Goal: Communication & Community: Answer question/provide support

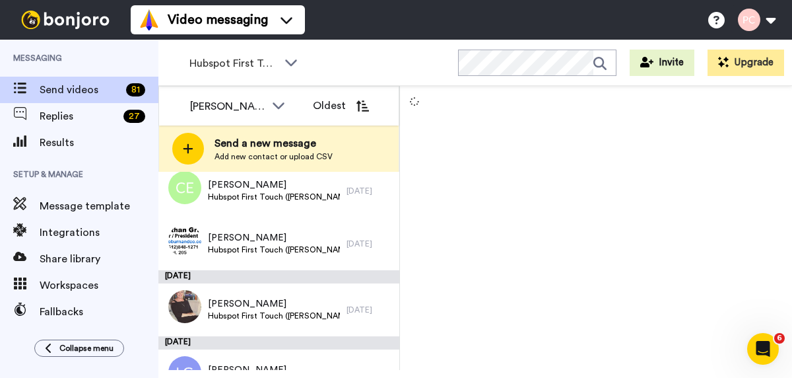
scroll to position [4053, 0]
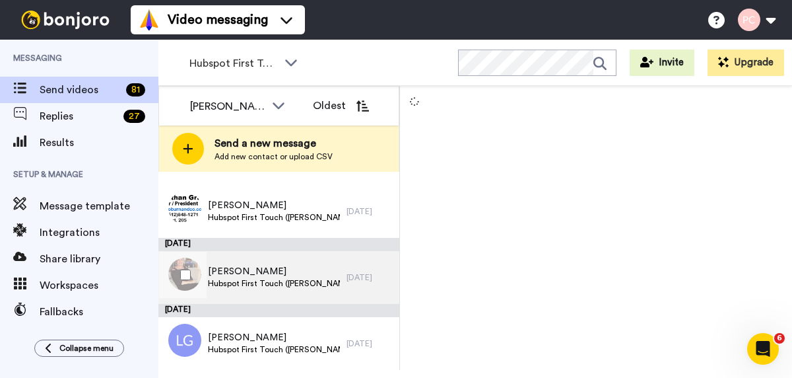
click at [274, 279] on span "Hubspot First Touch ([PERSON_NAME])" at bounding box center [274, 283] width 133 height 11
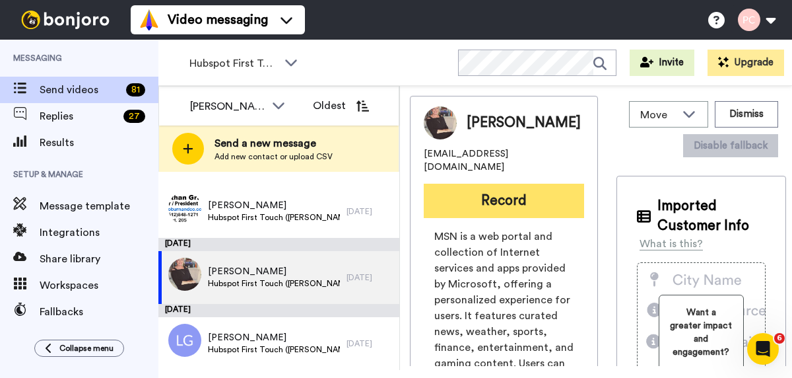
click at [492, 202] on button "Record" at bounding box center [504, 201] width 160 height 34
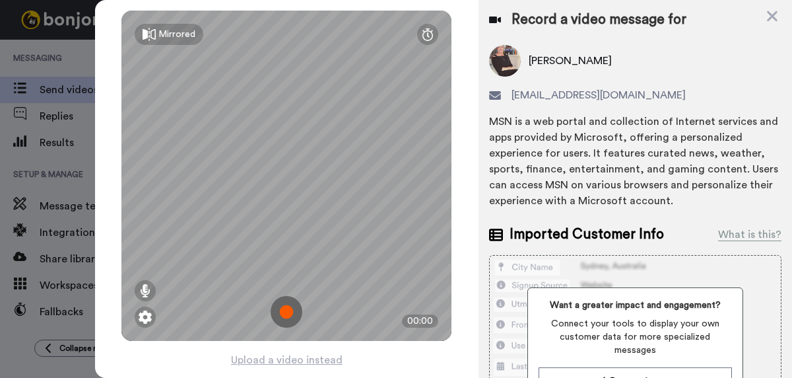
click at [286, 312] on img at bounding box center [287, 312] width 32 height 32
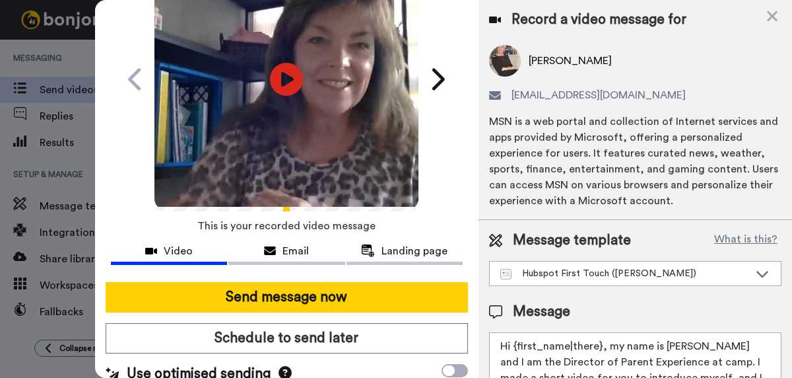
scroll to position [105, 0]
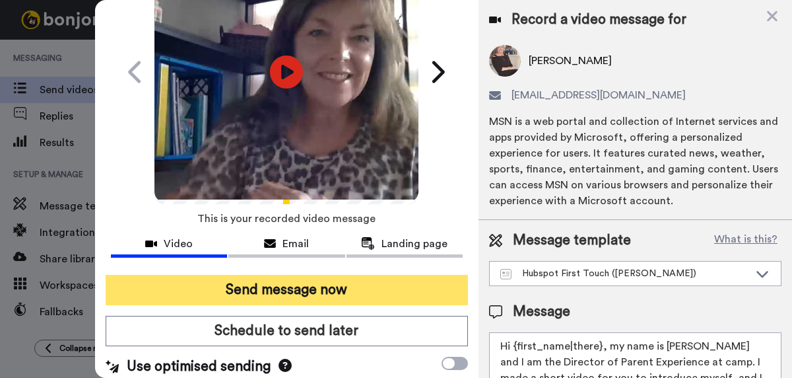
click at [290, 286] on button "Send message now" at bounding box center [287, 290] width 362 height 30
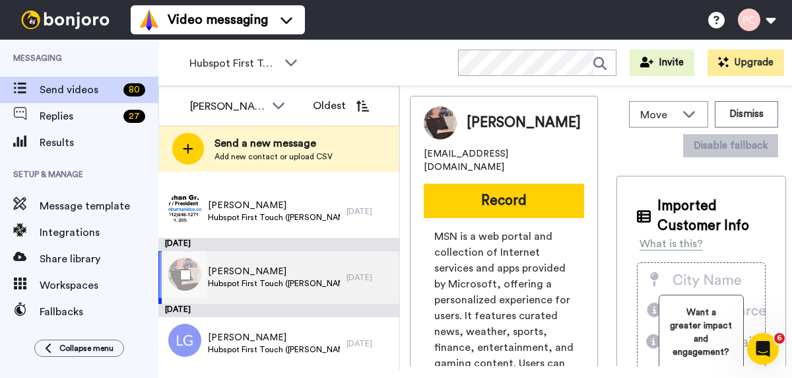
scroll to position [0, 0]
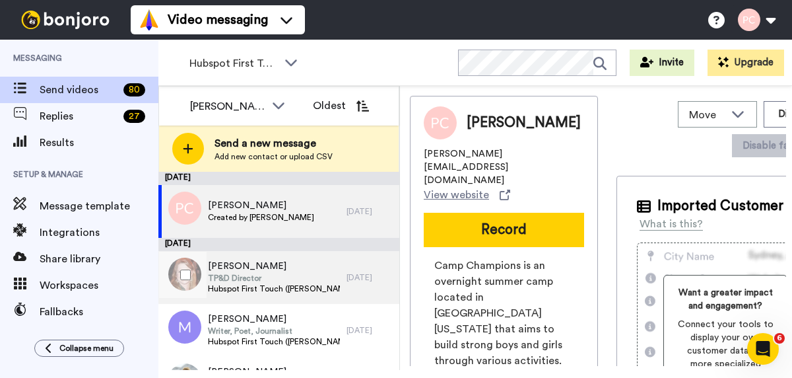
click at [283, 267] on span "Heather Ashley-Nguyen" at bounding box center [274, 265] width 133 height 13
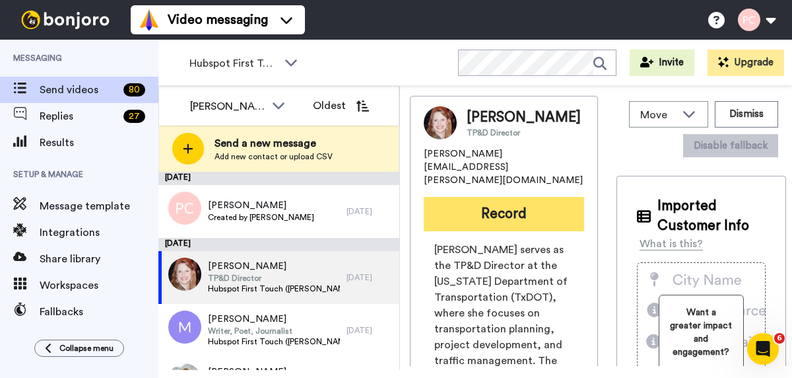
click at [500, 226] on button "Record" at bounding box center [504, 214] width 160 height 34
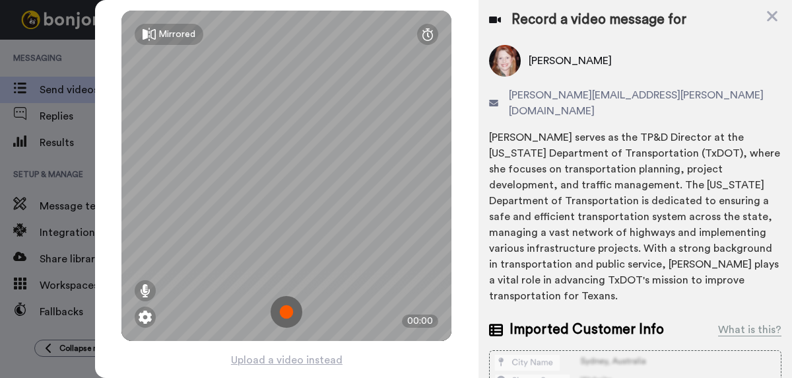
click at [288, 310] on img at bounding box center [287, 312] width 32 height 32
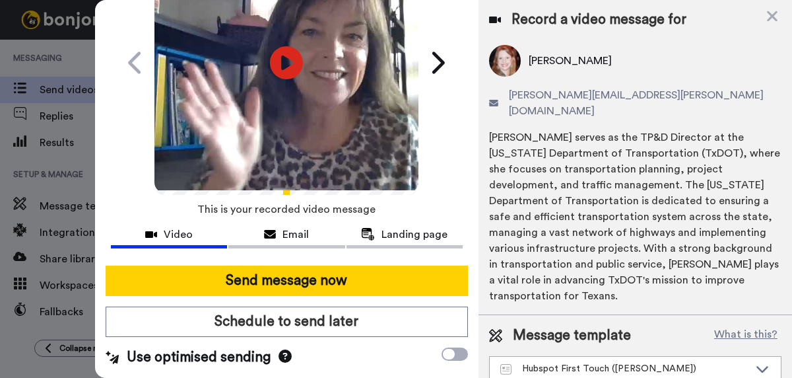
scroll to position [121, 0]
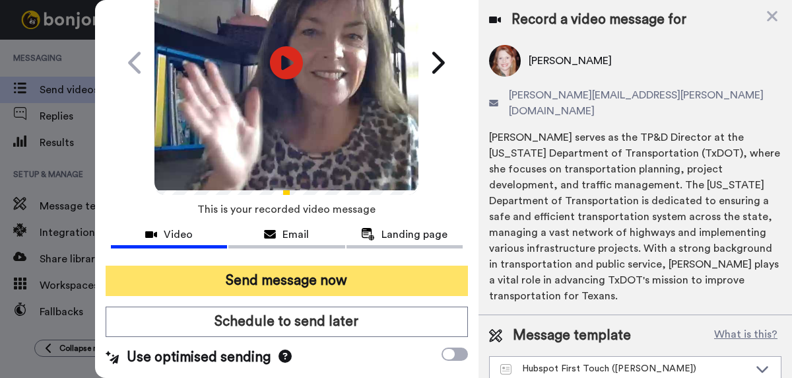
click at [271, 275] on button "Send message now" at bounding box center [287, 280] width 362 height 30
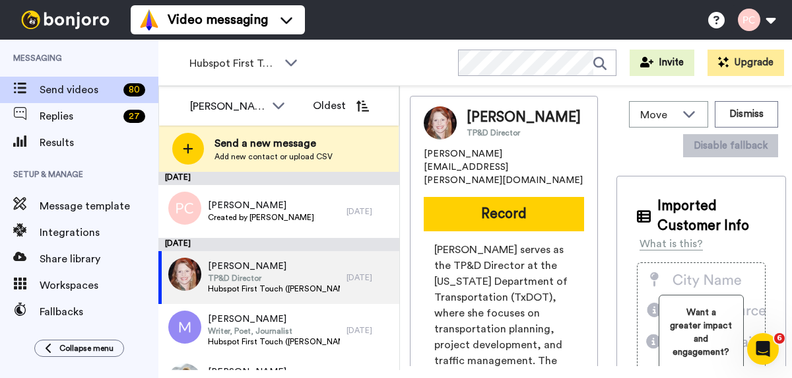
scroll to position [0, 0]
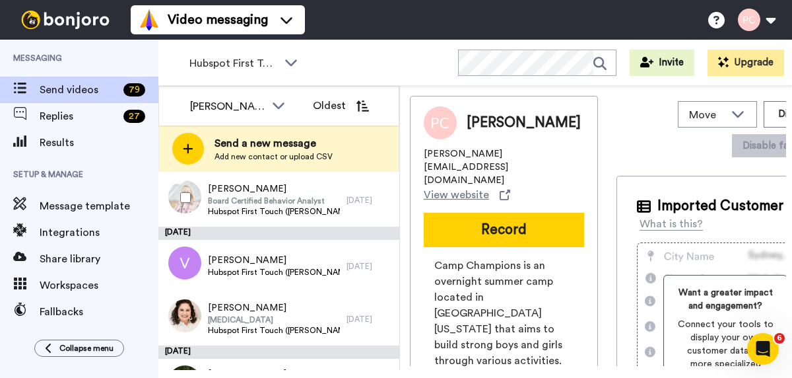
scroll to position [129, 0]
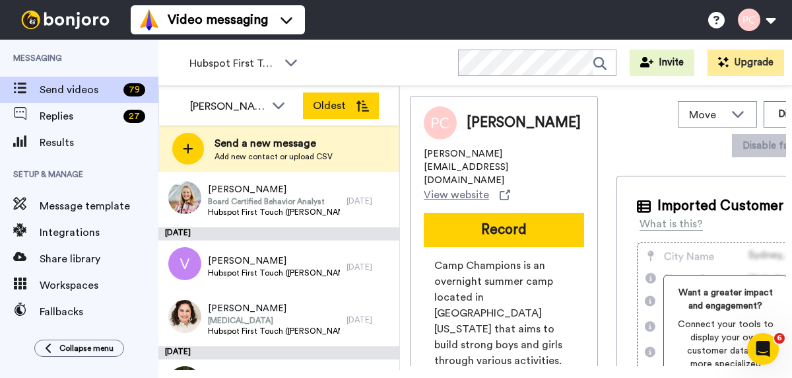
click at [330, 104] on button "Oldest" at bounding box center [341, 105] width 76 height 26
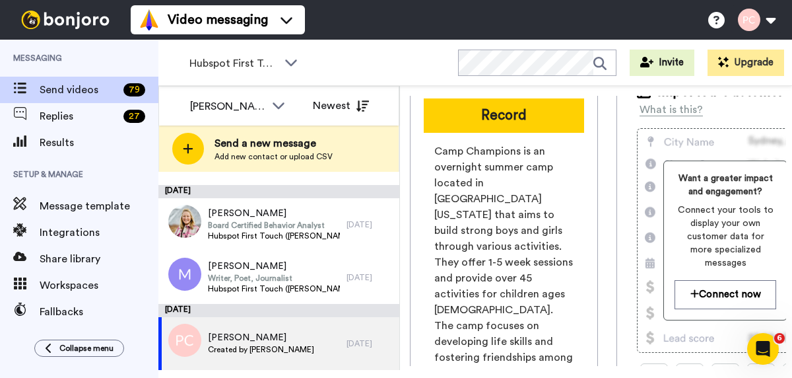
scroll to position [0, 0]
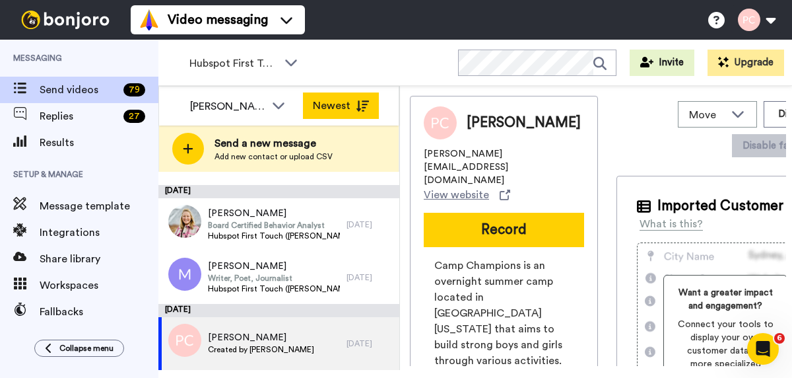
click at [329, 108] on button "Newest" at bounding box center [341, 105] width 76 height 26
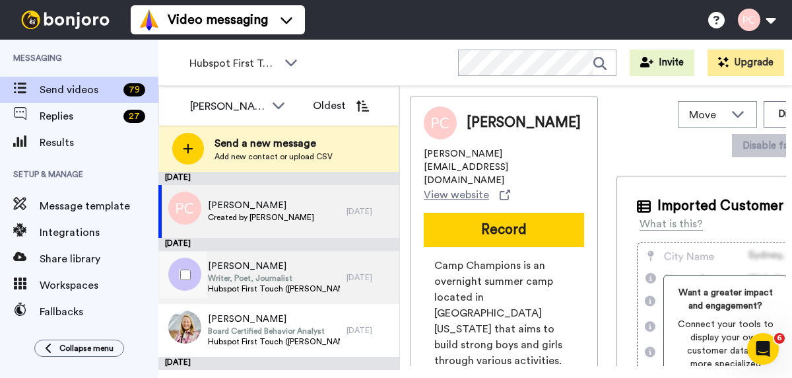
click at [255, 273] on span "Writer, Poet, Journalist" at bounding box center [274, 278] width 133 height 11
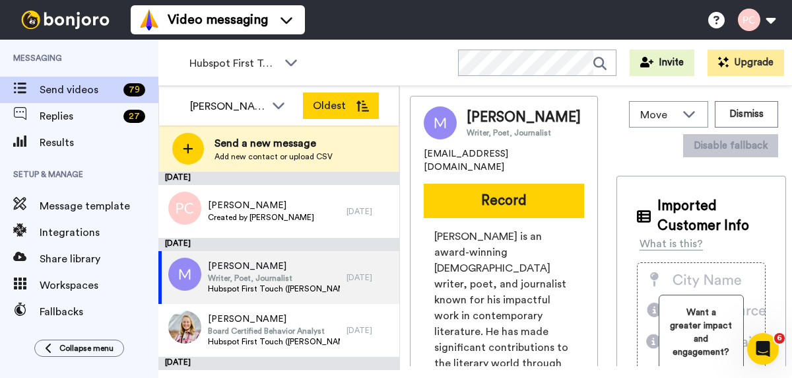
click at [327, 102] on button "Oldest" at bounding box center [341, 105] width 76 height 26
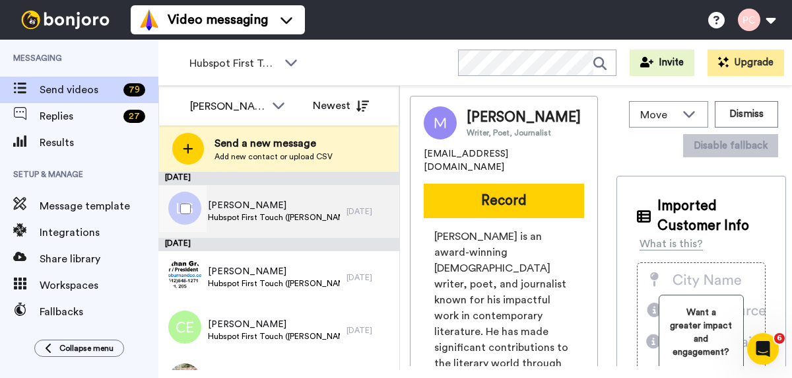
click at [257, 217] on span "Hubspot First Touch ([PERSON_NAME])" at bounding box center [274, 217] width 133 height 11
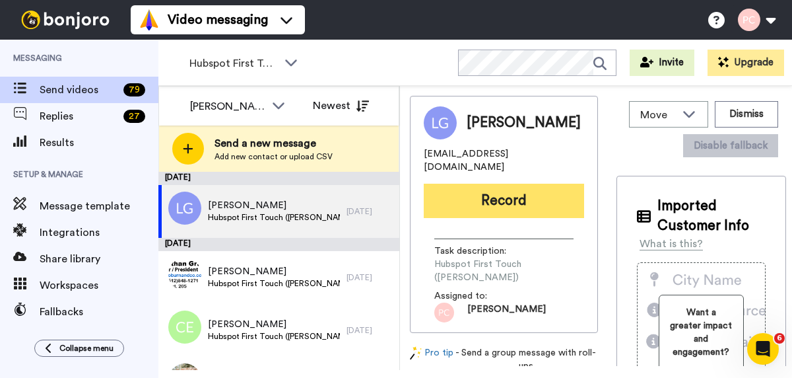
click at [498, 192] on button "Record" at bounding box center [504, 201] width 160 height 34
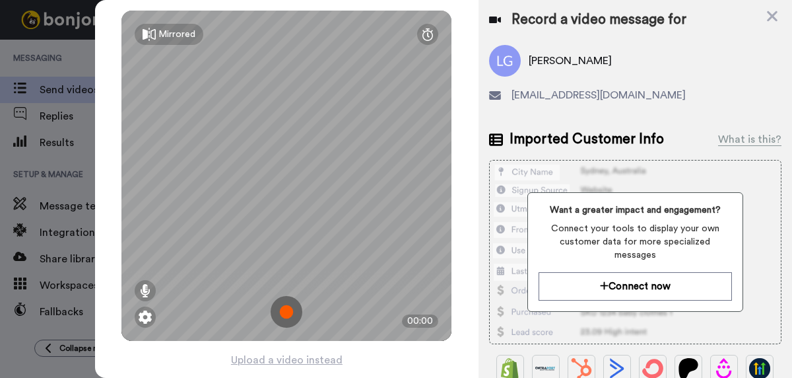
click at [290, 310] on img at bounding box center [287, 312] width 32 height 32
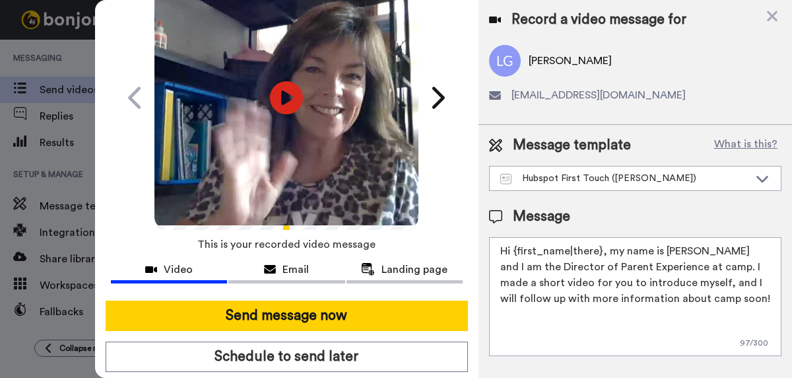
scroll to position [114, 0]
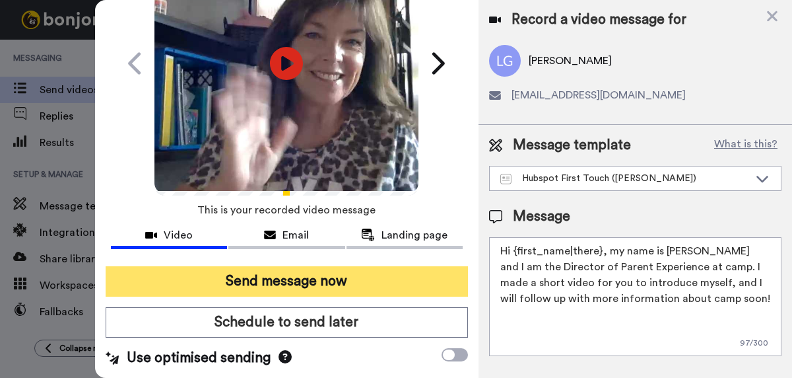
click at [300, 283] on button "Send message now" at bounding box center [287, 281] width 362 height 30
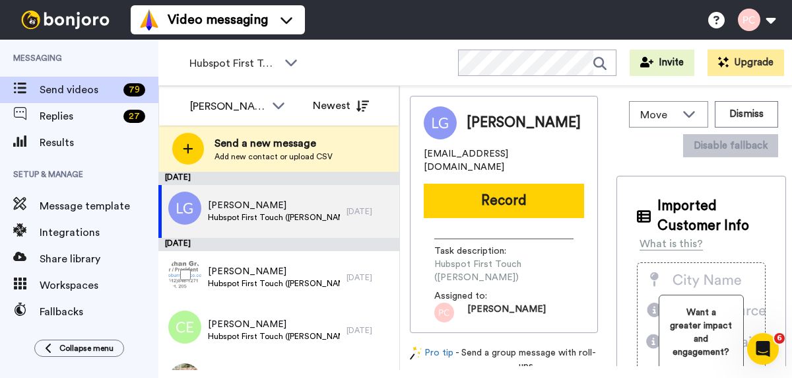
scroll to position [0, 0]
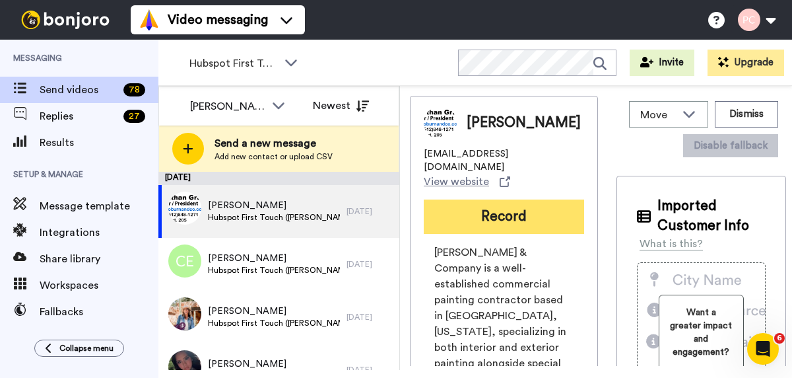
click at [498, 206] on button "Record" at bounding box center [504, 216] width 160 height 34
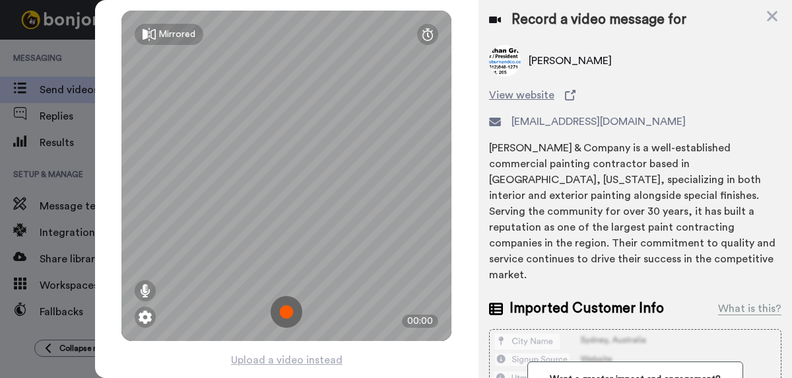
click at [290, 310] on img at bounding box center [287, 312] width 32 height 32
click at [281, 311] on img at bounding box center [287, 312] width 32 height 32
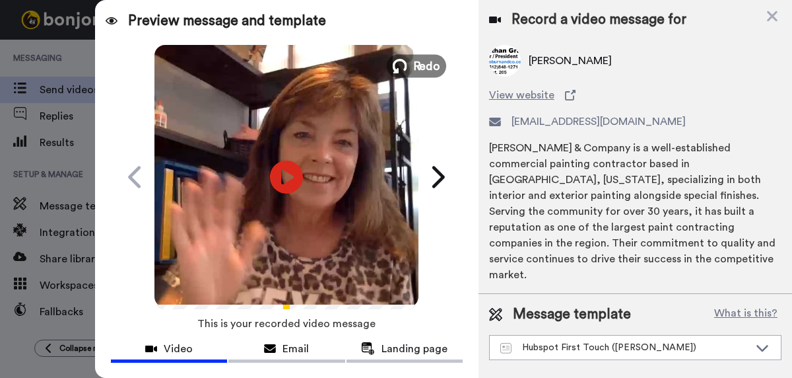
click at [424, 59] on span "Redo" at bounding box center [427, 65] width 28 height 17
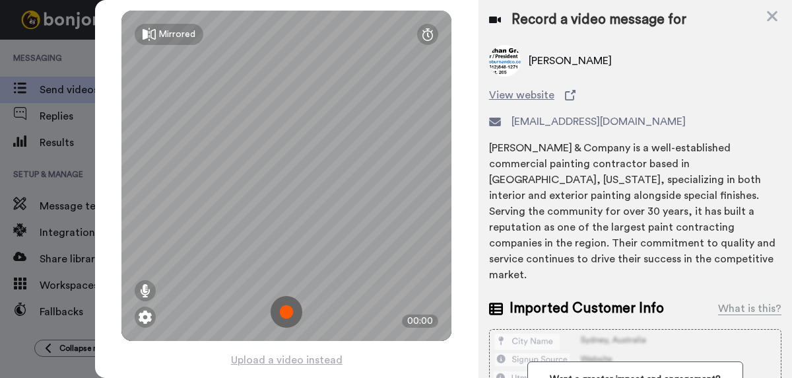
click at [284, 314] on img at bounding box center [287, 312] width 32 height 32
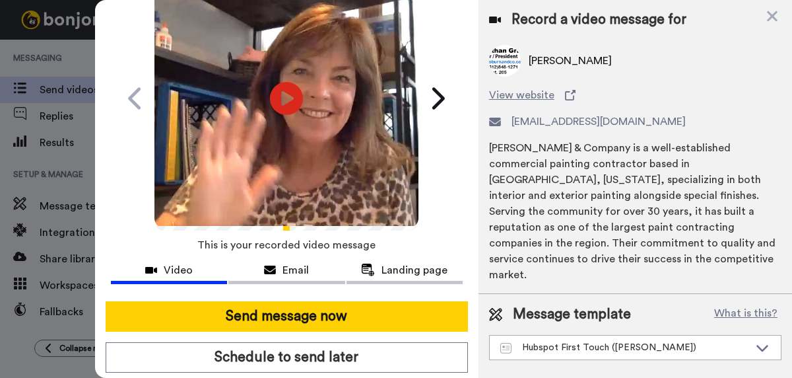
scroll to position [99, 0]
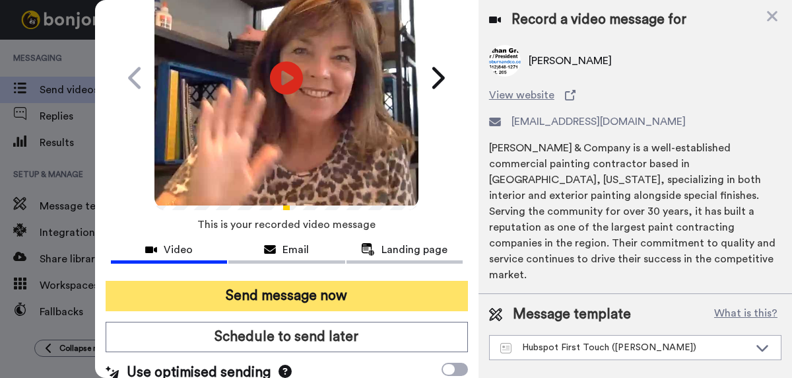
click at [292, 294] on button "Send message now" at bounding box center [287, 296] width 362 height 30
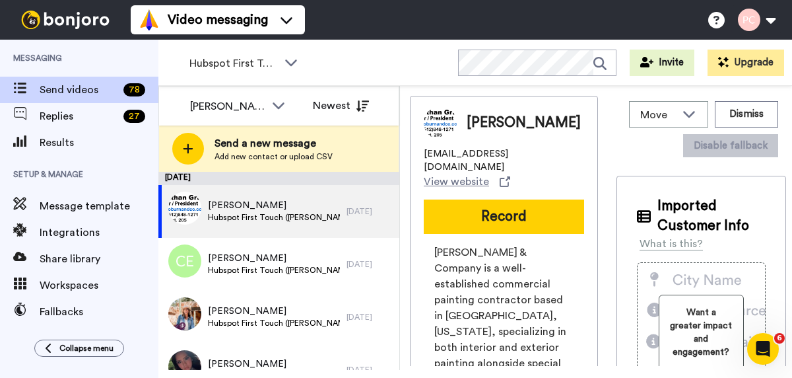
scroll to position [0, 0]
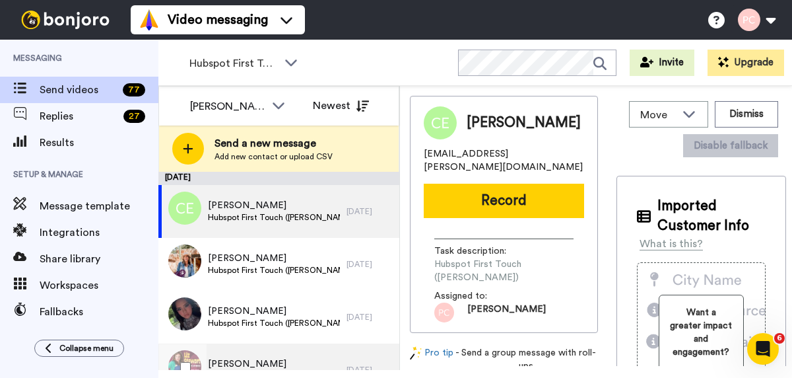
click at [233, 360] on span "Liz Stewart" at bounding box center [274, 363] width 133 height 13
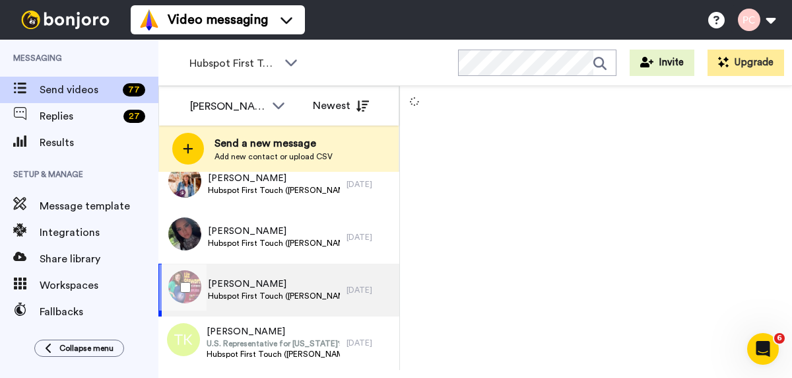
scroll to position [87, 0]
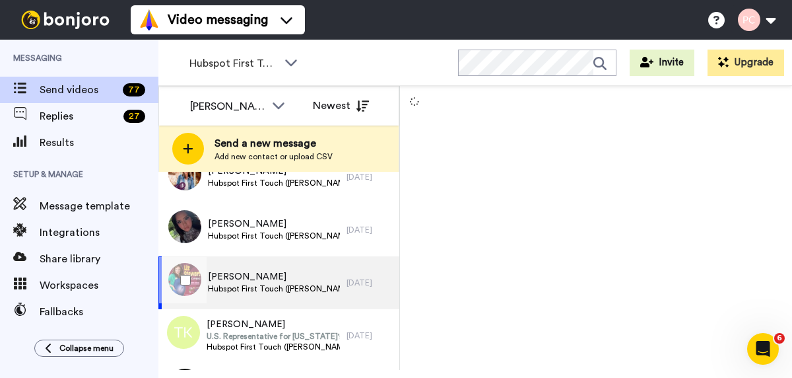
click at [253, 283] on span "Liz Stewart" at bounding box center [274, 276] width 133 height 13
click at [241, 280] on span "Liz Stewart" at bounding box center [274, 276] width 133 height 13
click at [252, 279] on span "Liz Stewart" at bounding box center [274, 276] width 133 height 13
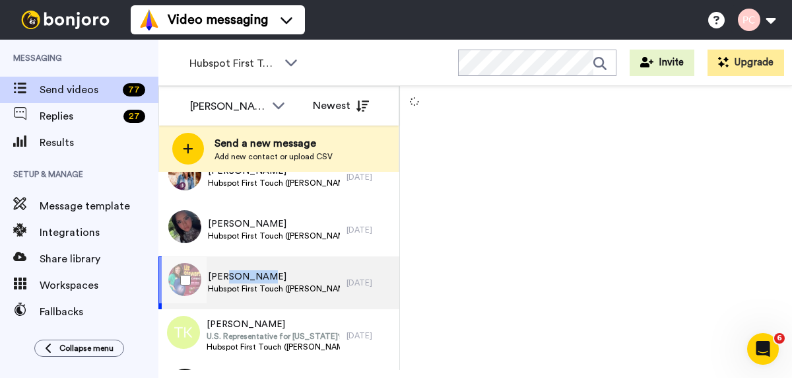
click at [252, 279] on span "Liz Stewart" at bounding box center [274, 276] width 133 height 13
click at [228, 277] on span "Liz Stewart" at bounding box center [274, 276] width 133 height 13
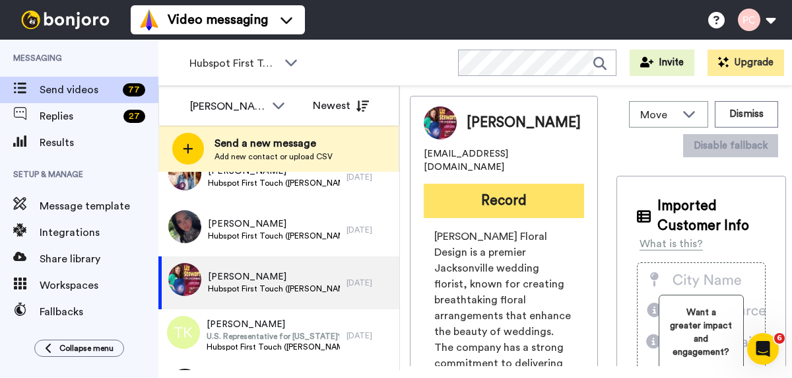
click at [483, 189] on button "Record" at bounding box center [504, 201] width 160 height 34
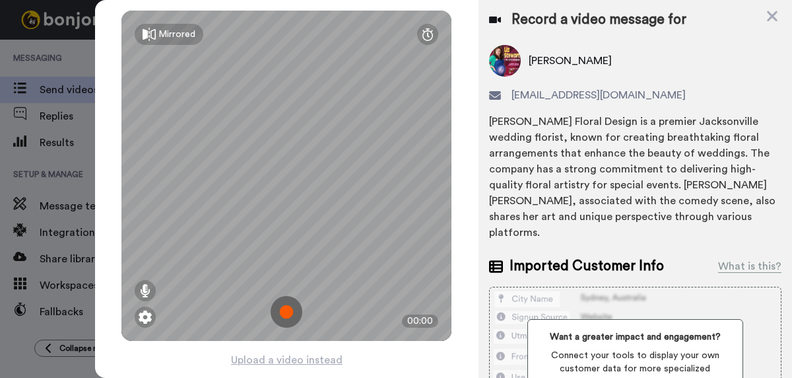
click at [290, 311] on img at bounding box center [287, 312] width 32 height 32
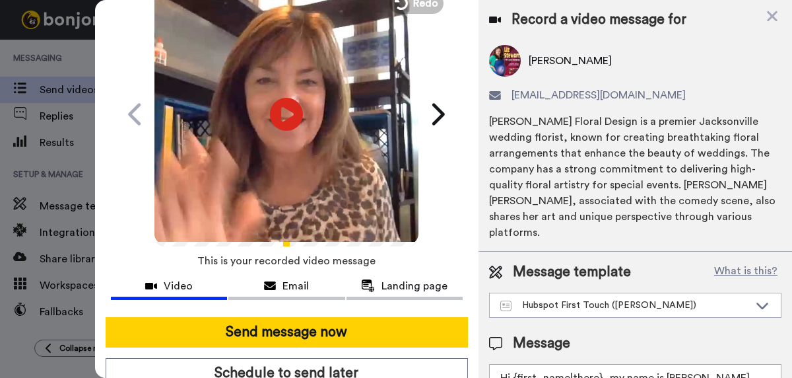
scroll to position [64, 0]
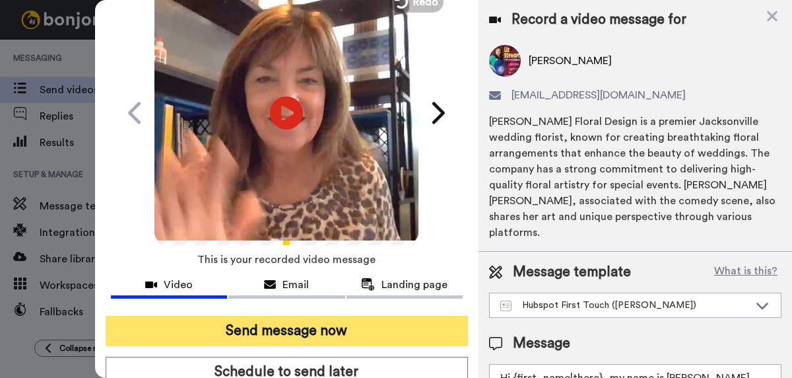
click at [287, 329] on button "Send message now" at bounding box center [287, 331] width 362 height 30
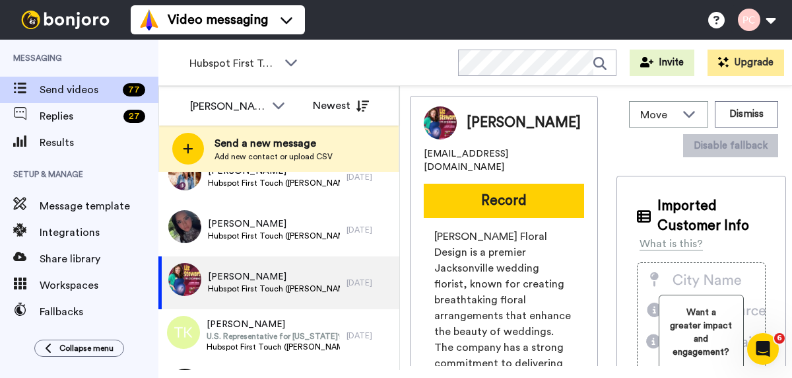
scroll to position [0, 0]
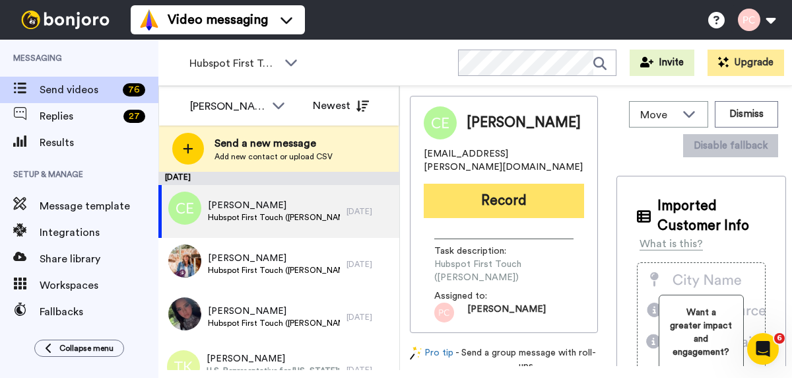
click at [500, 192] on button "Record" at bounding box center [504, 201] width 160 height 34
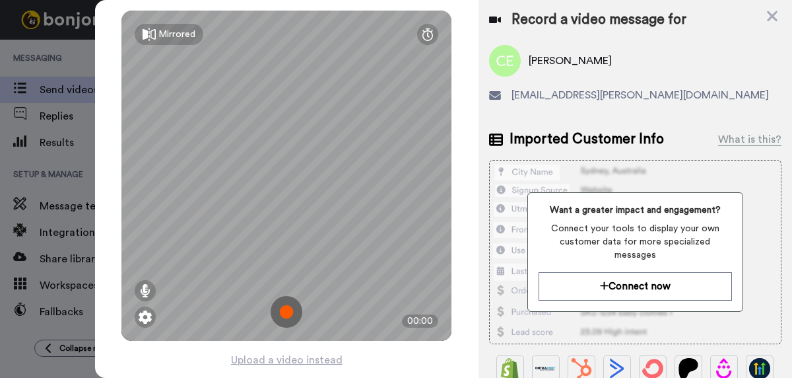
click at [289, 312] on img at bounding box center [287, 312] width 32 height 32
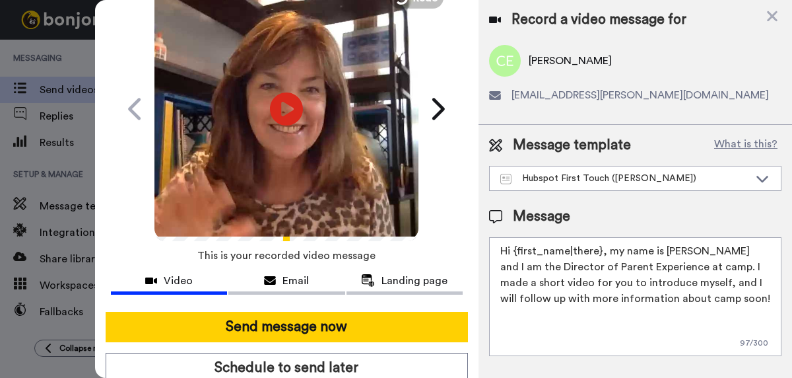
scroll to position [78, 0]
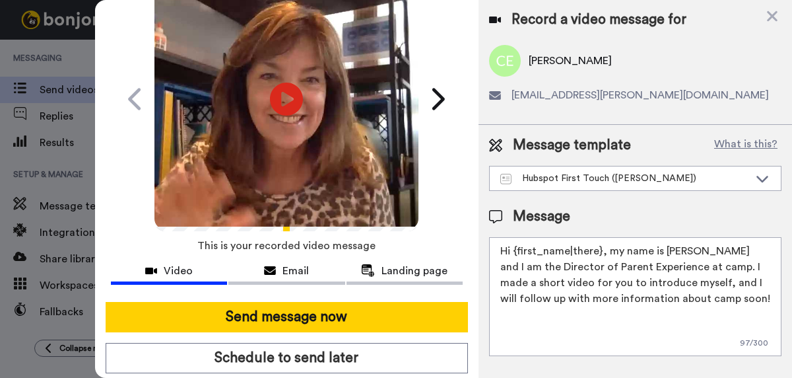
click at [289, 312] on button "Send message now" at bounding box center [287, 317] width 362 height 30
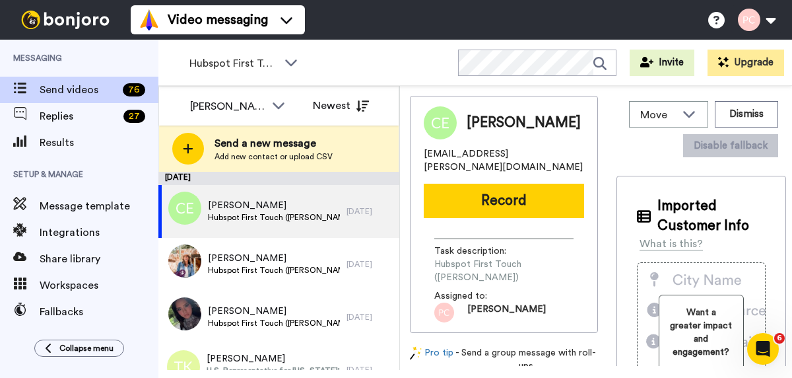
scroll to position [0, 0]
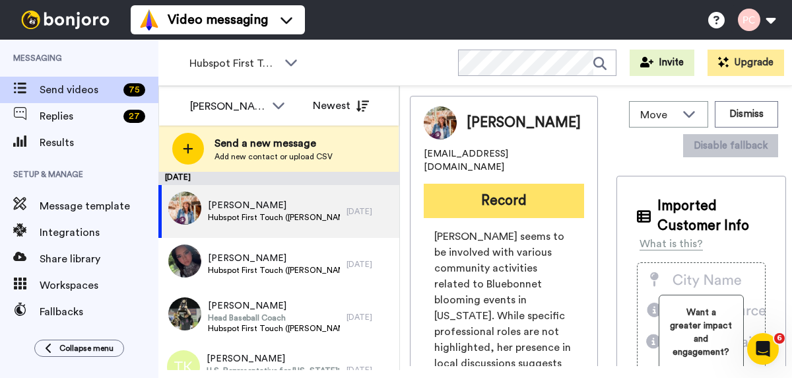
click at [503, 192] on button "Record" at bounding box center [504, 201] width 160 height 34
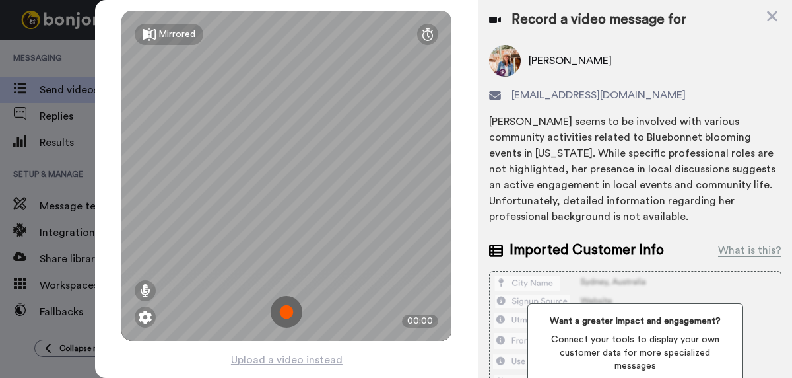
click at [288, 314] on img at bounding box center [287, 312] width 32 height 32
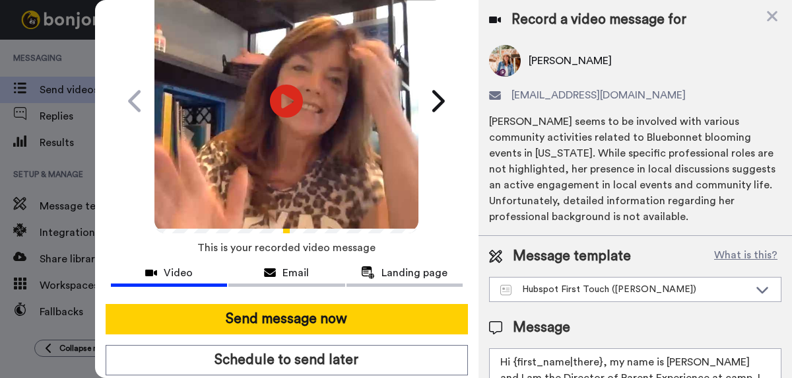
scroll to position [75, 0]
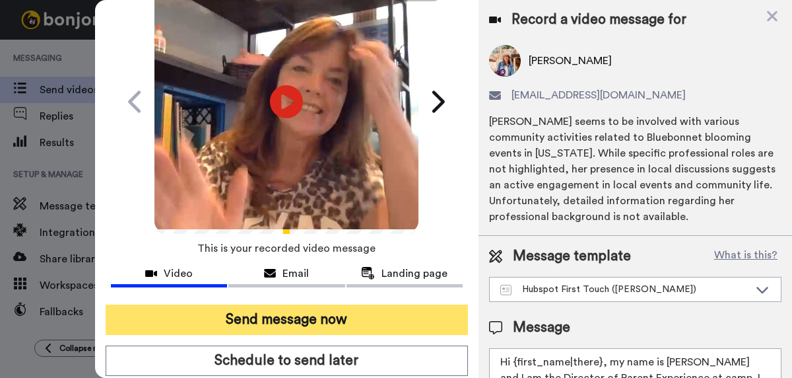
click at [292, 323] on button "Send message now" at bounding box center [287, 319] width 362 height 30
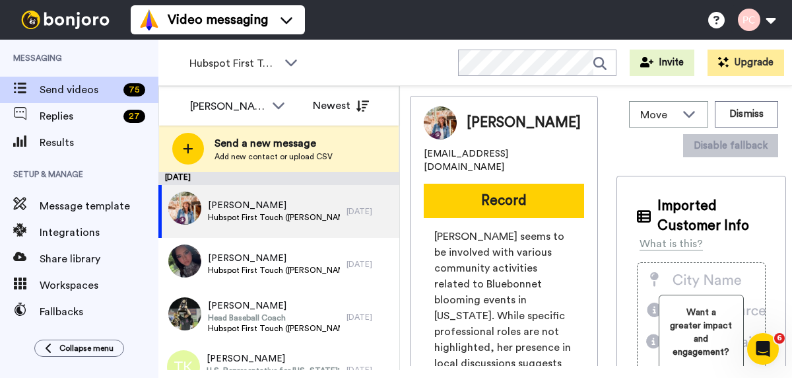
scroll to position [0, 0]
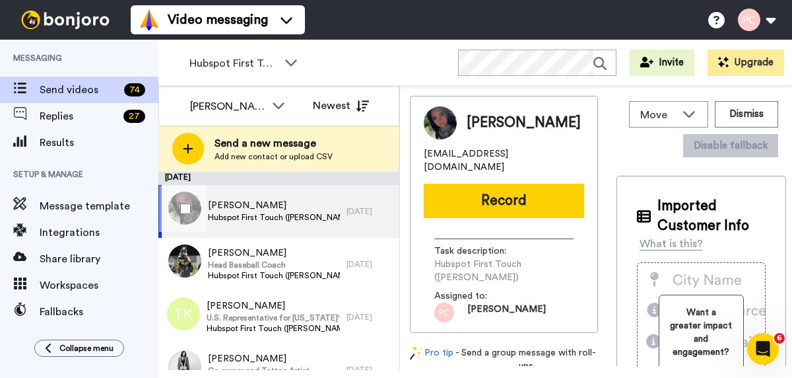
click at [240, 211] on span "[PERSON_NAME]" at bounding box center [274, 205] width 133 height 13
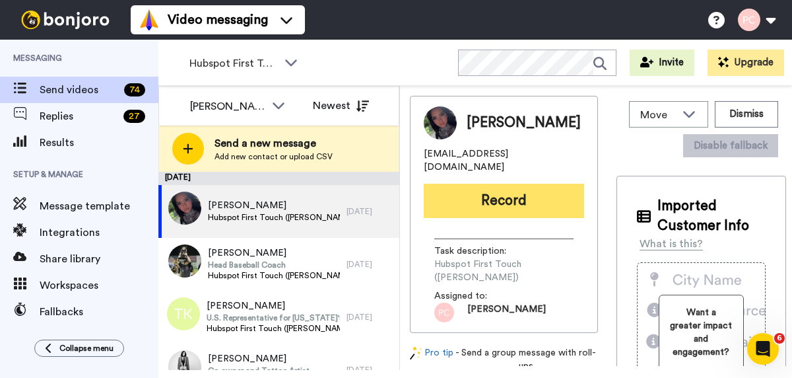
click at [482, 195] on button "Record" at bounding box center [504, 201] width 160 height 34
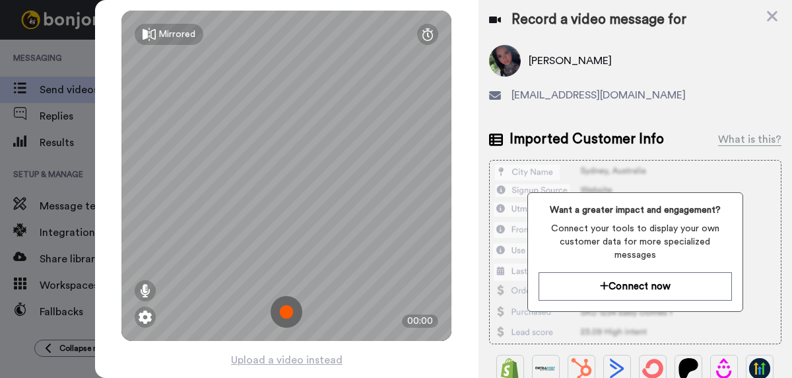
click at [286, 312] on img at bounding box center [287, 312] width 32 height 32
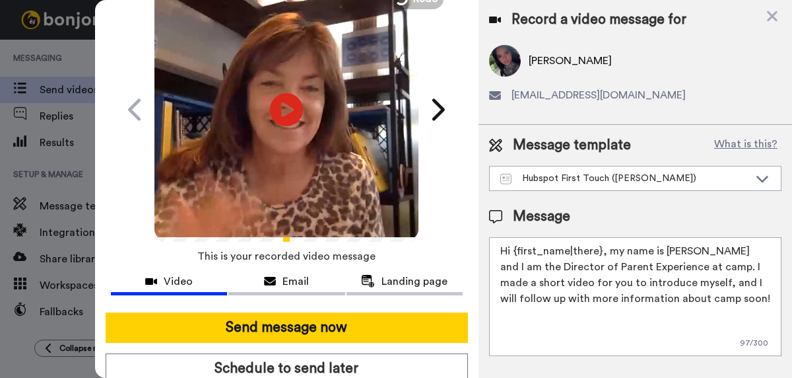
scroll to position [69, 0]
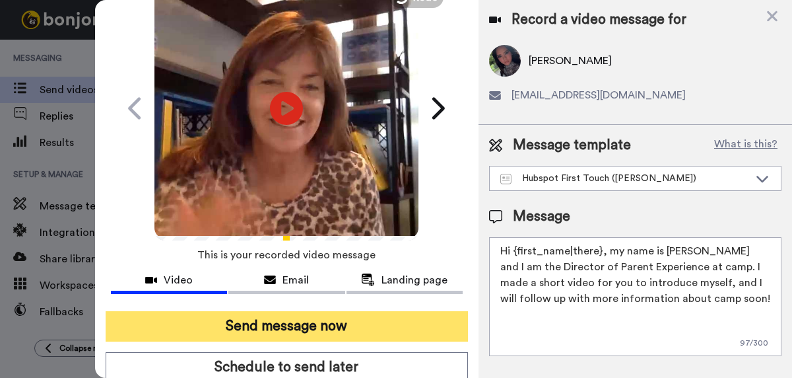
click at [286, 325] on button "Send message now" at bounding box center [287, 326] width 362 height 30
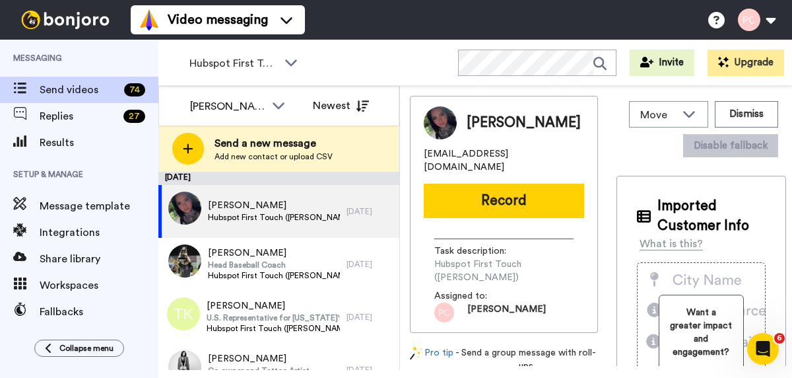
scroll to position [0, 0]
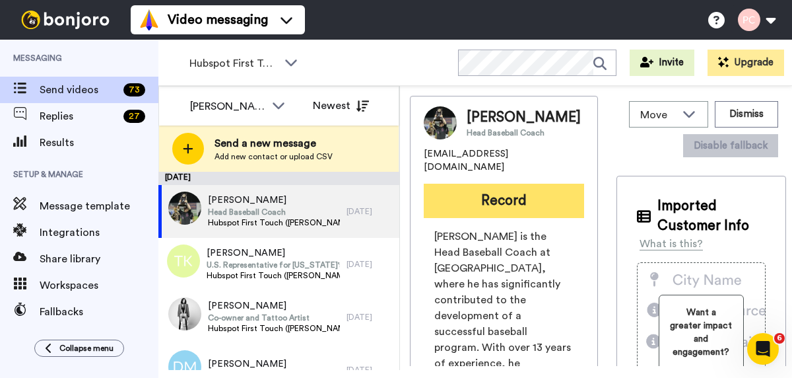
click at [490, 186] on button "Record" at bounding box center [504, 201] width 160 height 34
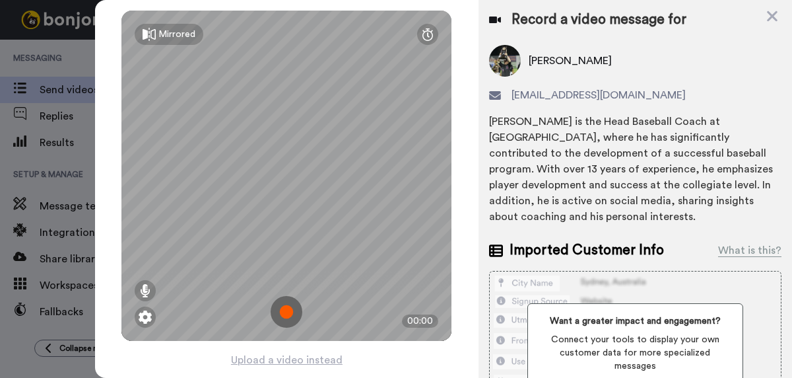
click at [289, 308] on img at bounding box center [287, 312] width 32 height 32
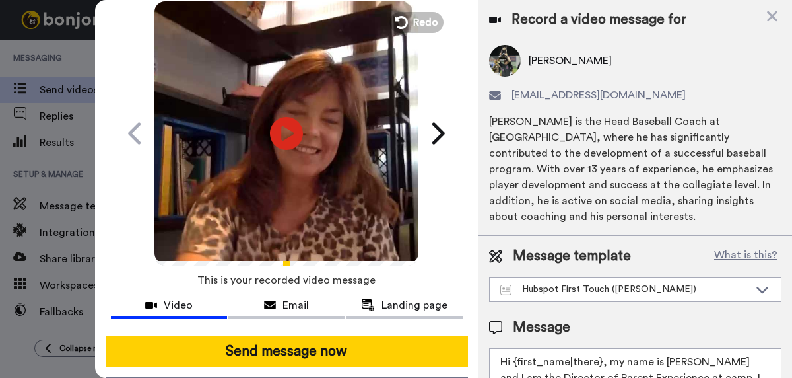
scroll to position [50, 0]
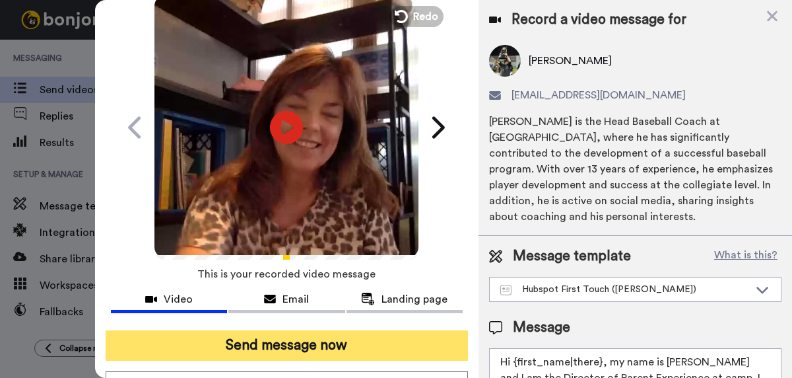
click at [295, 345] on button "Send message now" at bounding box center [287, 345] width 362 height 30
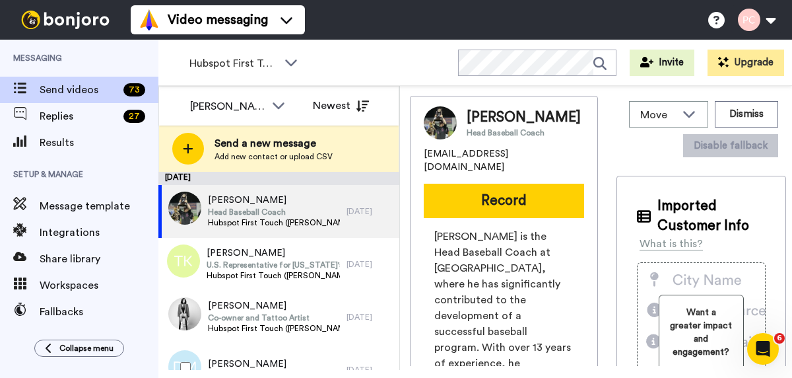
scroll to position [0, 0]
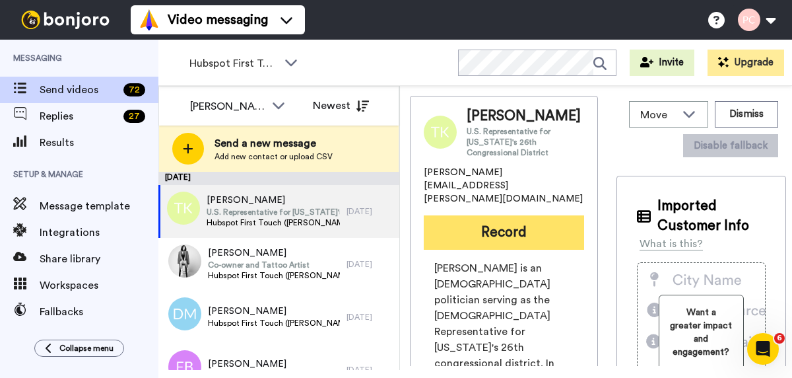
click at [480, 220] on button "Record" at bounding box center [504, 232] width 160 height 34
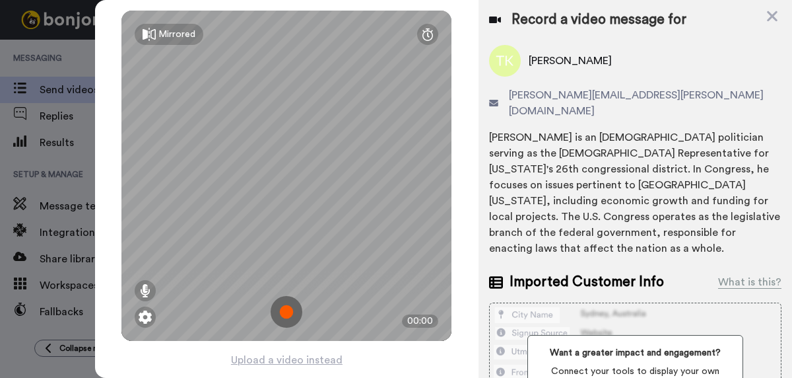
click at [289, 306] on img at bounding box center [287, 312] width 32 height 32
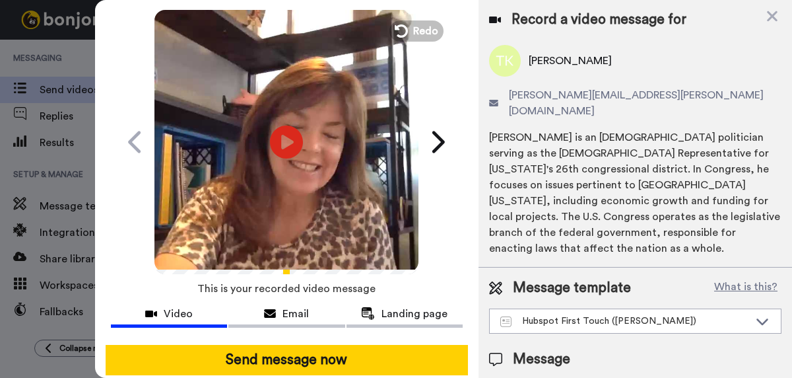
scroll to position [69, 0]
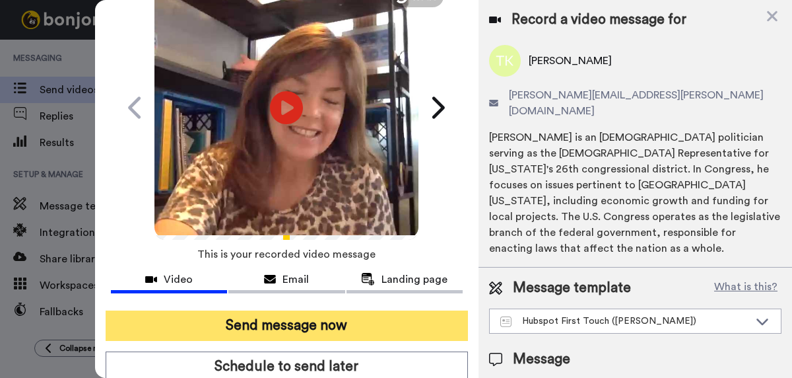
click at [286, 324] on button "Send message now" at bounding box center [287, 325] width 362 height 30
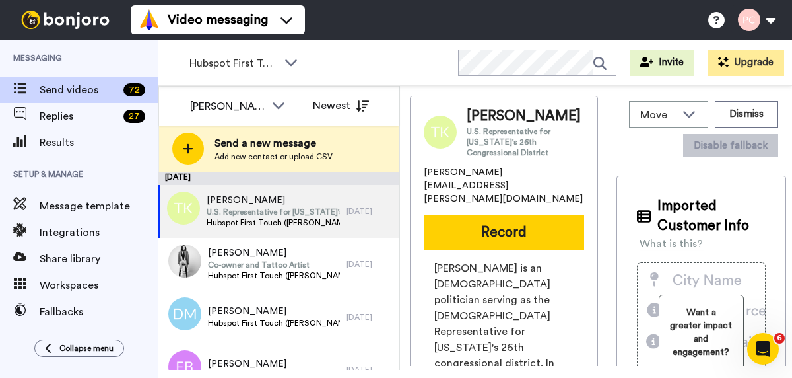
scroll to position [0, 0]
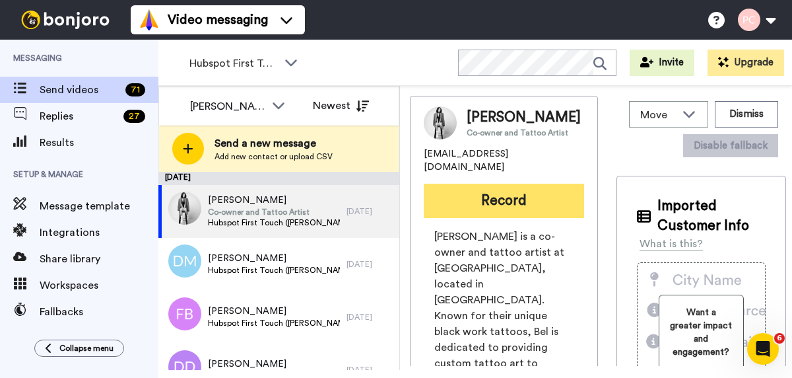
click at [487, 217] on button "Record" at bounding box center [504, 201] width 160 height 34
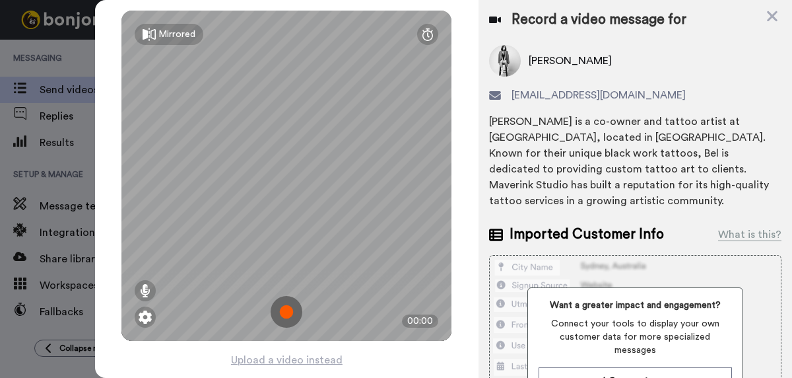
click at [291, 314] on img at bounding box center [287, 312] width 32 height 32
click at [290, 314] on img at bounding box center [287, 312] width 32 height 32
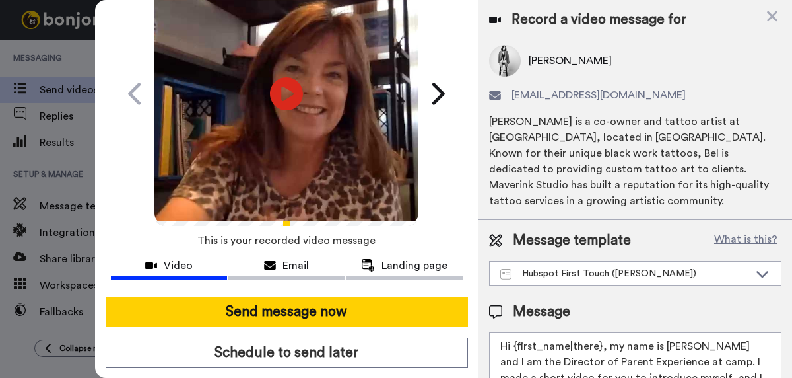
scroll to position [87, 0]
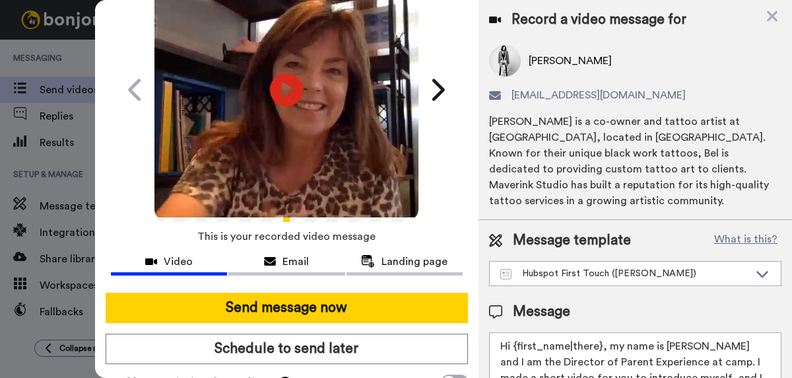
click at [290, 314] on button "Send message now" at bounding box center [287, 307] width 362 height 30
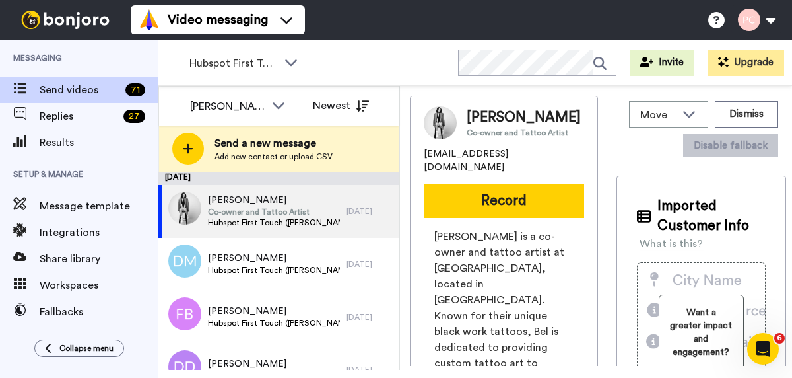
scroll to position [0, 0]
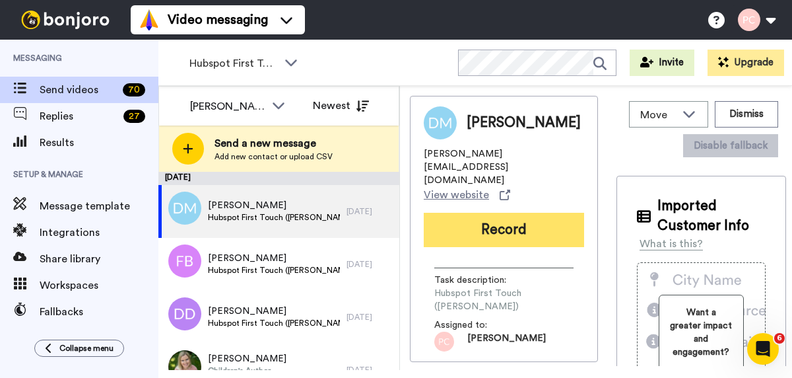
click at [494, 213] on button "Record" at bounding box center [504, 230] width 160 height 34
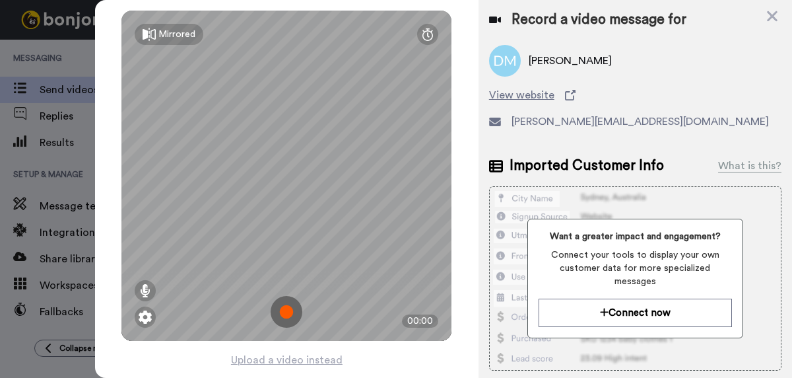
click at [287, 307] on img at bounding box center [287, 312] width 32 height 32
click at [287, 308] on img at bounding box center [287, 312] width 32 height 32
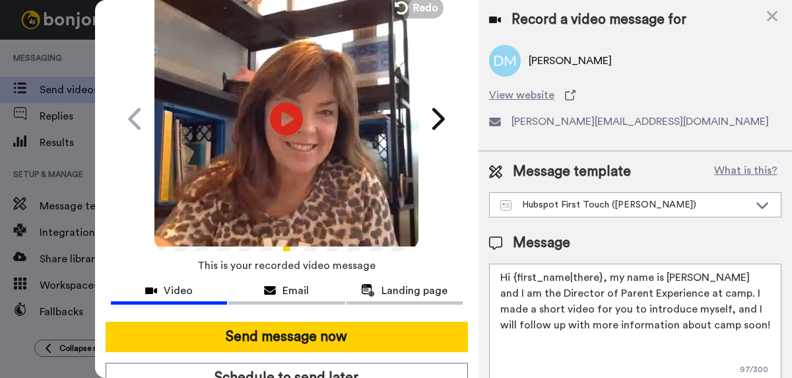
scroll to position [63, 0]
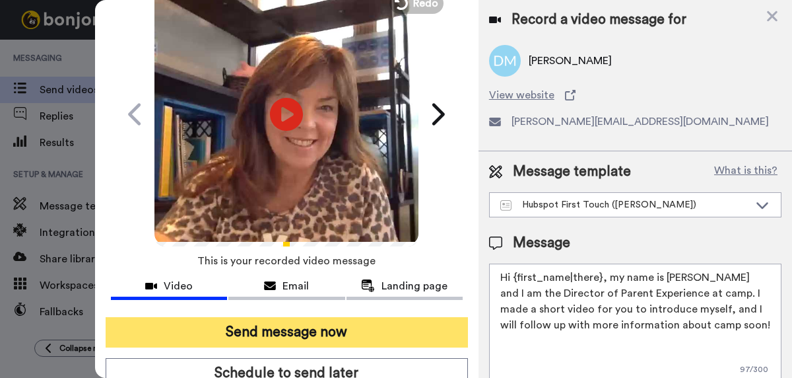
click at [285, 333] on button "Send message now" at bounding box center [287, 332] width 362 height 30
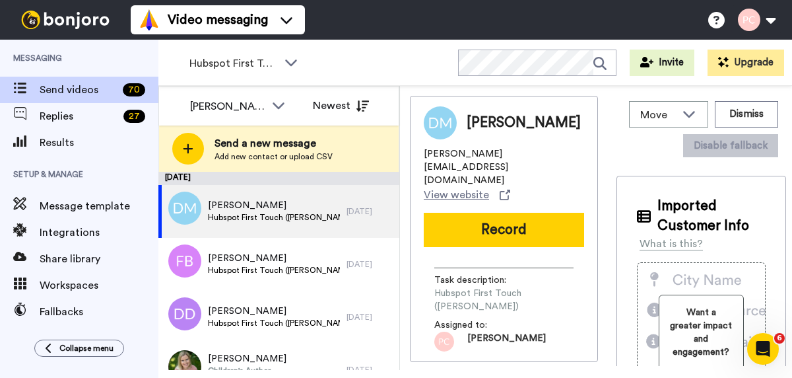
scroll to position [0, 0]
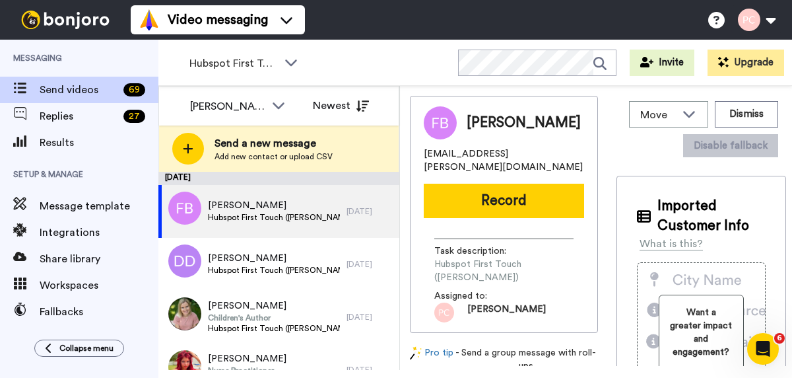
click at [469, 195] on button "Record" at bounding box center [504, 201] width 160 height 34
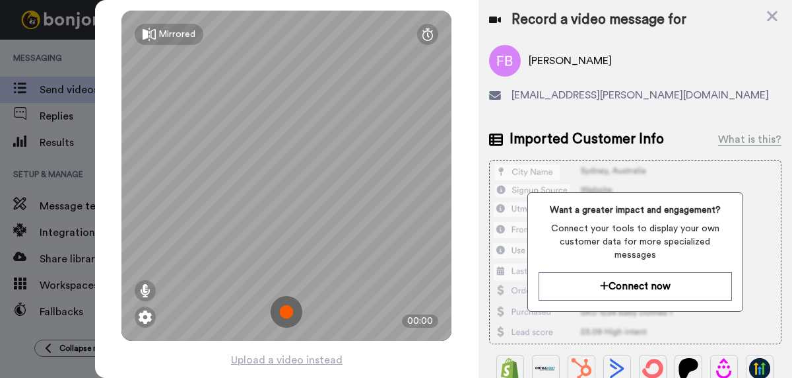
click at [284, 309] on img at bounding box center [287, 312] width 32 height 32
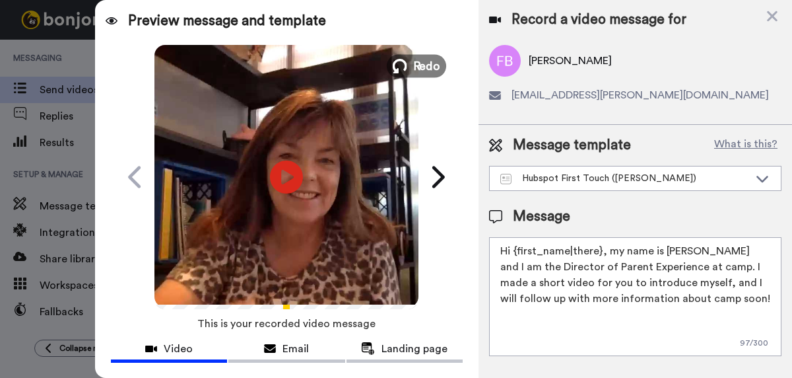
click at [426, 69] on span "Redo" at bounding box center [427, 65] width 28 height 17
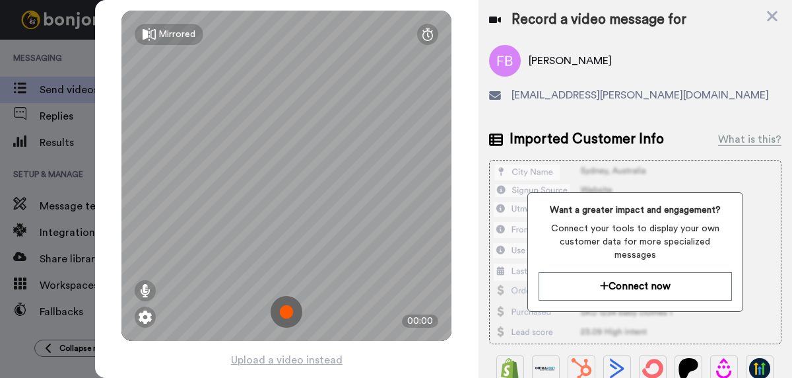
click at [286, 312] on img at bounding box center [287, 312] width 32 height 32
click at [286, 313] on img at bounding box center [287, 312] width 32 height 32
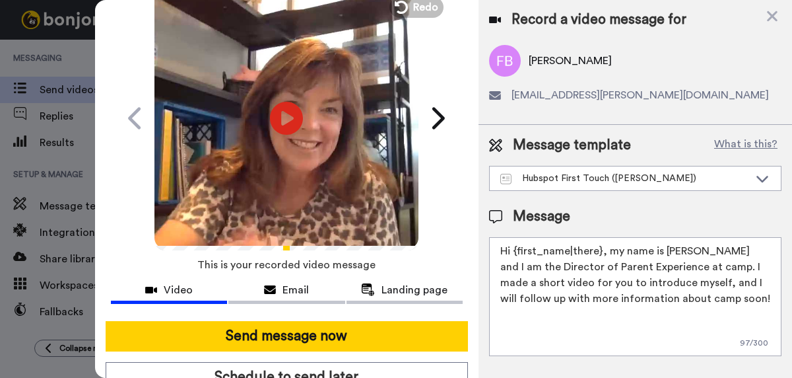
scroll to position [66, 0]
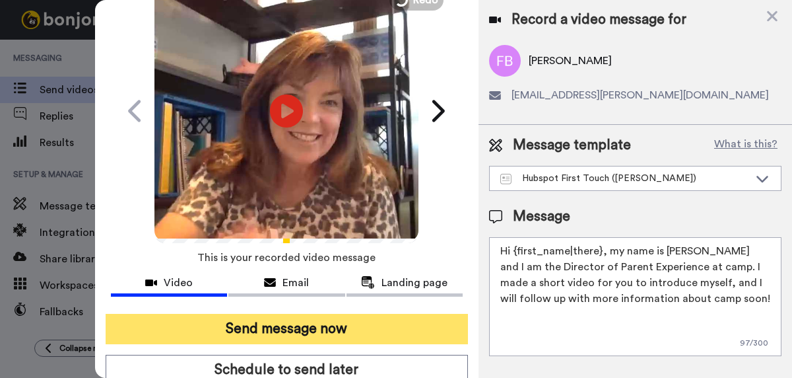
click at [283, 327] on button "Send message now" at bounding box center [287, 329] width 362 height 30
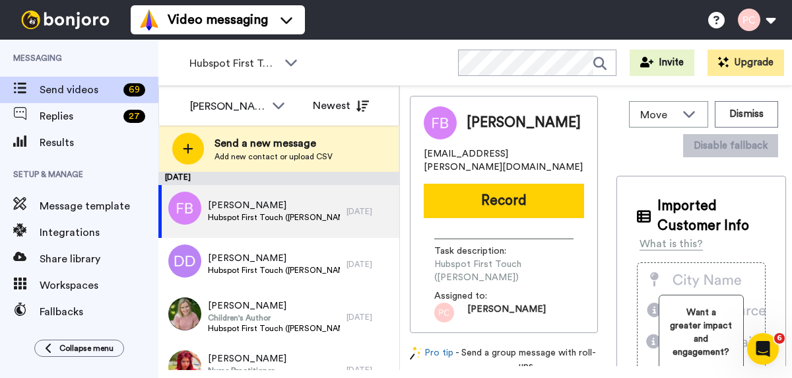
scroll to position [0, 0]
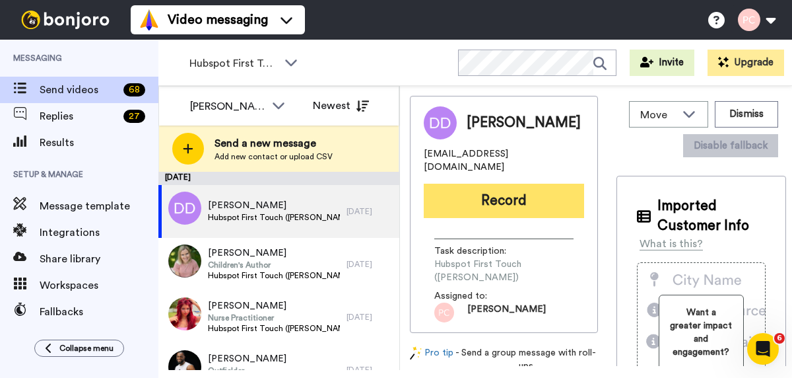
click at [492, 197] on button "Record" at bounding box center [504, 201] width 160 height 34
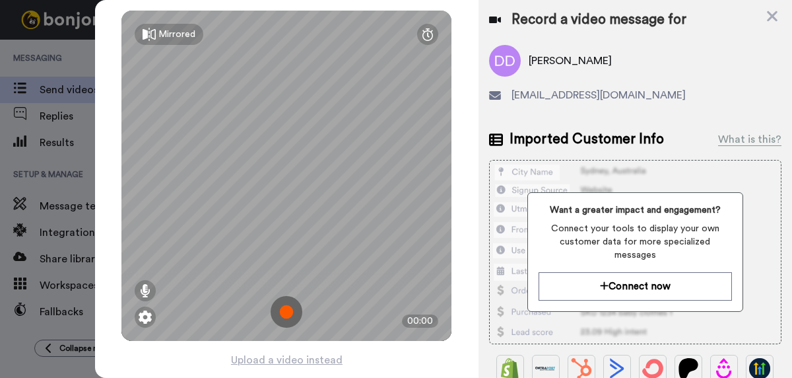
click at [284, 312] on img at bounding box center [287, 312] width 32 height 32
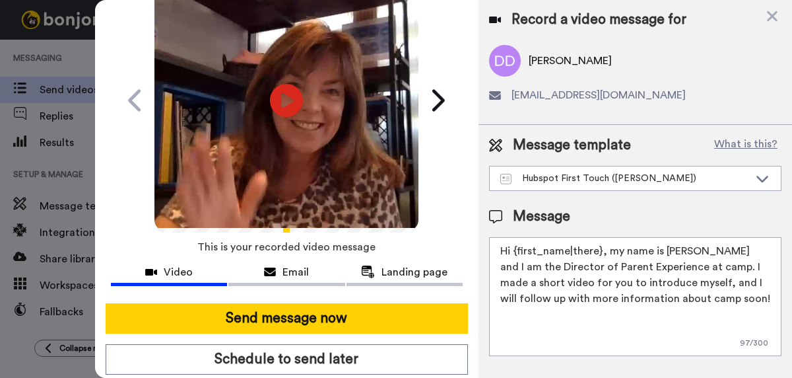
scroll to position [75, 0]
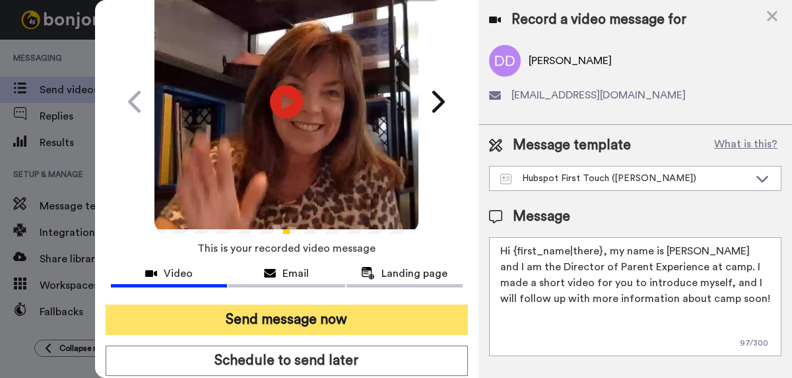
click at [284, 324] on button "Send message now" at bounding box center [287, 319] width 362 height 30
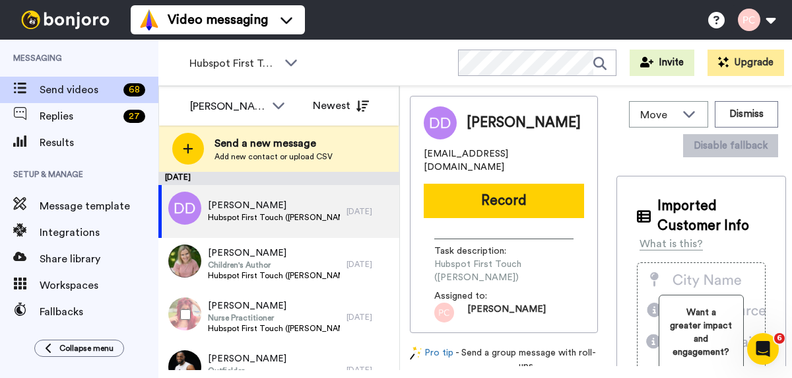
scroll to position [0, 0]
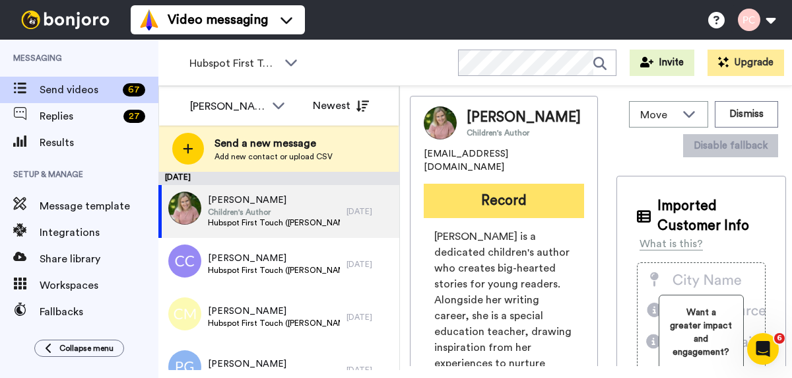
click at [502, 203] on button "Record" at bounding box center [504, 201] width 160 height 34
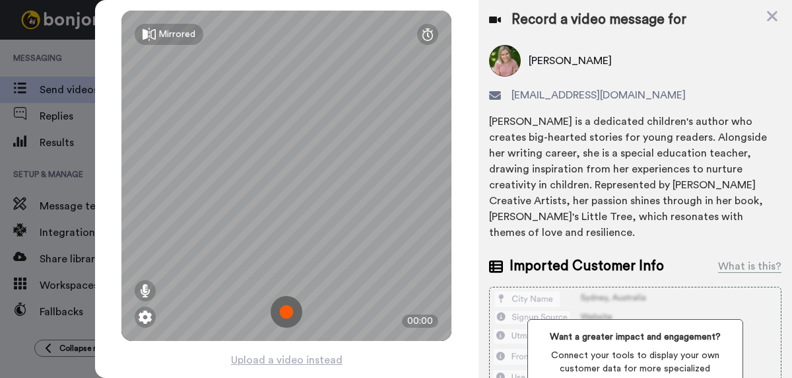
click at [287, 311] on img at bounding box center [287, 312] width 32 height 32
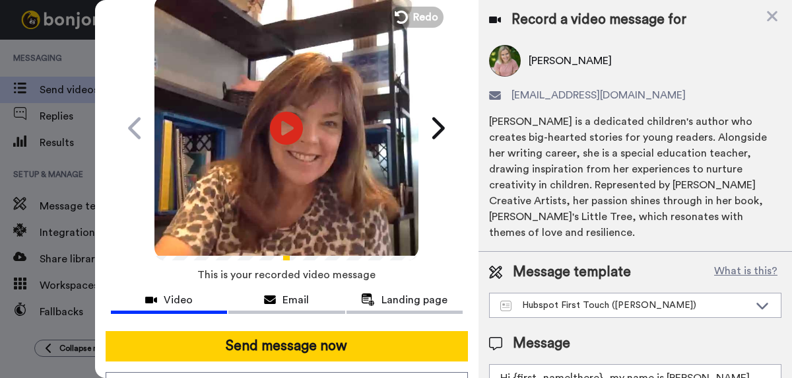
scroll to position [55, 0]
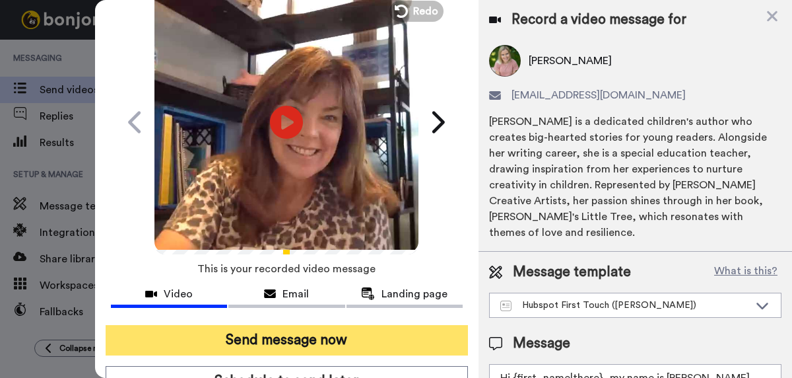
click at [294, 343] on button "Send message now" at bounding box center [287, 340] width 362 height 30
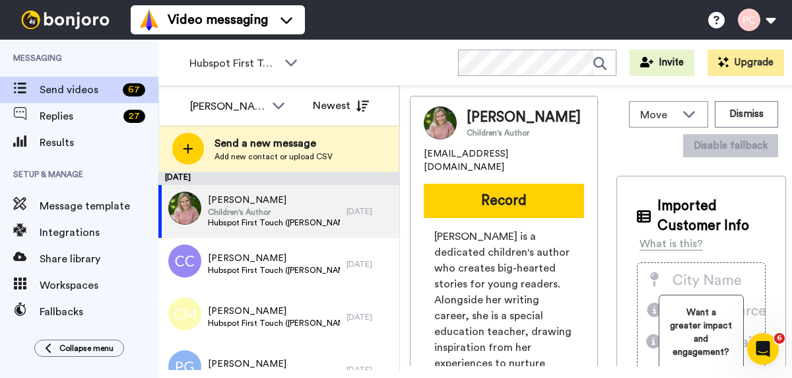
scroll to position [0, 0]
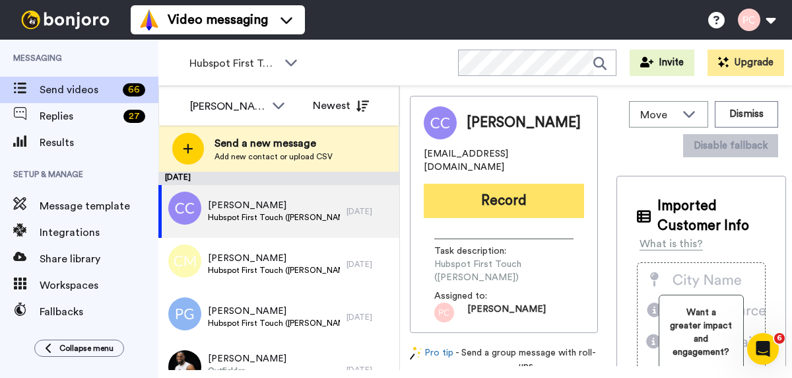
click at [504, 191] on button "Record" at bounding box center [504, 201] width 160 height 34
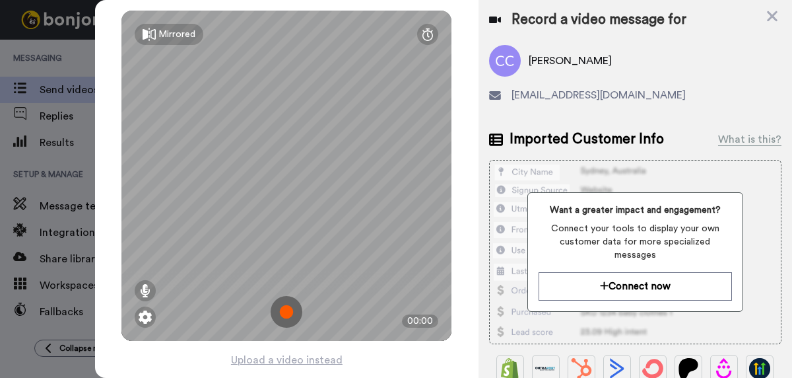
click at [285, 310] on img at bounding box center [287, 312] width 32 height 32
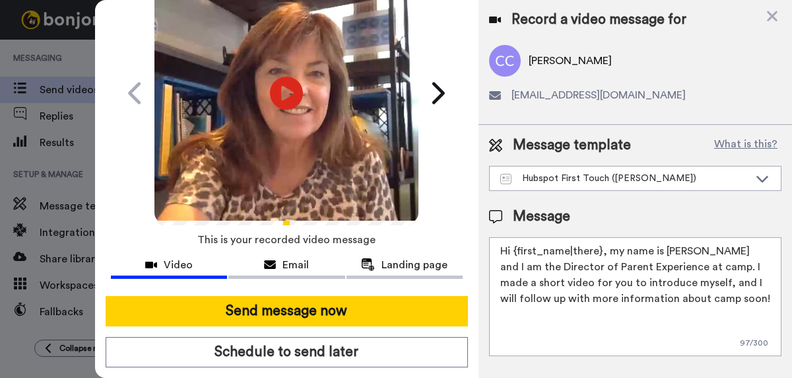
scroll to position [84, 0]
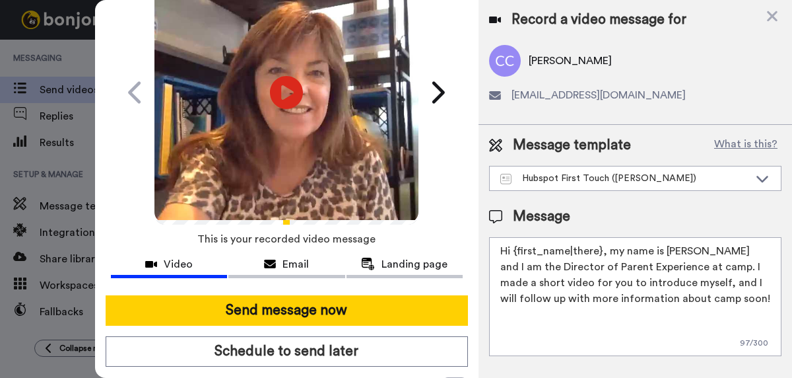
click at [285, 310] on button "Send message now" at bounding box center [287, 310] width 362 height 30
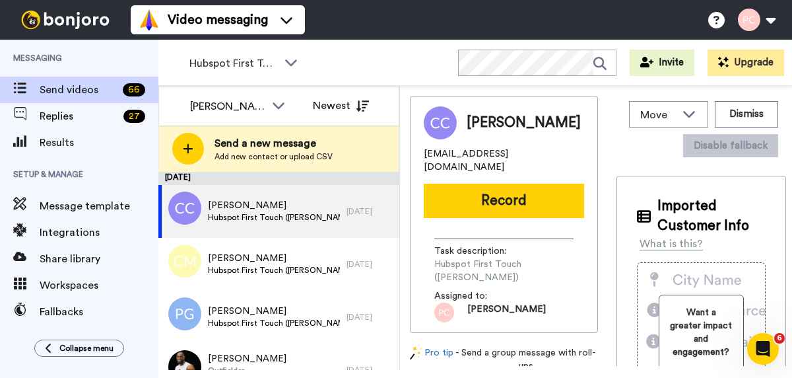
scroll to position [0, 0]
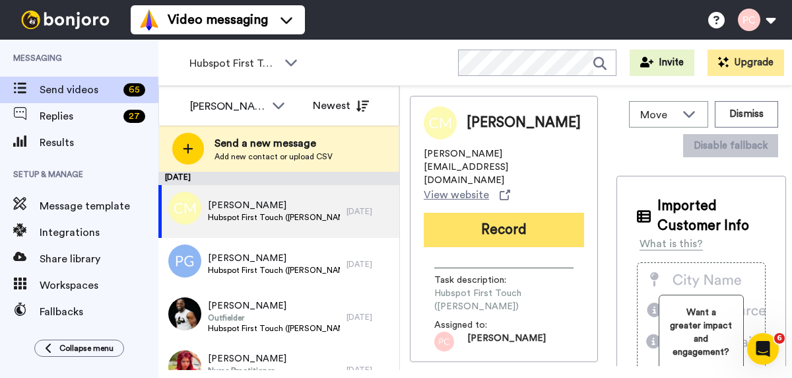
click at [476, 214] on button "Record" at bounding box center [504, 230] width 160 height 34
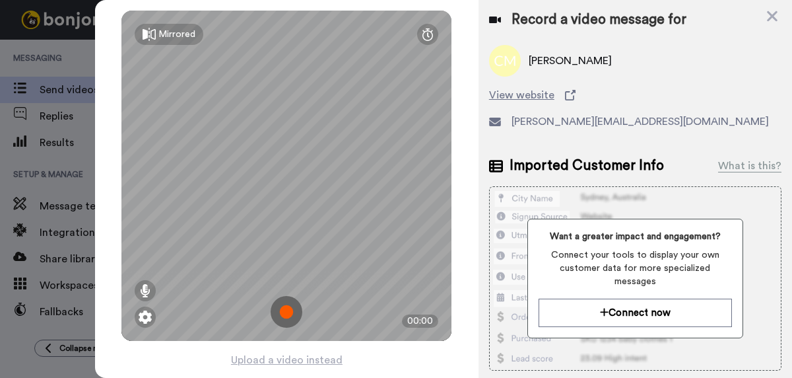
click at [288, 314] on img at bounding box center [287, 312] width 32 height 32
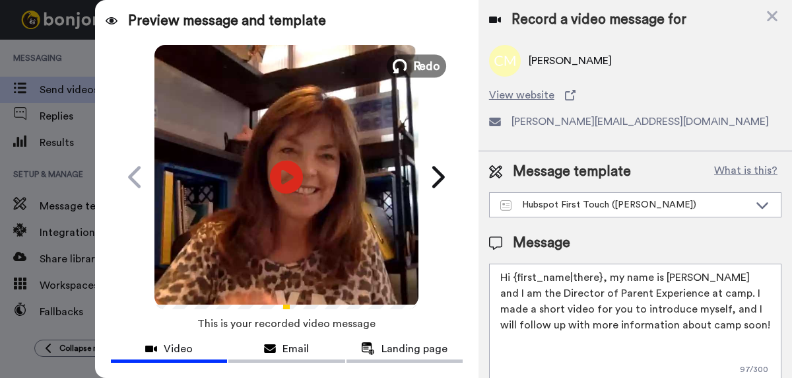
click at [421, 62] on span "Redo" at bounding box center [427, 65] width 28 height 17
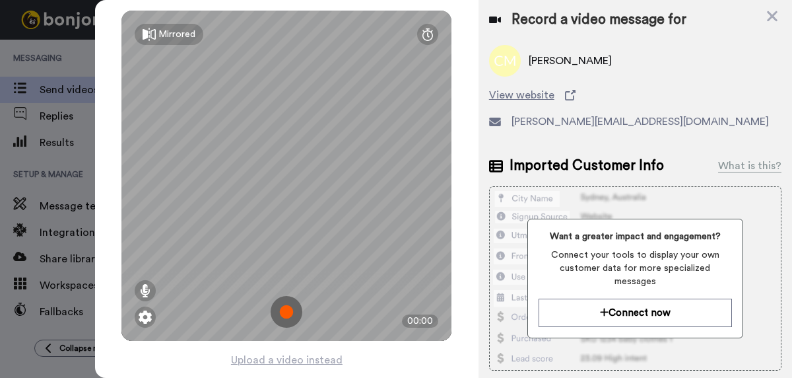
click at [285, 311] on img at bounding box center [287, 312] width 32 height 32
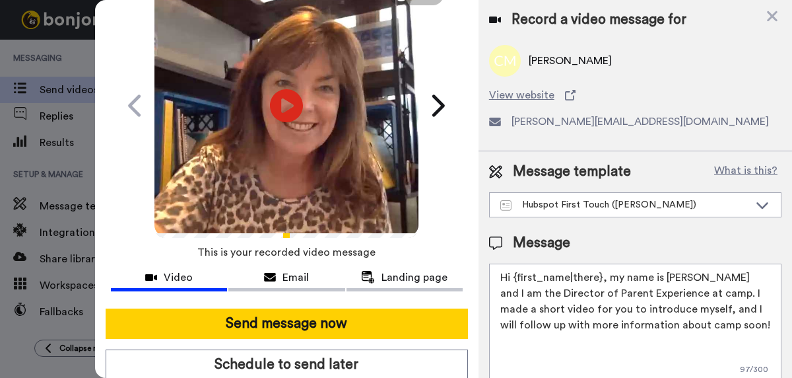
scroll to position [71, 0]
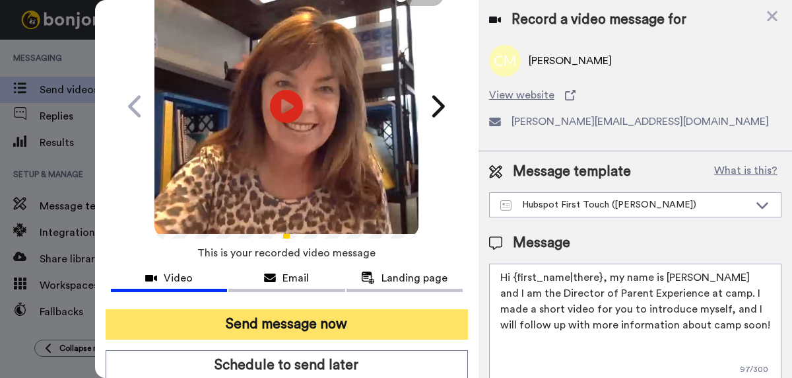
click at [285, 326] on button "Send message now" at bounding box center [287, 324] width 362 height 30
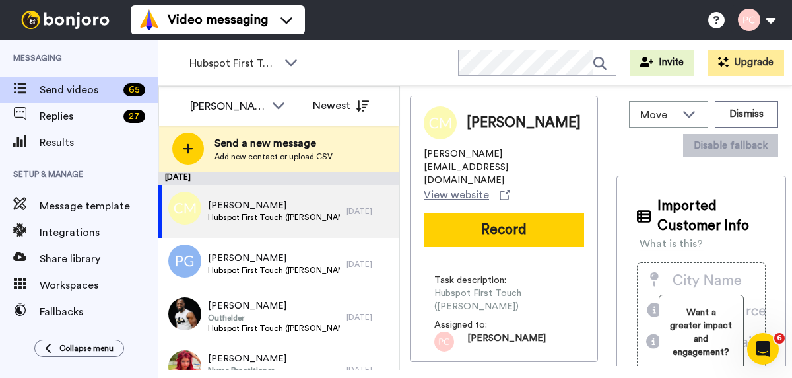
scroll to position [0, 0]
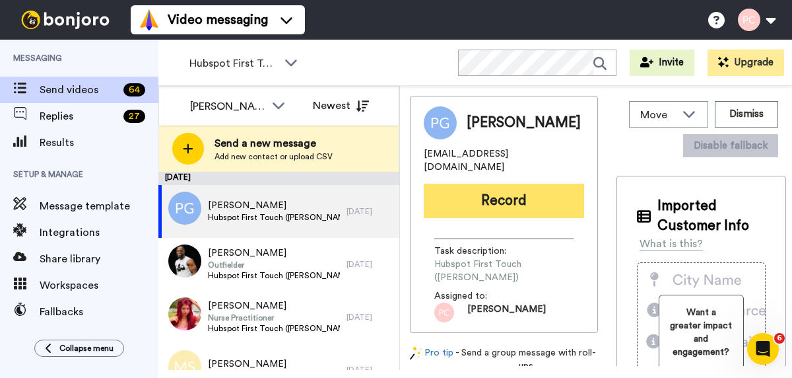
click at [486, 209] on button "Record" at bounding box center [504, 201] width 160 height 34
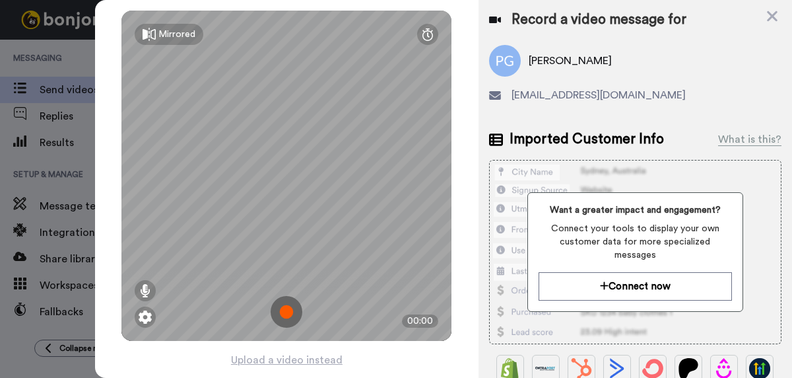
click at [284, 312] on img at bounding box center [287, 312] width 32 height 32
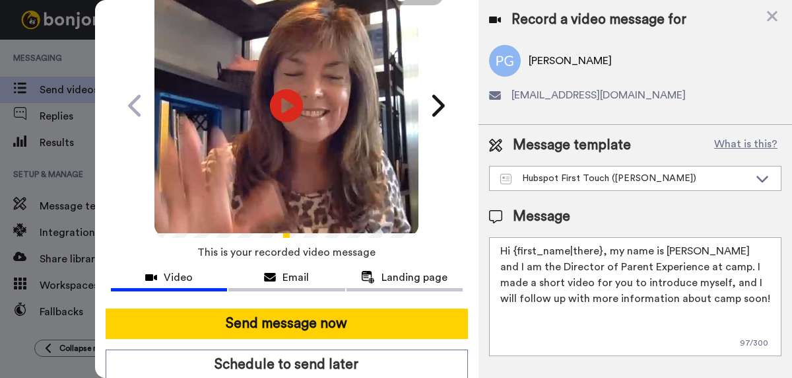
scroll to position [73, 0]
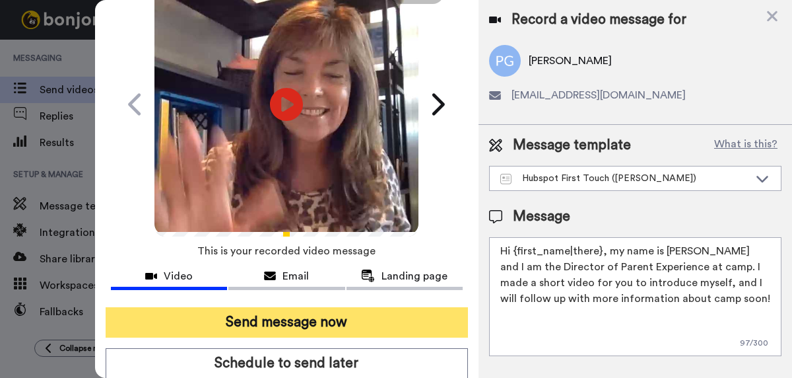
click at [285, 323] on button "Send message now" at bounding box center [287, 322] width 362 height 30
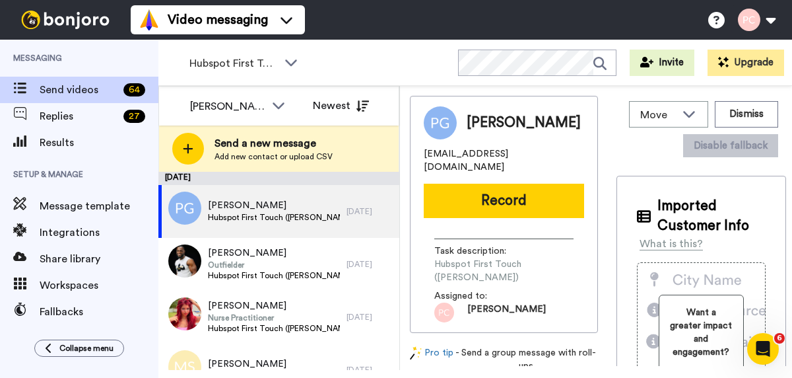
scroll to position [0, 0]
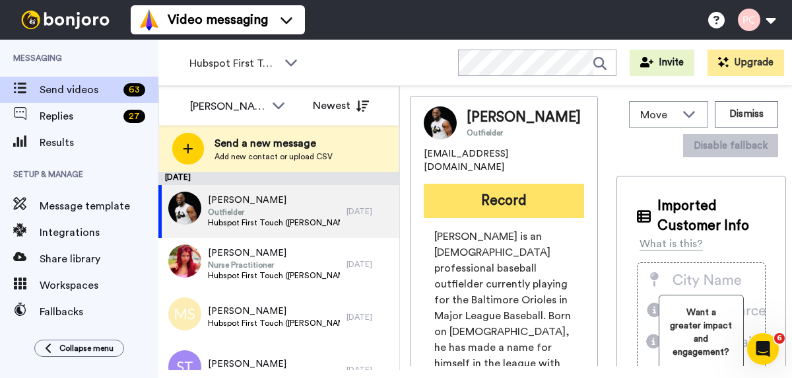
click at [506, 201] on button "Record" at bounding box center [504, 201] width 160 height 34
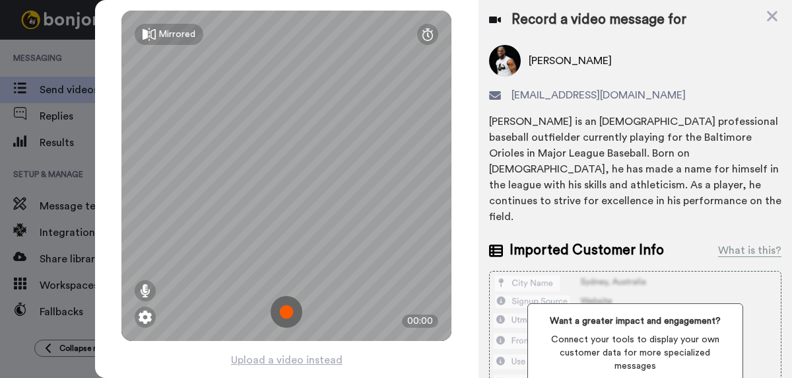
click at [284, 314] on img at bounding box center [287, 312] width 32 height 32
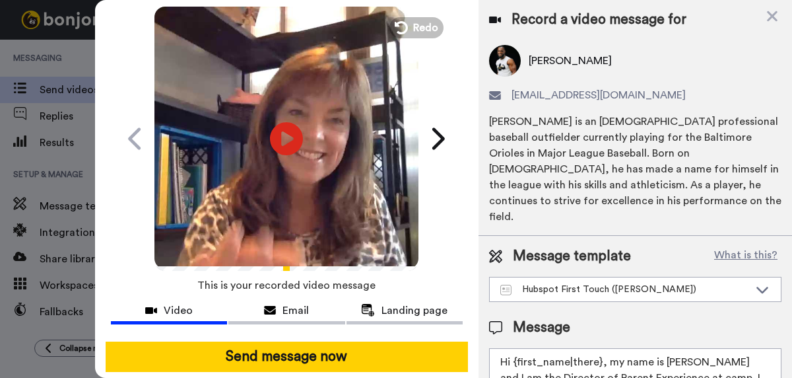
scroll to position [61, 0]
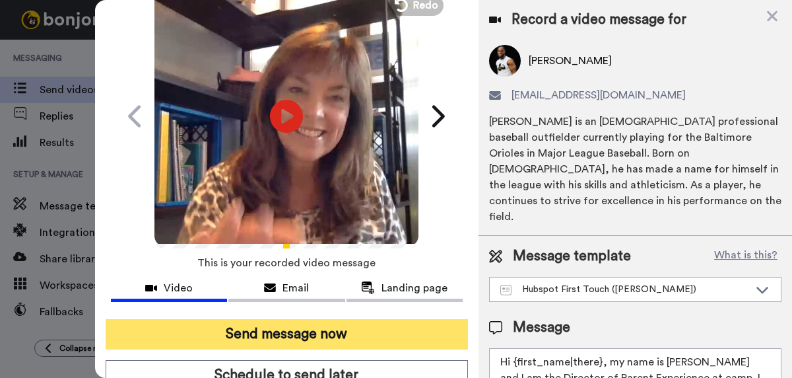
click at [281, 332] on button "Send message now" at bounding box center [287, 334] width 362 height 30
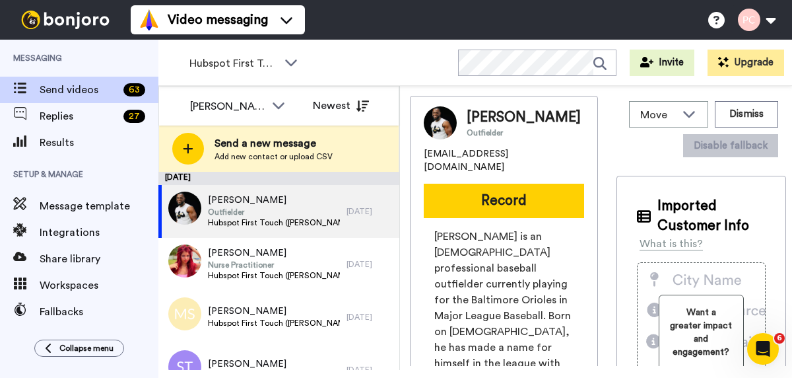
scroll to position [0, 0]
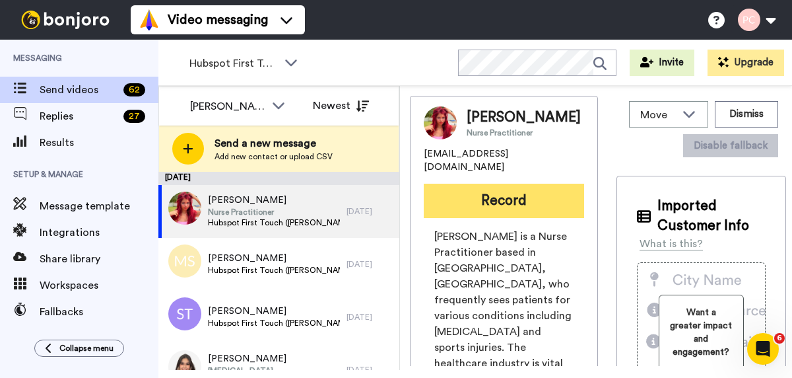
click at [475, 212] on button "Record" at bounding box center [504, 201] width 160 height 34
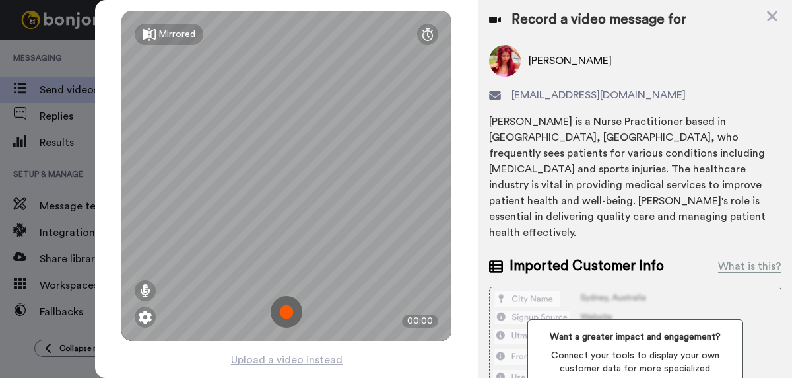
click at [287, 309] on img at bounding box center [287, 312] width 32 height 32
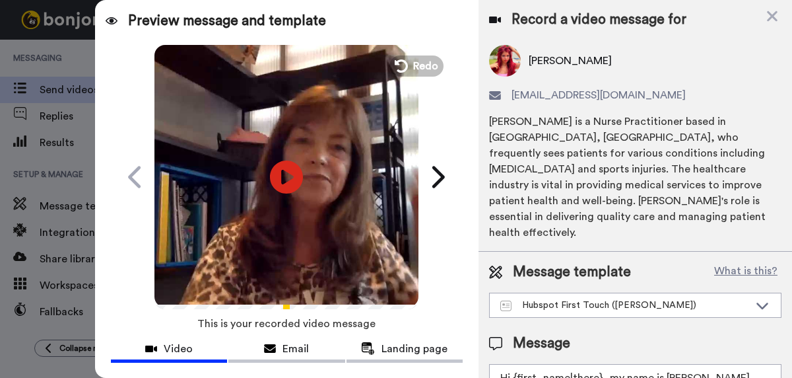
scroll to position [80, 0]
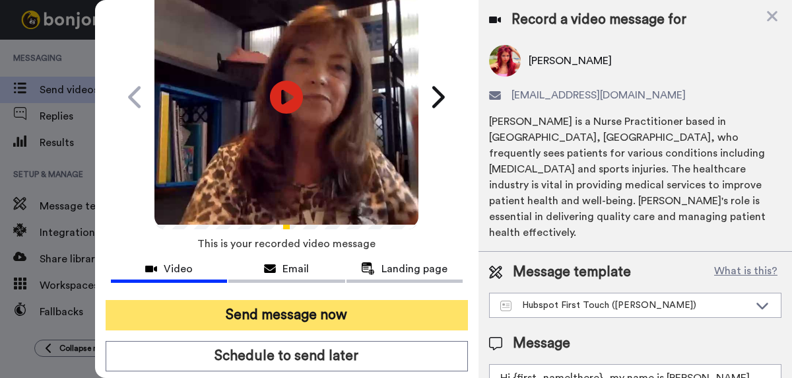
click at [288, 316] on button "Send message now" at bounding box center [287, 315] width 362 height 30
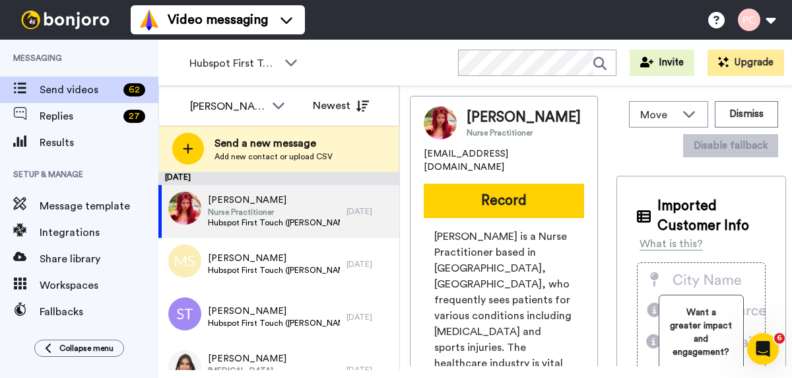
scroll to position [0, 0]
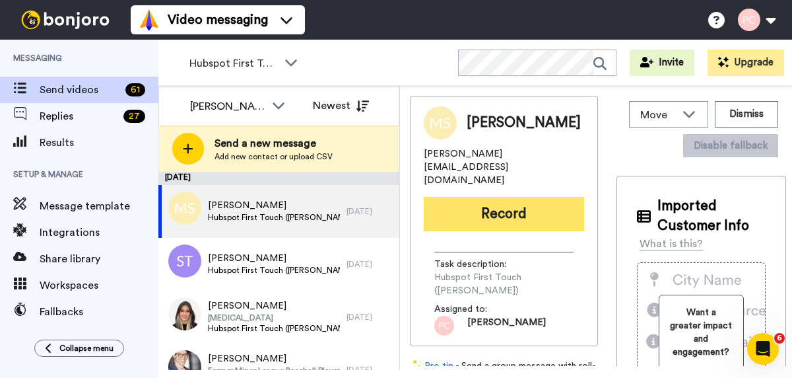
click at [533, 199] on button "Record" at bounding box center [504, 214] width 160 height 34
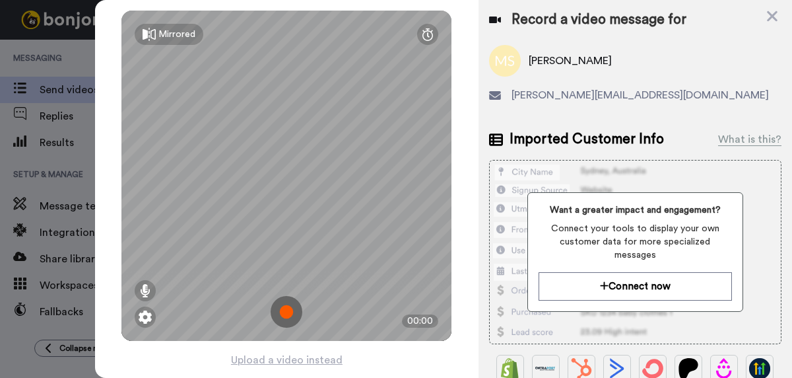
click at [281, 314] on img at bounding box center [287, 312] width 32 height 32
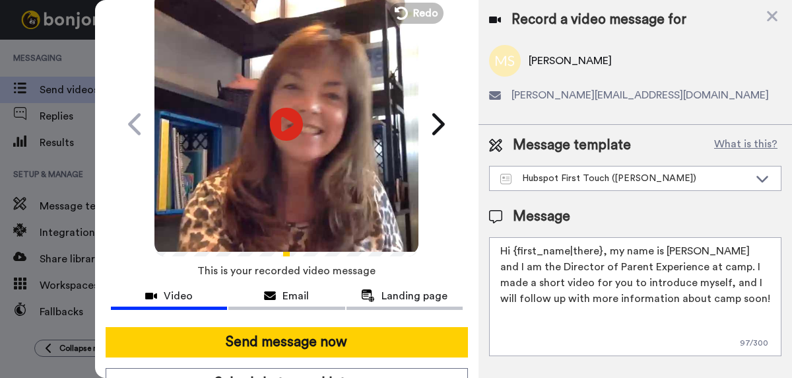
scroll to position [55, 0]
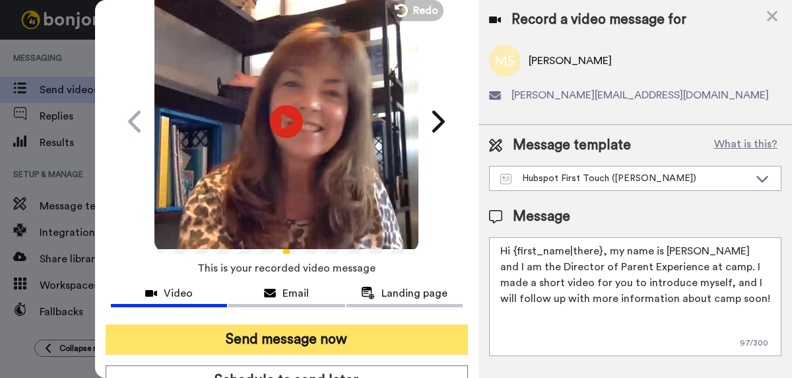
click at [278, 339] on button "Send message now" at bounding box center [287, 339] width 362 height 30
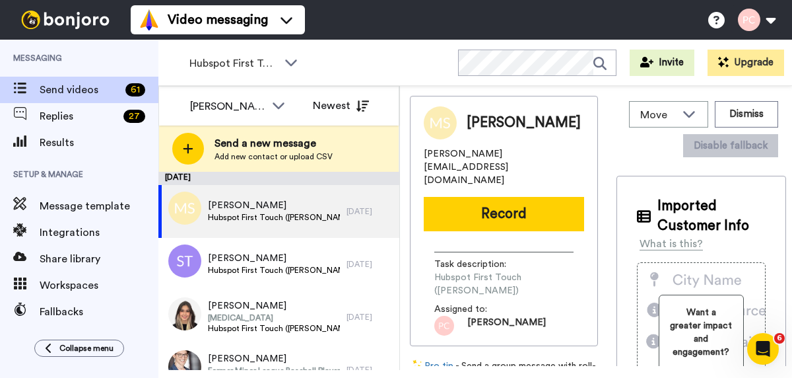
scroll to position [0, 0]
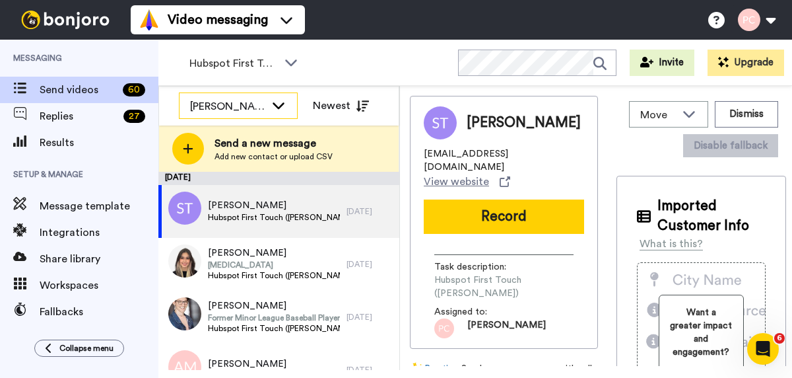
click at [228, 104] on div "[PERSON_NAME]" at bounding box center [227, 106] width 75 height 16
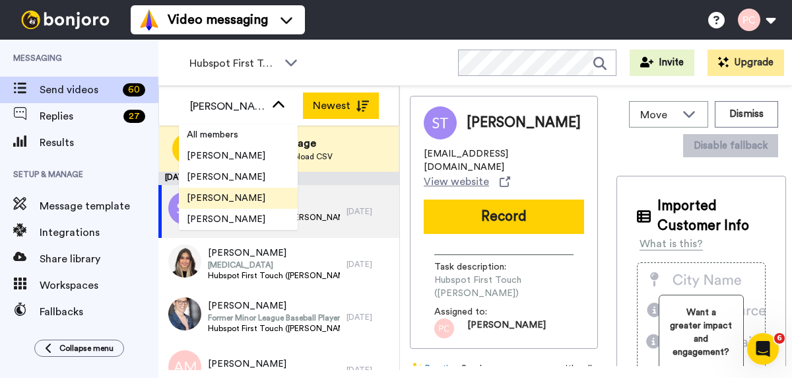
click at [326, 104] on button "Newest" at bounding box center [341, 105] width 76 height 26
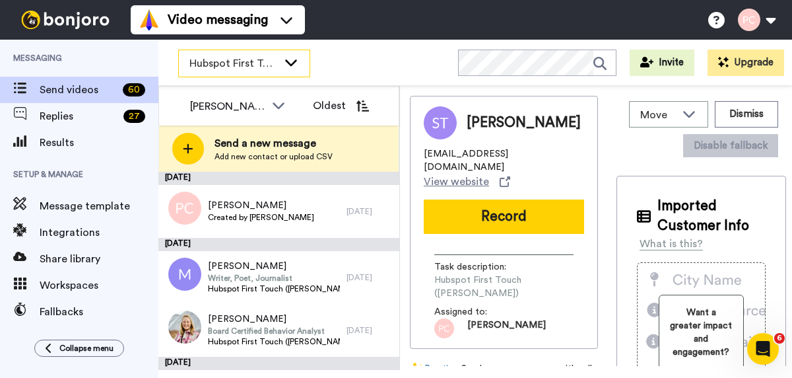
click at [271, 63] on span "Hubspot First Touch ([PERSON_NAME])" at bounding box center [233, 63] width 88 height 16
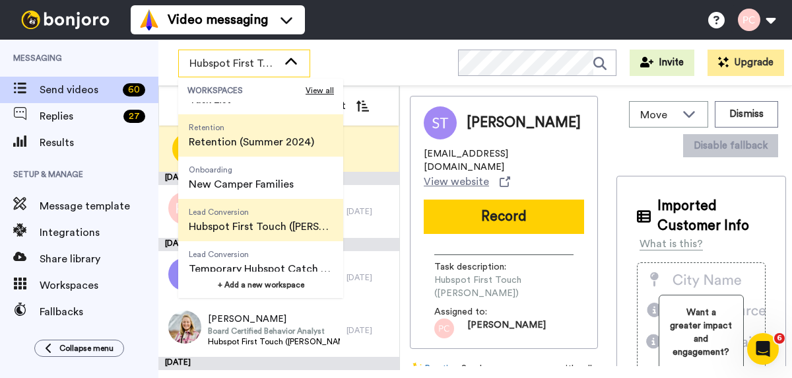
scroll to position [80, 0]
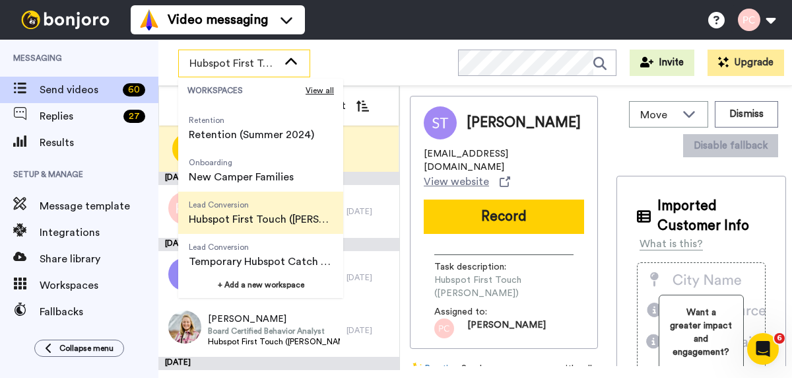
click at [256, 211] on span "Hubspot First Touch ([PERSON_NAME])" at bounding box center [261, 219] width 144 height 16
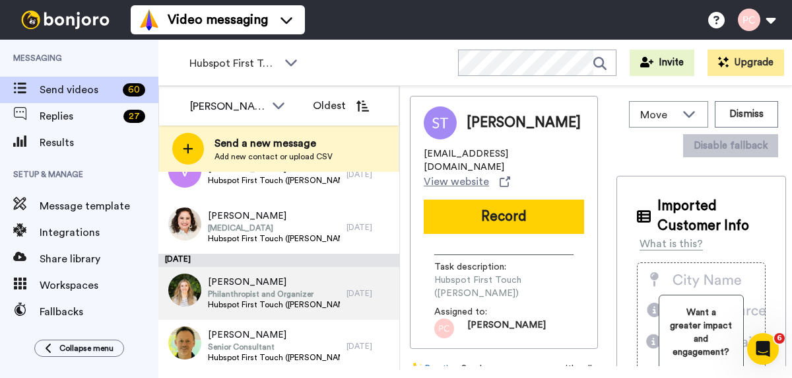
scroll to position [218, 0]
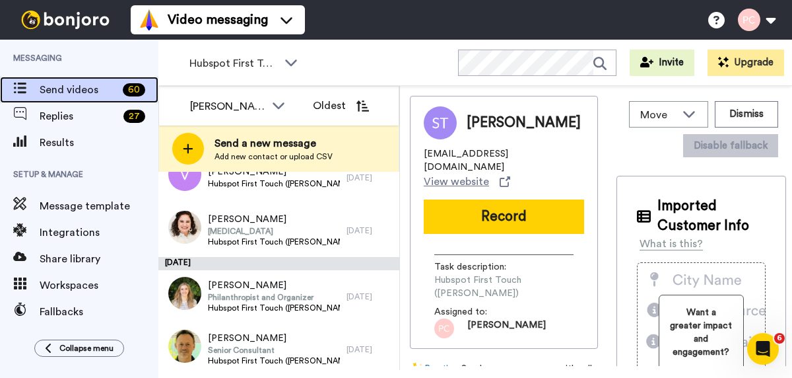
click at [88, 90] on span "Send videos" at bounding box center [79, 90] width 78 height 16
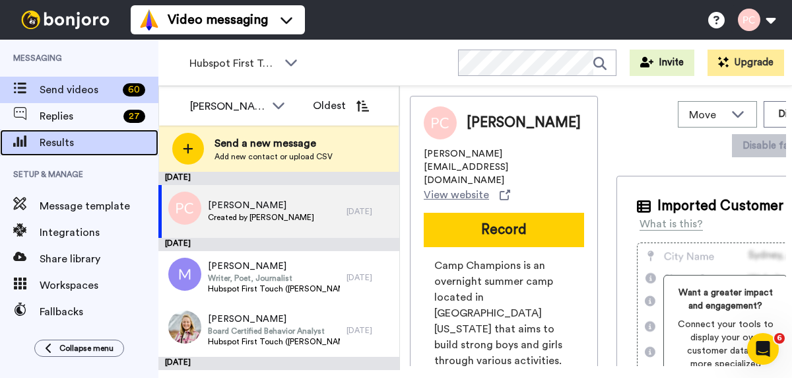
click at [69, 144] on span "Results" at bounding box center [99, 143] width 119 height 16
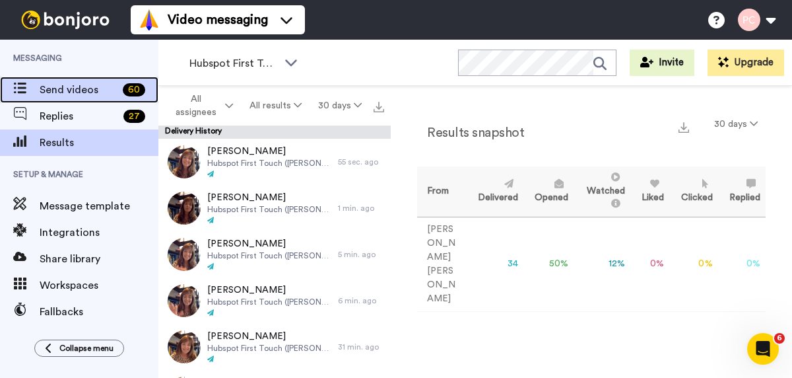
click at [84, 89] on span "Send videos" at bounding box center [79, 90] width 78 height 16
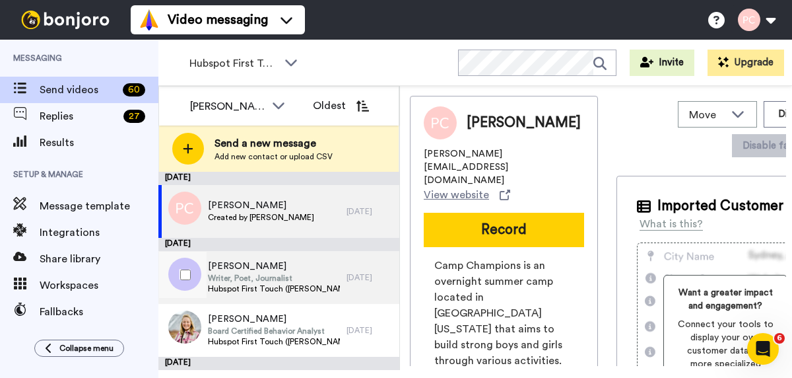
click at [253, 281] on span "Writer, Poet, Journalist" at bounding box center [274, 278] width 133 height 11
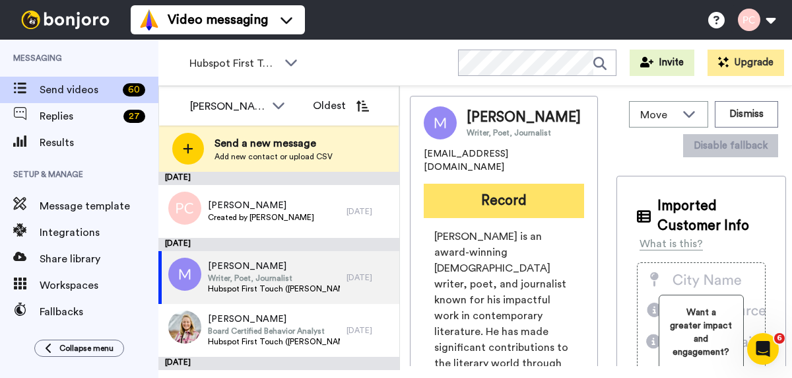
click at [512, 188] on button "Record" at bounding box center [504, 201] width 160 height 34
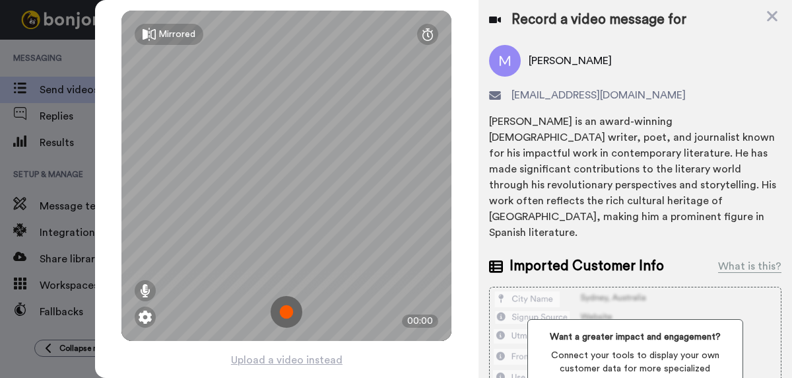
click at [290, 309] on img at bounding box center [287, 312] width 32 height 32
click at [290, 310] on img at bounding box center [287, 312] width 32 height 32
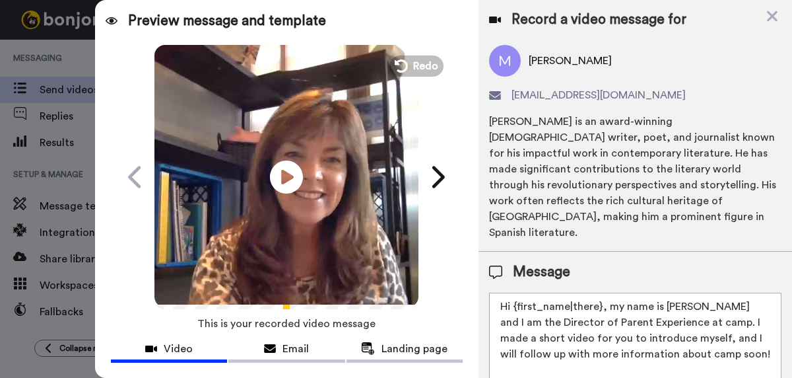
scroll to position [101, 0]
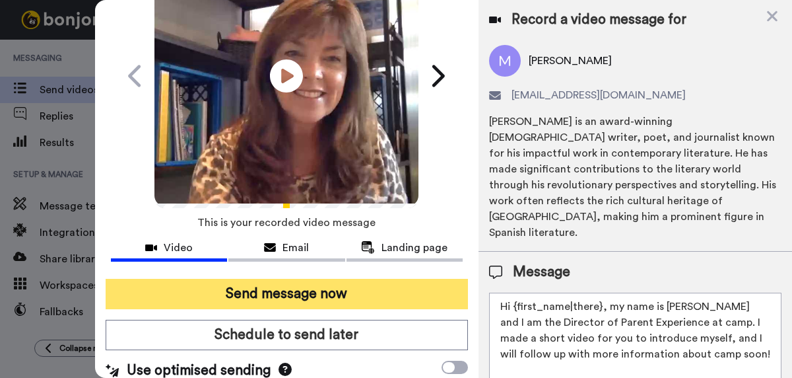
click at [294, 296] on button "Send message now" at bounding box center [287, 294] width 362 height 30
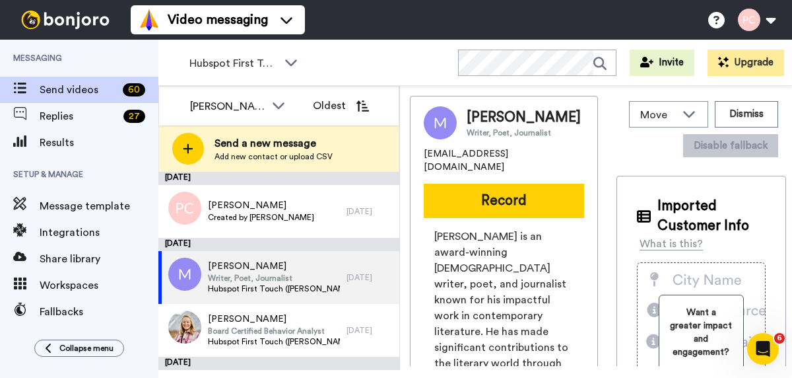
scroll to position [0, 0]
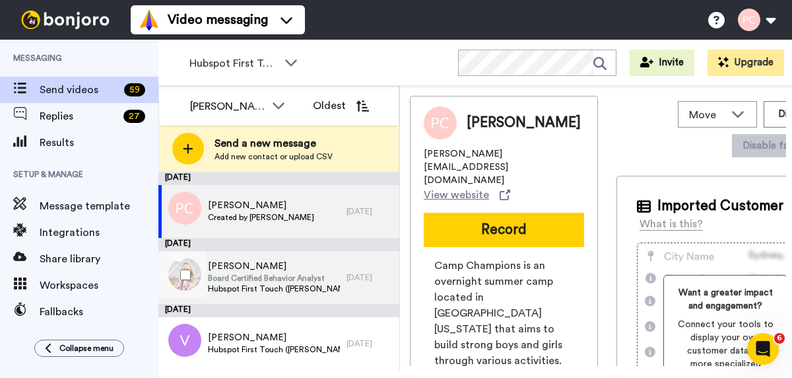
click at [245, 270] on span "[PERSON_NAME]" at bounding box center [274, 265] width 133 height 13
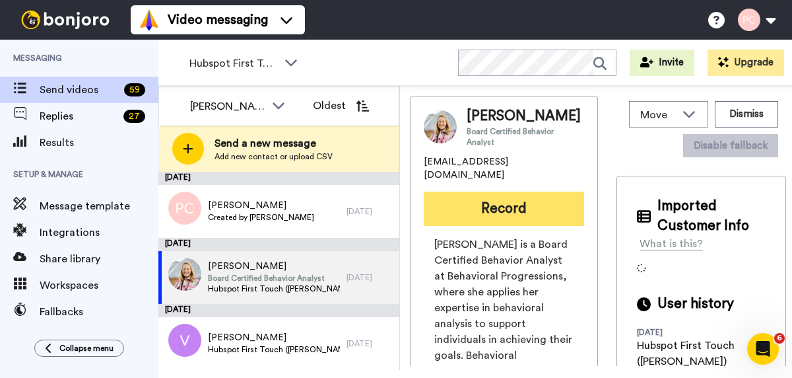
click at [471, 216] on button "Record" at bounding box center [504, 208] width 160 height 34
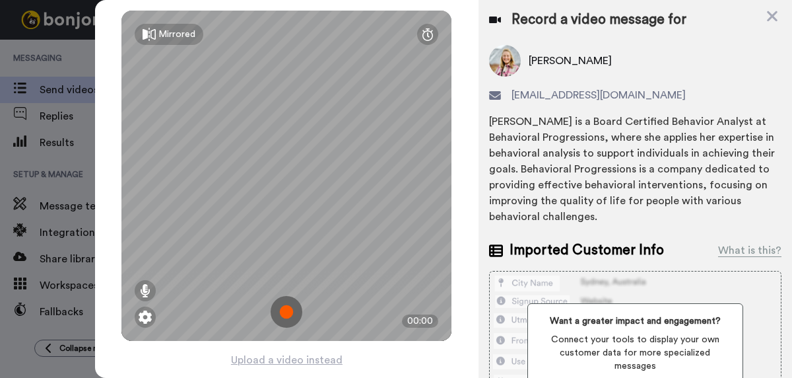
click at [281, 312] on img at bounding box center [287, 312] width 32 height 32
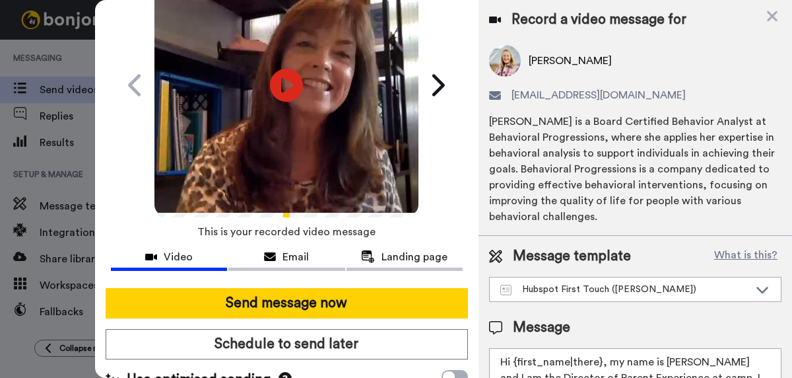
scroll to position [93, 0]
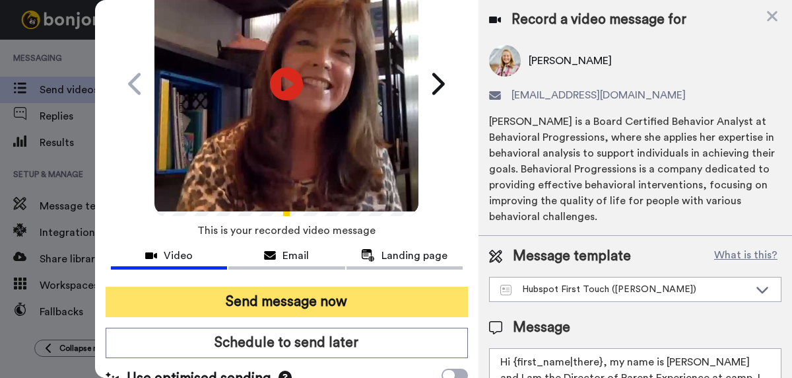
click at [282, 305] on button "Send message now" at bounding box center [287, 301] width 362 height 30
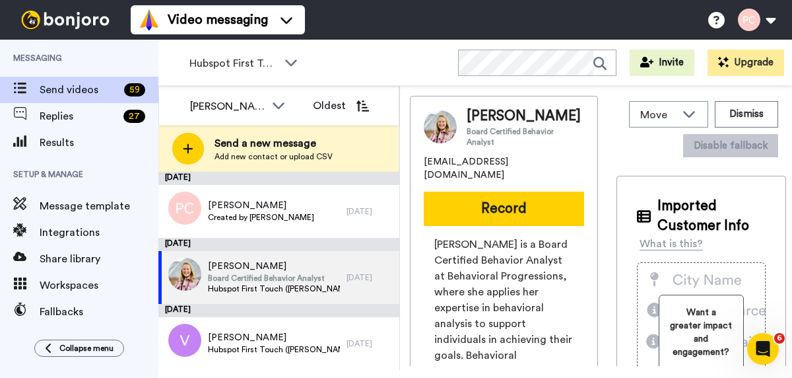
scroll to position [0, 0]
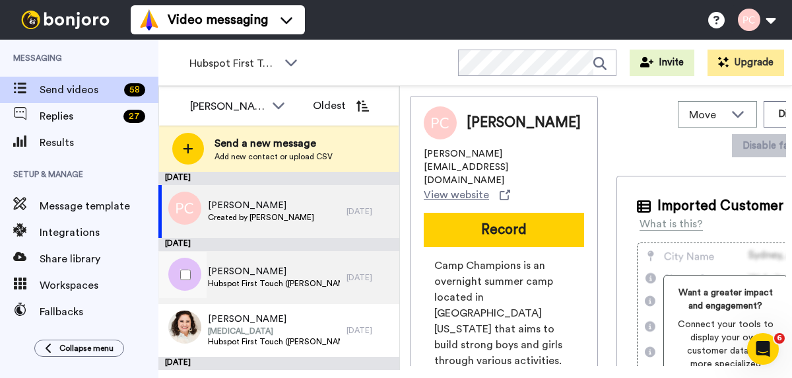
click at [257, 281] on span "Hubspot First Touch ([PERSON_NAME])" at bounding box center [274, 283] width 133 height 11
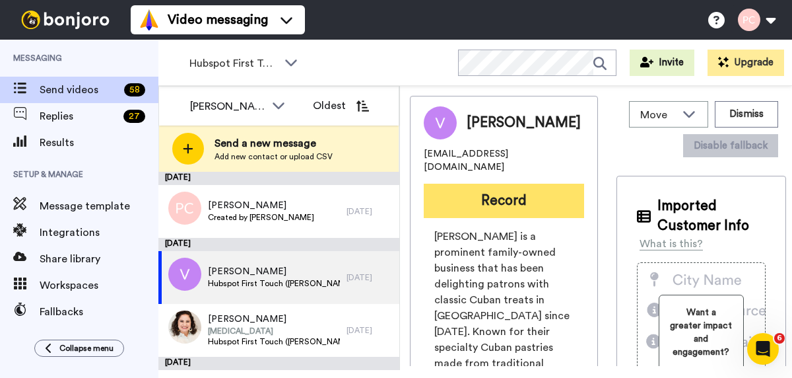
click at [506, 188] on button "Record" at bounding box center [504, 201] width 160 height 34
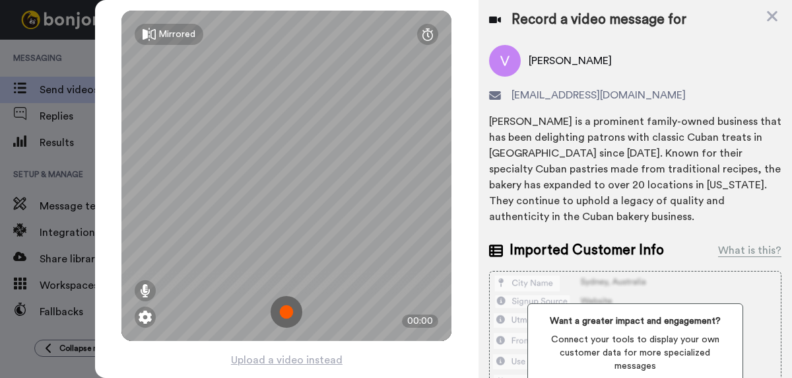
click at [284, 316] on img at bounding box center [287, 312] width 32 height 32
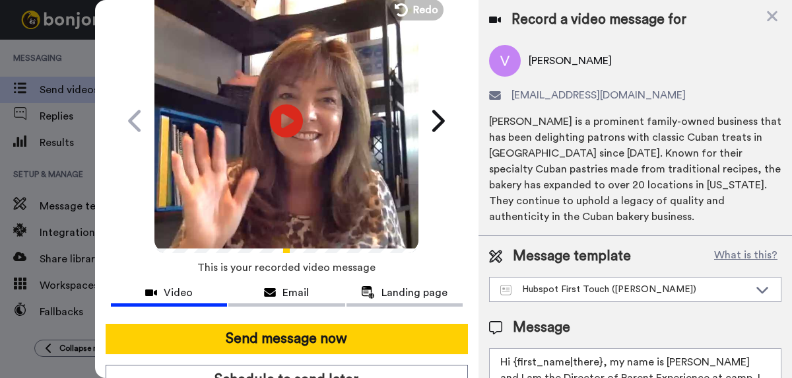
scroll to position [69, 0]
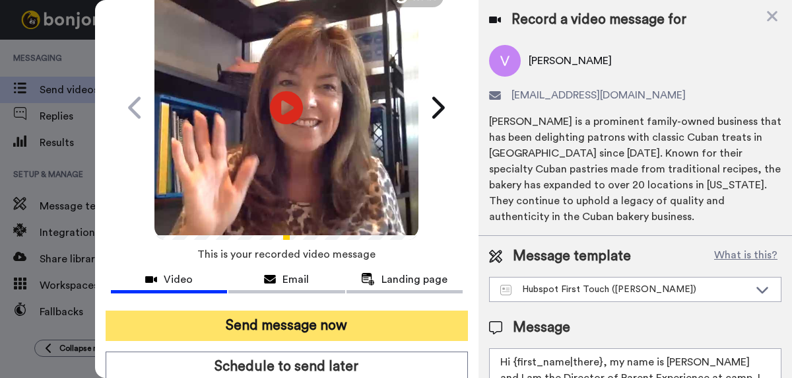
click at [284, 322] on button "Send message now" at bounding box center [287, 325] width 362 height 30
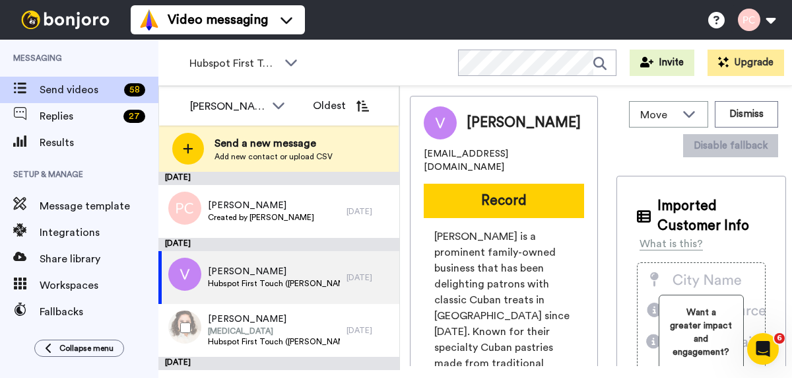
scroll to position [0, 0]
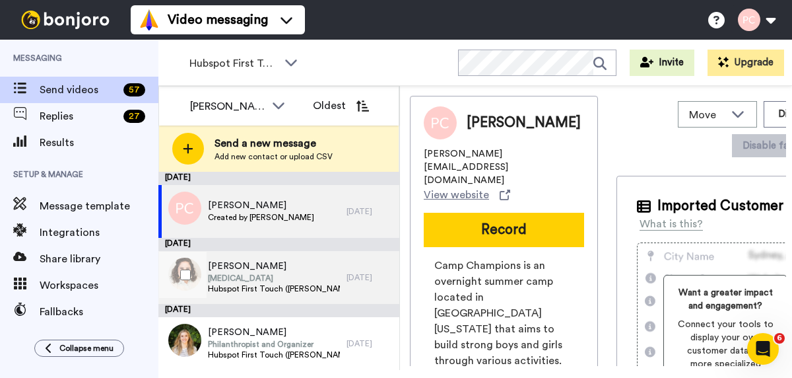
click at [254, 271] on span "[PERSON_NAME]" at bounding box center [274, 265] width 133 height 13
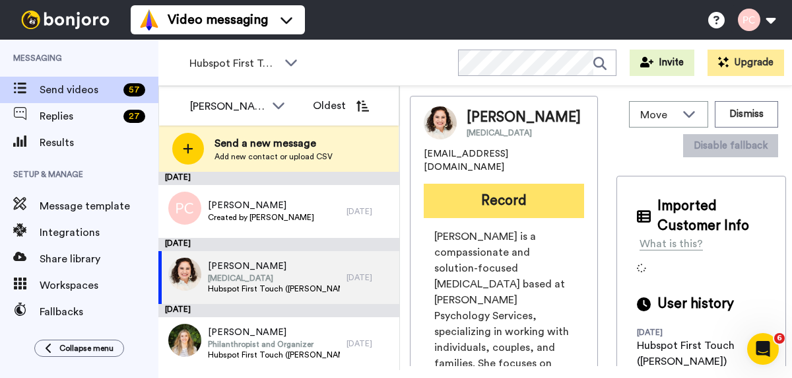
click at [502, 200] on button "Record" at bounding box center [504, 201] width 160 height 34
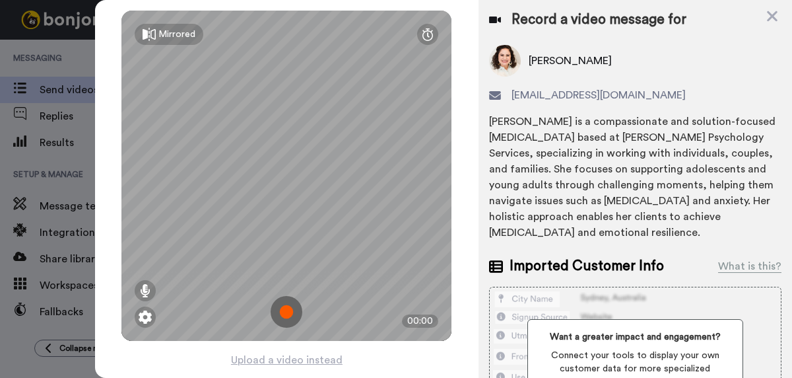
click at [284, 310] on img at bounding box center [287, 312] width 32 height 32
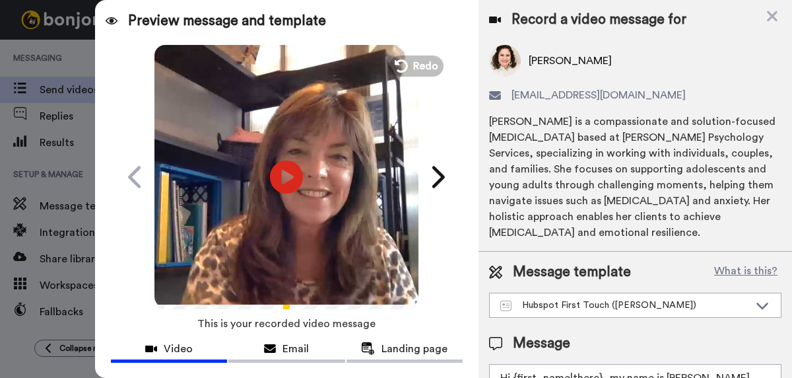
scroll to position [53, 0]
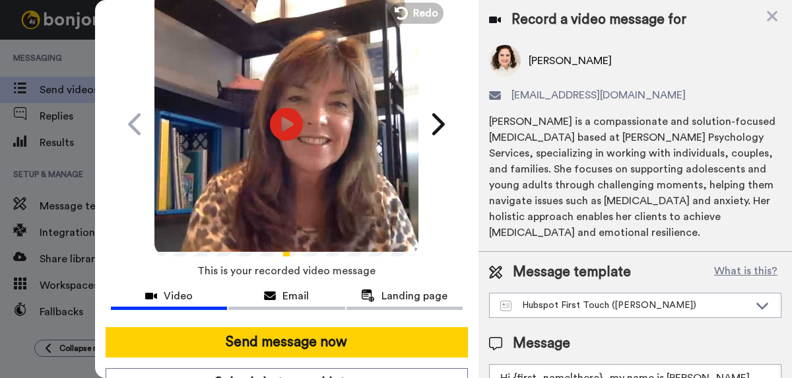
click at [281, 310] on div "Video Email Landing page" at bounding box center [287, 300] width 384 height 31
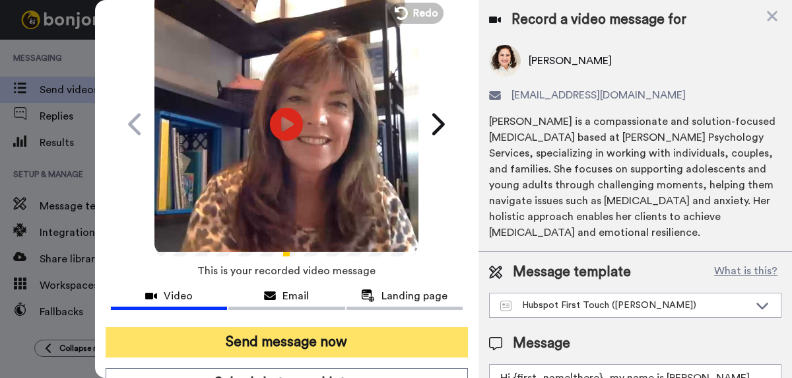
click at [277, 344] on button "Send message now" at bounding box center [287, 342] width 362 height 30
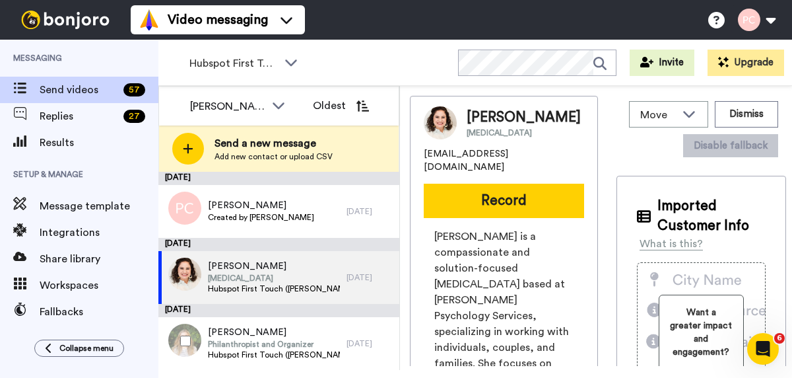
scroll to position [0, 0]
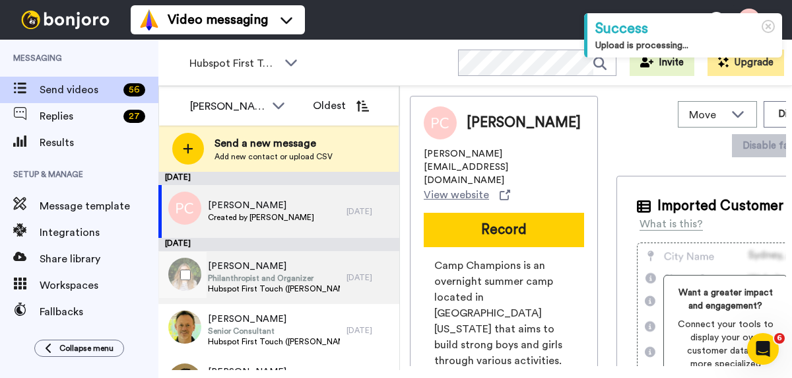
click at [231, 269] on span "[PERSON_NAME]" at bounding box center [274, 265] width 133 height 13
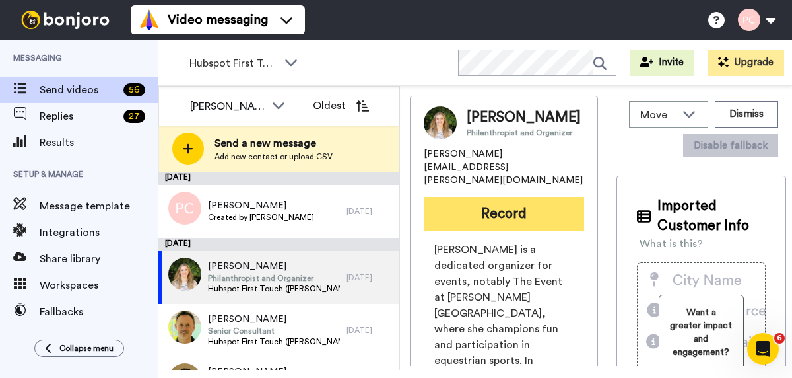
click at [476, 213] on button "Record" at bounding box center [504, 214] width 160 height 34
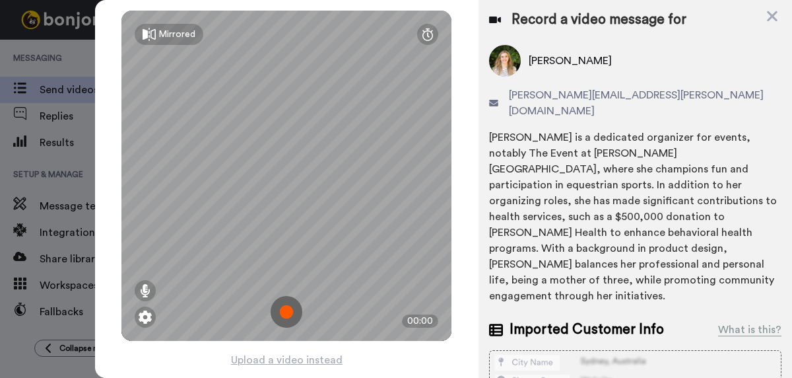
click at [284, 312] on img at bounding box center [287, 312] width 32 height 32
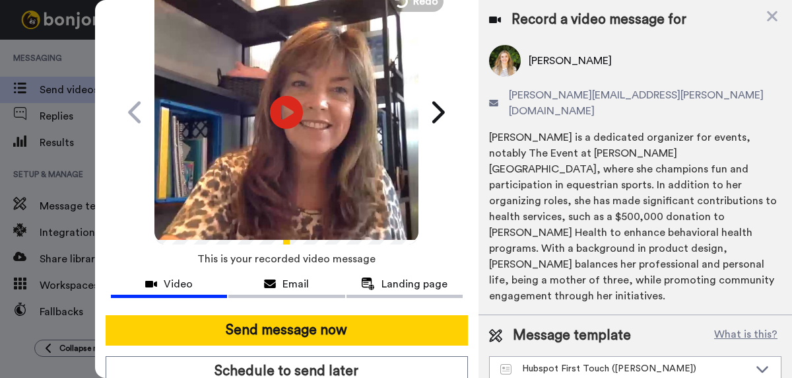
scroll to position [67, 0]
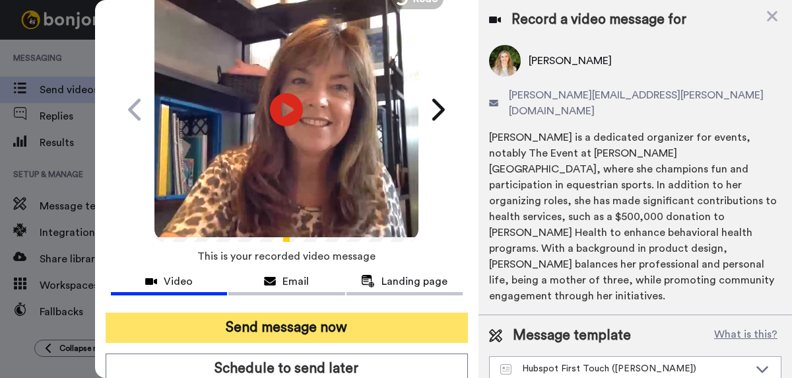
click at [282, 326] on button "Send message now" at bounding box center [287, 327] width 362 height 30
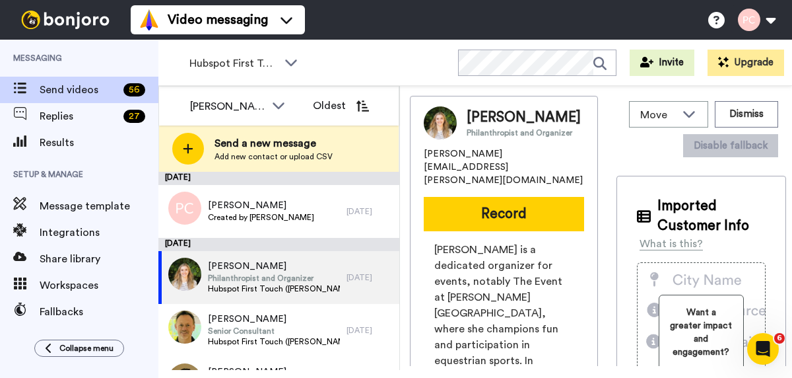
scroll to position [0, 0]
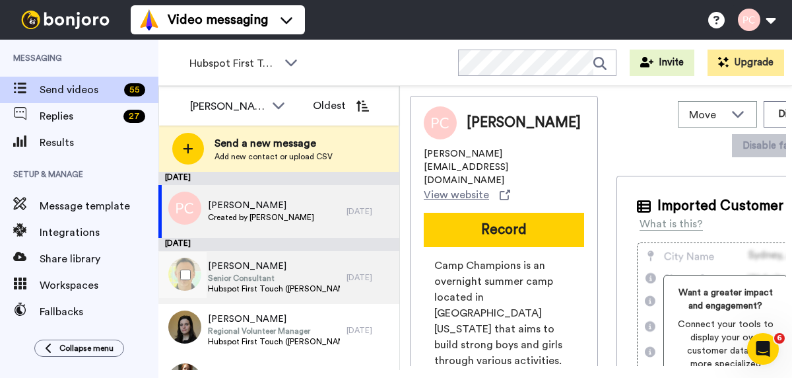
click at [251, 277] on span "Senior Consultant" at bounding box center [274, 278] width 133 height 11
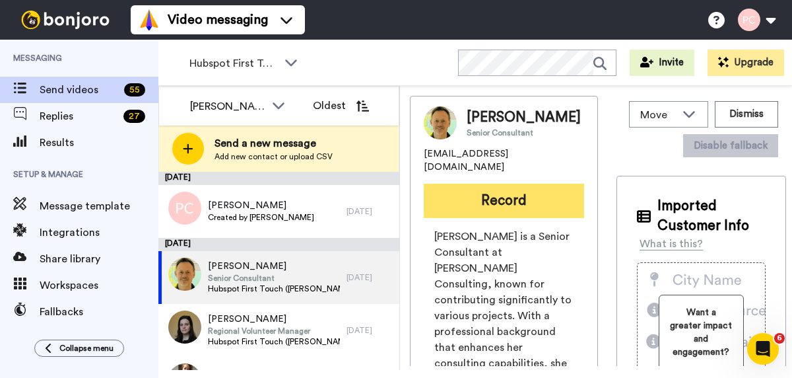
click at [502, 187] on button "Record" at bounding box center [504, 201] width 160 height 34
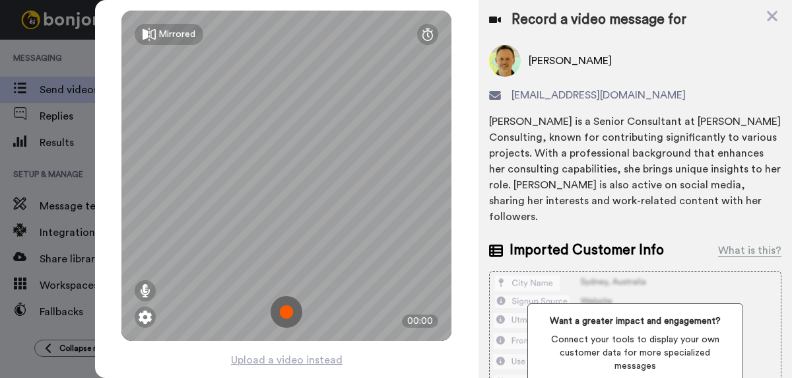
click at [286, 312] on img at bounding box center [287, 312] width 32 height 32
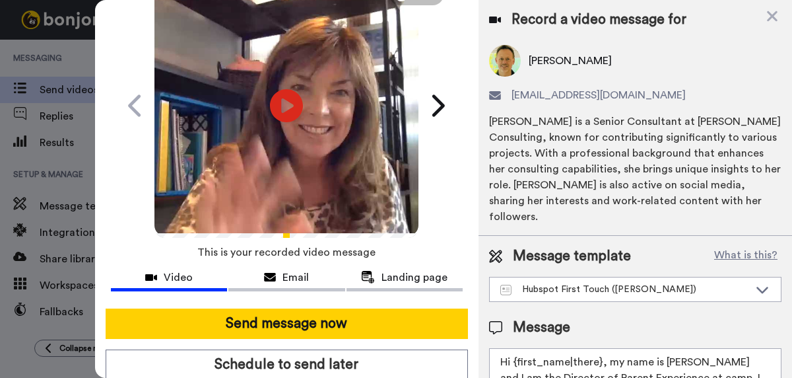
scroll to position [71, 0]
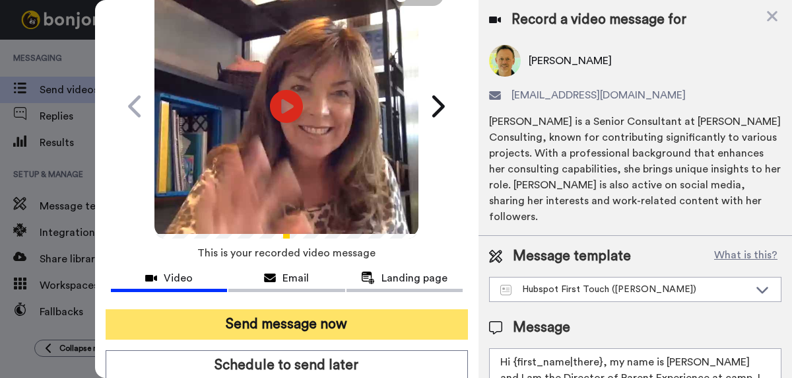
click at [286, 321] on button "Send message now" at bounding box center [287, 324] width 362 height 30
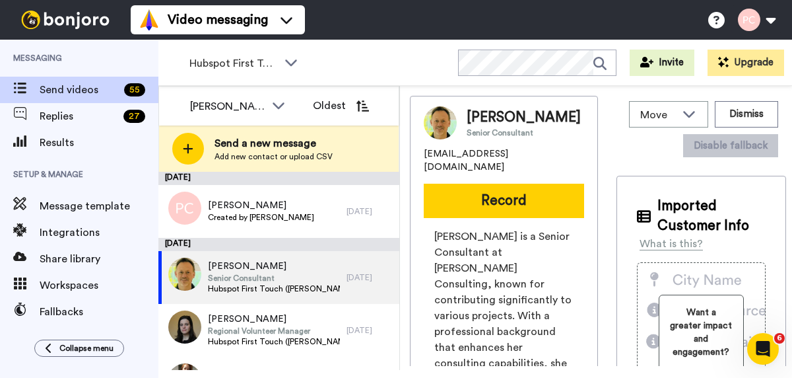
scroll to position [0, 0]
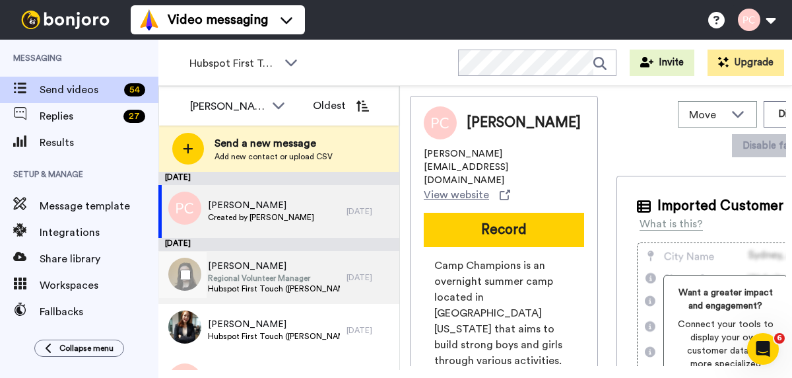
click at [290, 263] on span "[PERSON_NAME]" at bounding box center [274, 265] width 133 height 13
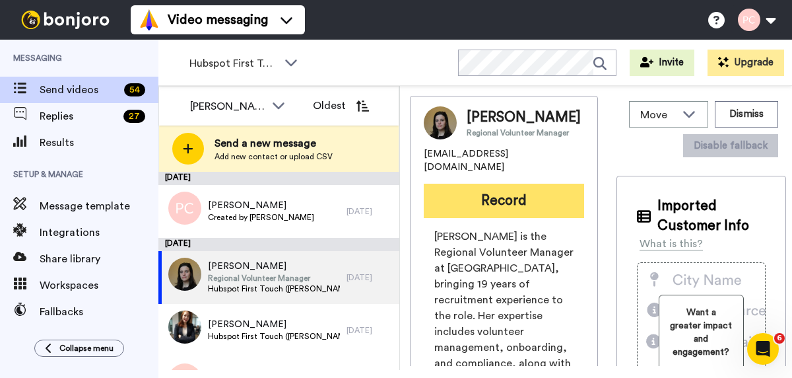
click at [519, 211] on button "Record" at bounding box center [504, 201] width 160 height 34
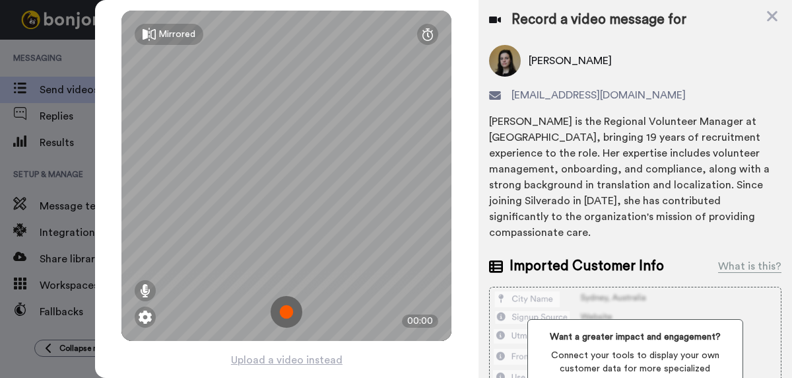
click at [291, 314] on img at bounding box center [287, 312] width 32 height 32
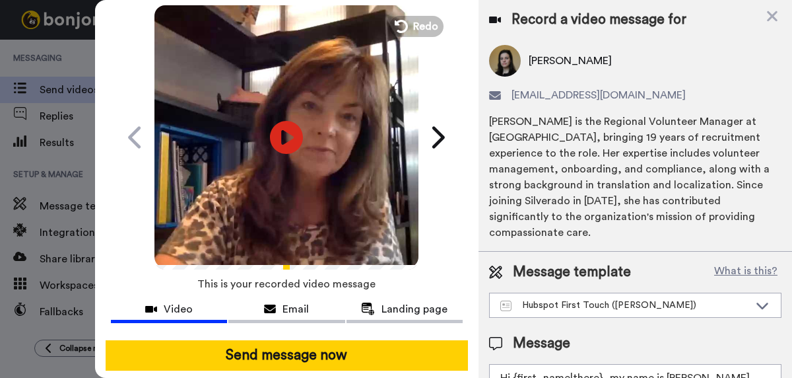
scroll to position [42, 0]
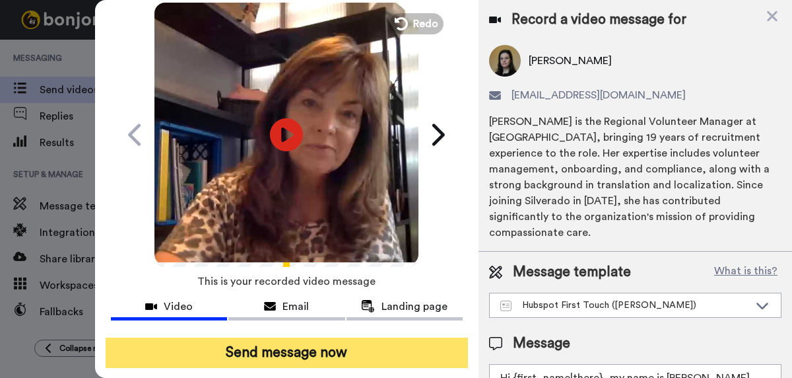
click at [283, 356] on button "Send message now" at bounding box center [287, 352] width 362 height 30
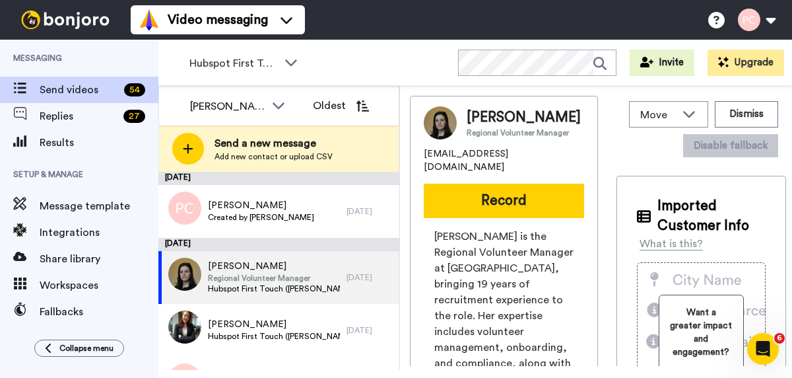
scroll to position [0, 0]
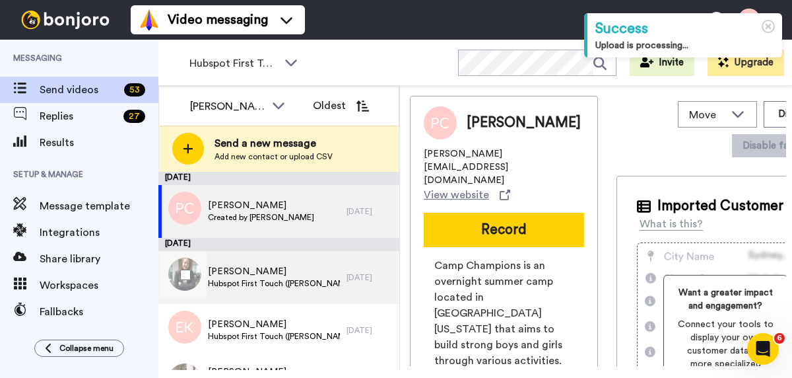
click at [239, 272] on span "Irene Kusin" at bounding box center [274, 271] width 133 height 13
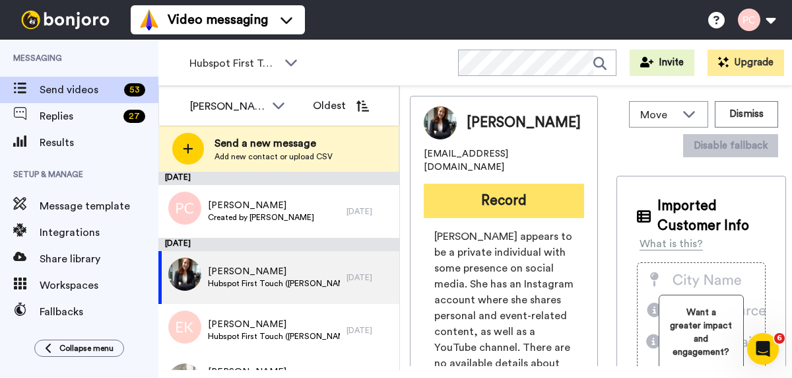
click at [500, 185] on button "Record" at bounding box center [504, 201] width 160 height 34
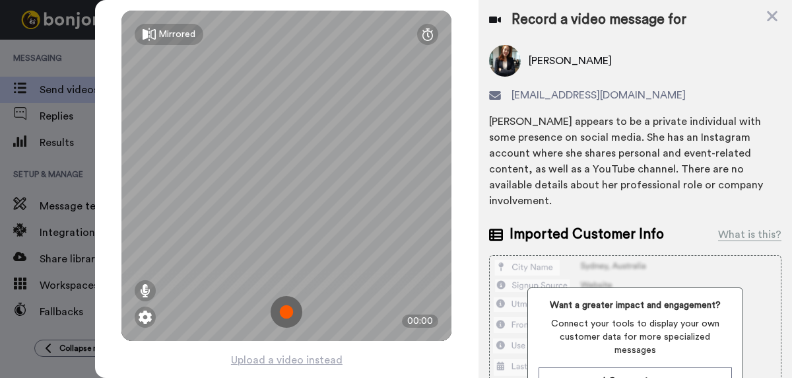
click at [285, 306] on img at bounding box center [287, 312] width 32 height 32
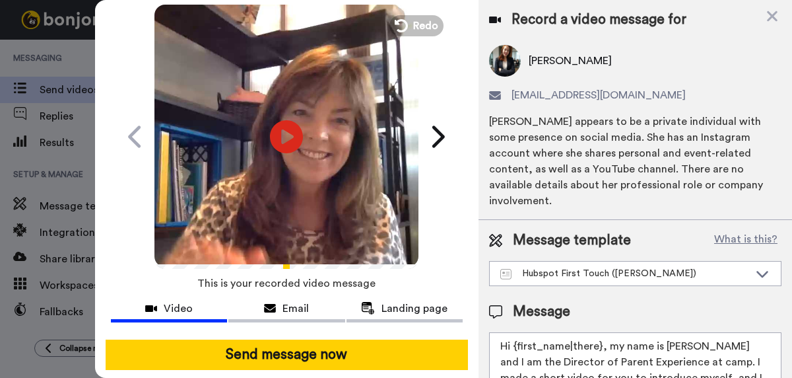
scroll to position [61, 0]
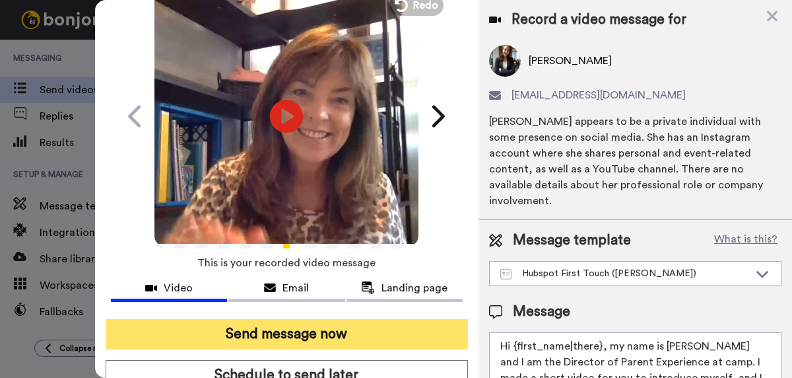
click at [286, 333] on button "Send message now" at bounding box center [287, 334] width 362 height 30
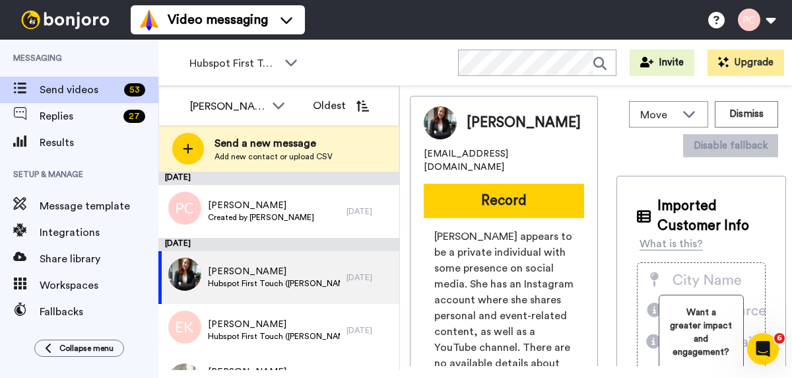
scroll to position [0, 0]
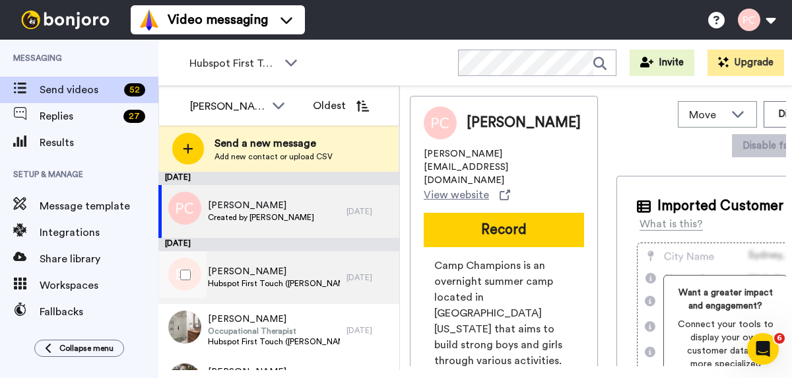
click at [274, 276] on span "[PERSON_NAME]" at bounding box center [274, 271] width 133 height 13
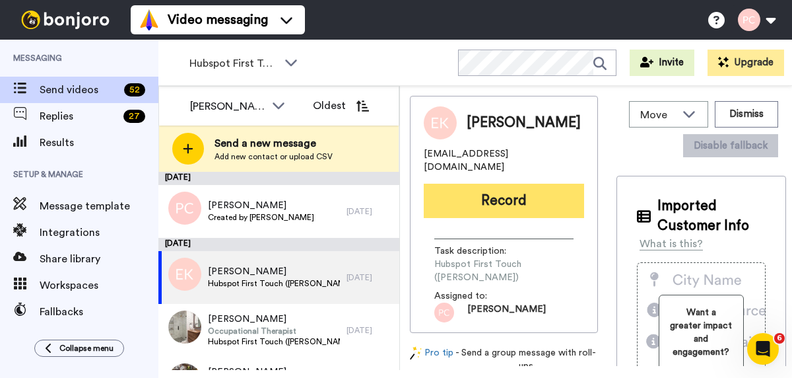
click at [498, 193] on button "Record" at bounding box center [504, 201] width 160 height 34
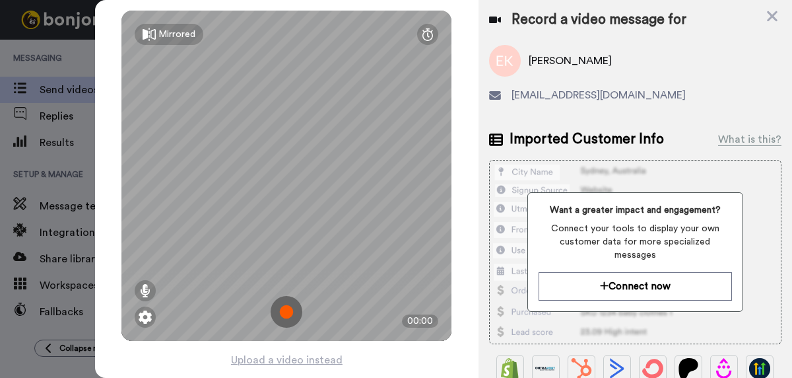
click at [284, 310] on img at bounding box center [287, 312] width 32 height 32
click at [284, 311] on img at bounding box center [287, 312] width 32 height 32
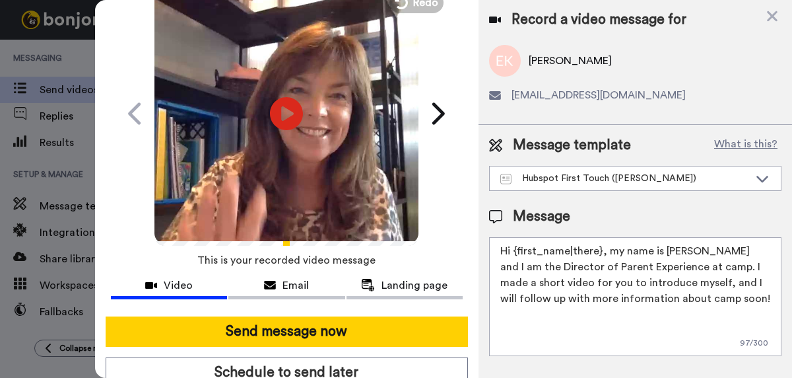
scroll to position [65, 0]
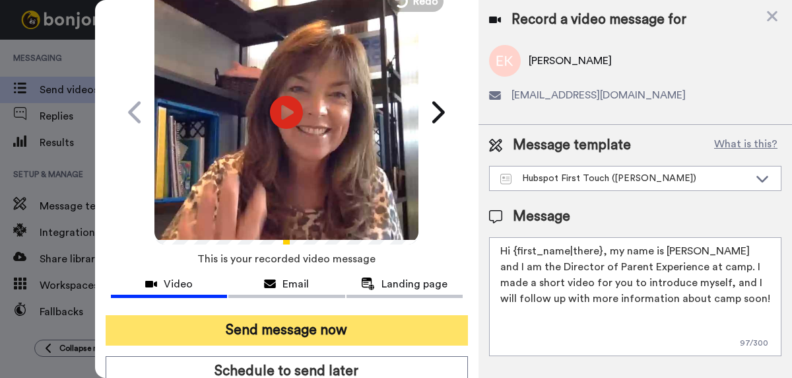
click at [290, 329] on button "Send message now" at bounding box center [287, 330] width 362 height 30
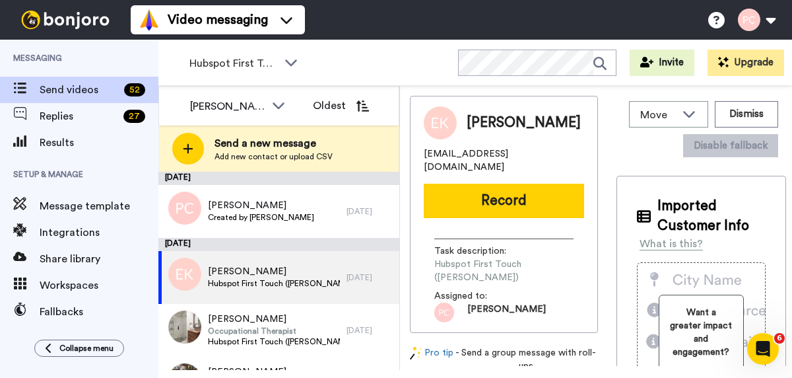
scroll to position [0, 0]
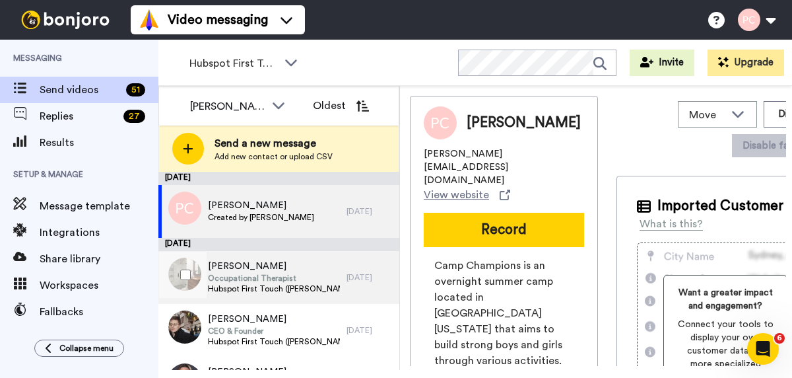
click at [282, 272] on span "Danielle Bietry" at bounding box center [274, 265] width 133 height 13
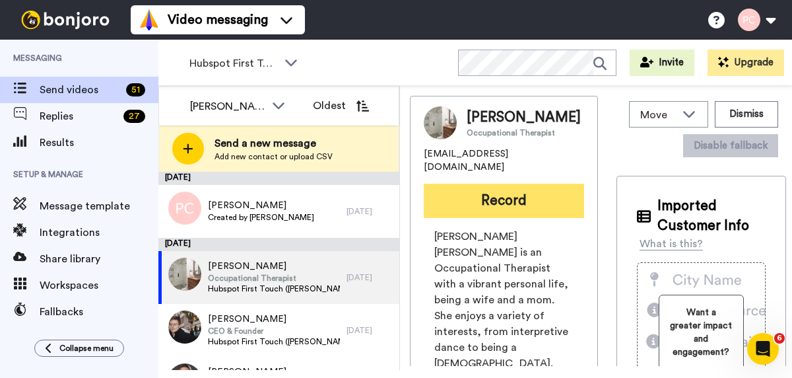
click at [509, 199] on button "Record" at bounding box center [504, 201] width 160 height 34
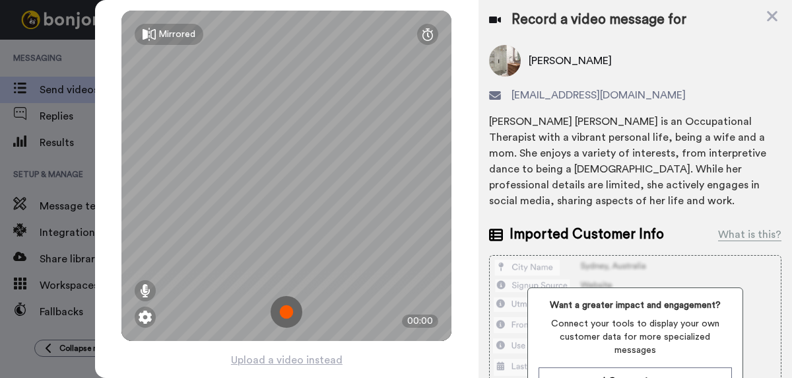
click at [290, 312] on img at bounding box center [287, 312] width 32 height 32
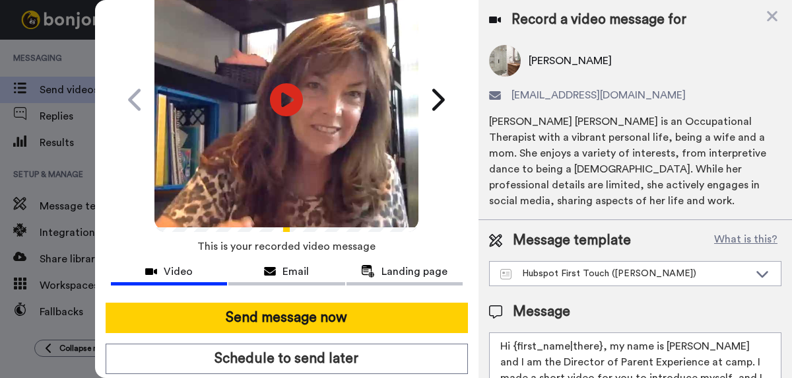
scroll to position [76, 0]
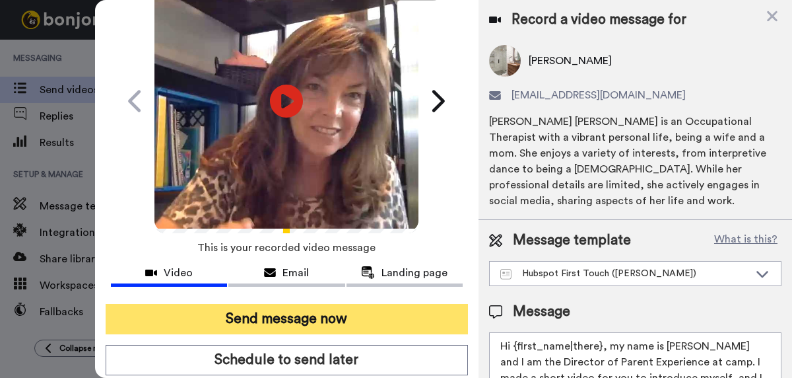
click at [291, 320] on button "Send message now" at bounding box center [287, 319] width 362 height 30
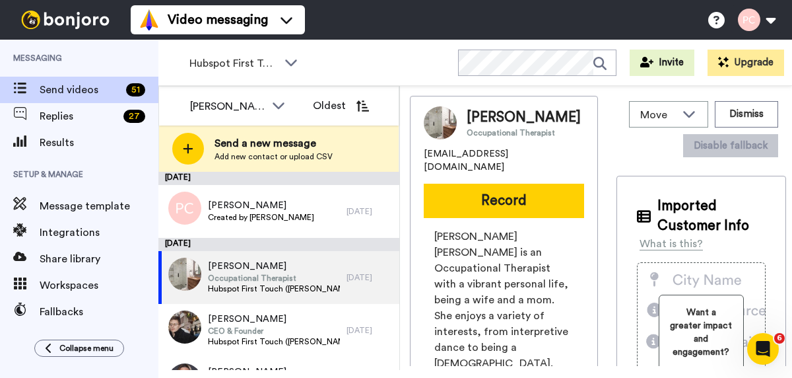
scroll to position [0, 0]
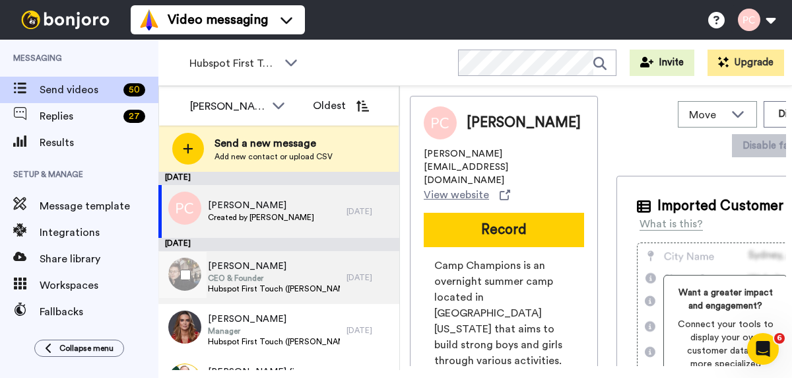
click at [250, 273] on span "CEO & Founder" at bounding box center [274, 278] width 133 height 11
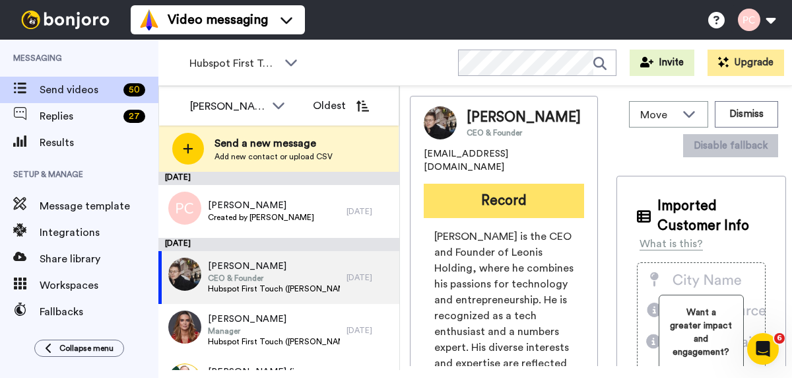
click at [500, 204] on button "Record" at bounding box center [504, 201] width 160 height 34
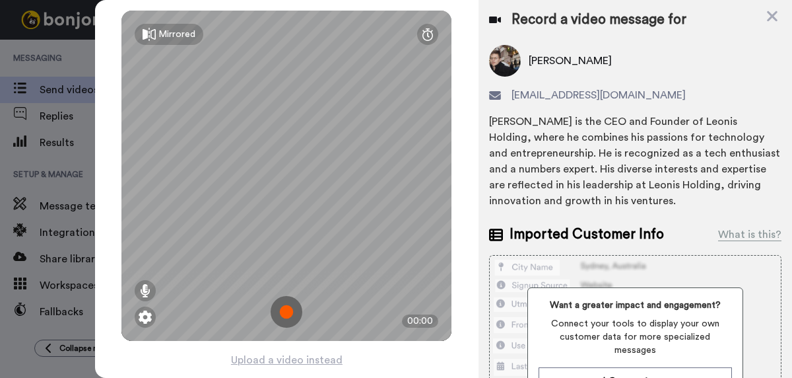
click at [288, 312] on img at bounding box center [287, 312] width 32 height 32
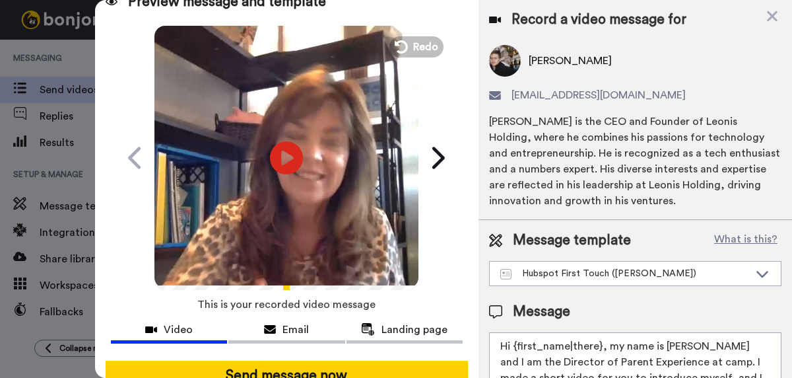
scroll to position [54, 0]
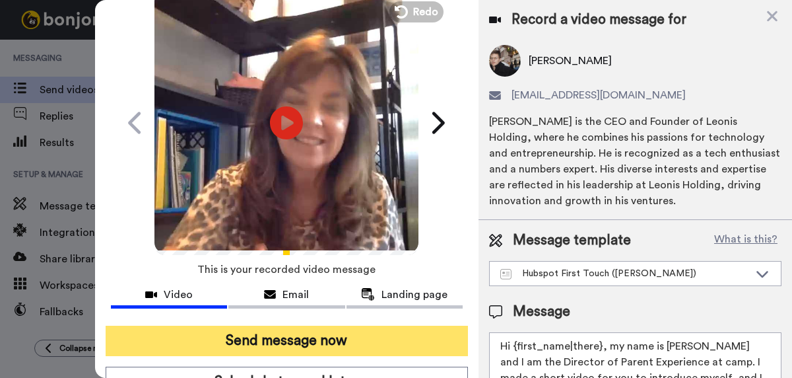
click at [290, 341] on button "Send message now" at bounding box center [287, 340] width 362 height 30
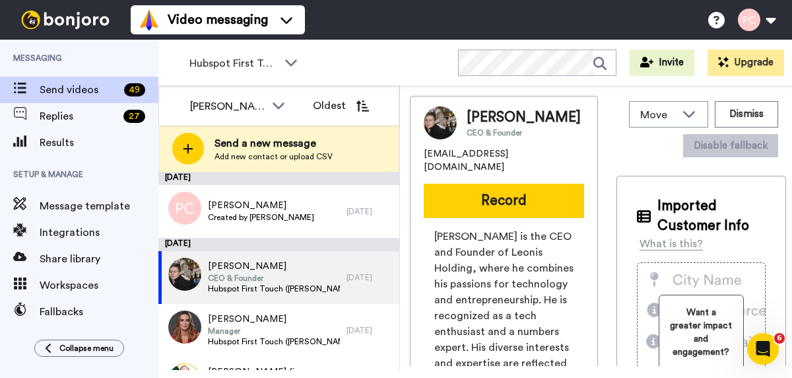
scroll to position [0, 0]
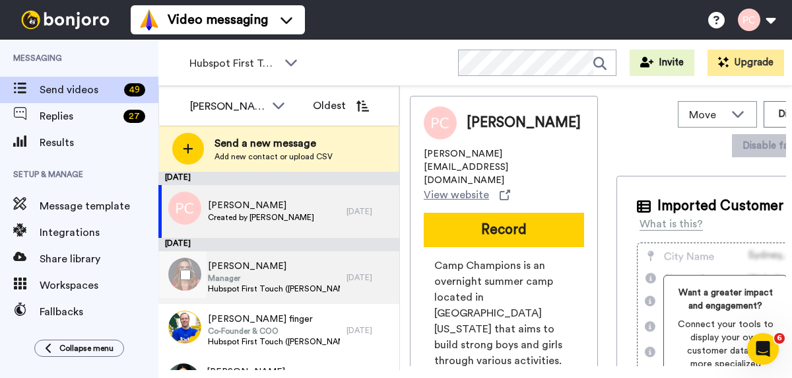
click at [290, 277] on span "Manager" at bounding box center [274, 278] width 133 height 11
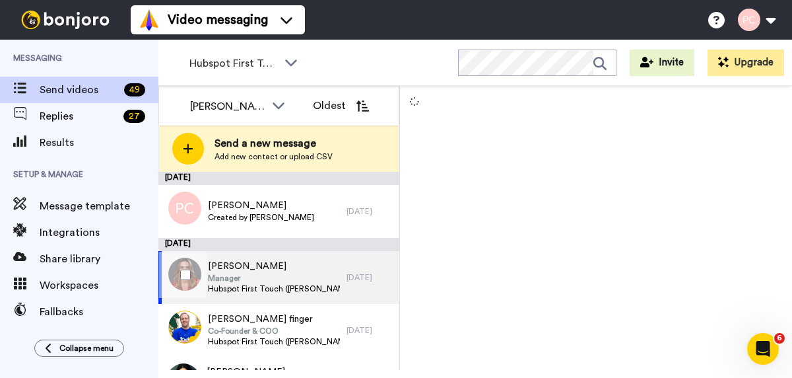
click at [270, 279] on span "Manager" at bounding box center [274, 278] width 133 height 11
click at [228, 279] on span "Manager" at bounding box center [274, 278] width 133 height 11
click at [223, 271] on span "Eloise Frischkorn" at bounding box center [274, 265] width 133 height 13
click at [224, 271] on span "Eloise Frischkorn" at bounding box center [274, 265] width 133 height 13
click at [229, 272] on span "Eloise Frischkorn" at bounding box center [274, 265] width 133 height 13
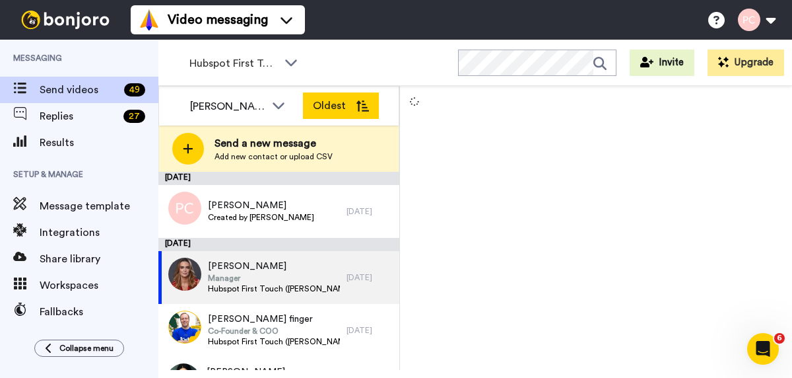
click at [326, 109] on button "Oldest" at bounding box center [341, 105] width 76 height 26
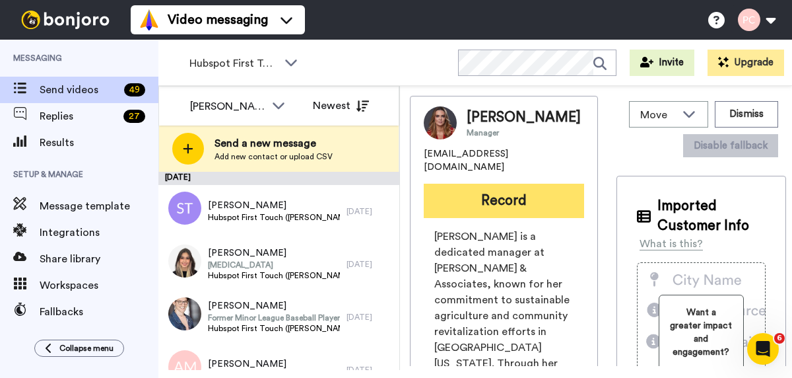
click at [501, 204] on button "Record" at bounding box center [504, 201] width 160 height 34
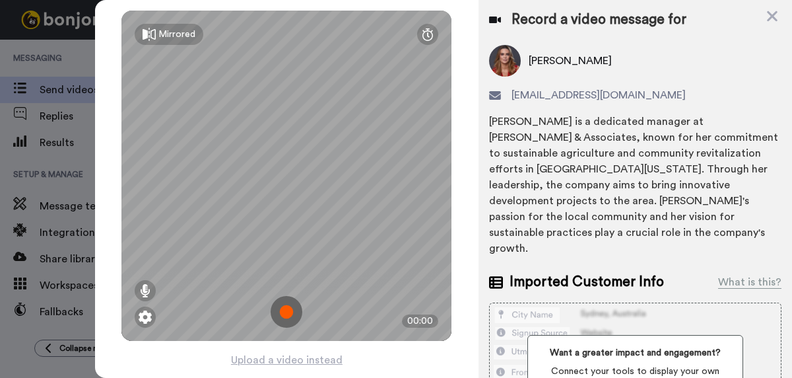
click at [290, 313] on img at bounding box center [287, 312] width 32 height 32
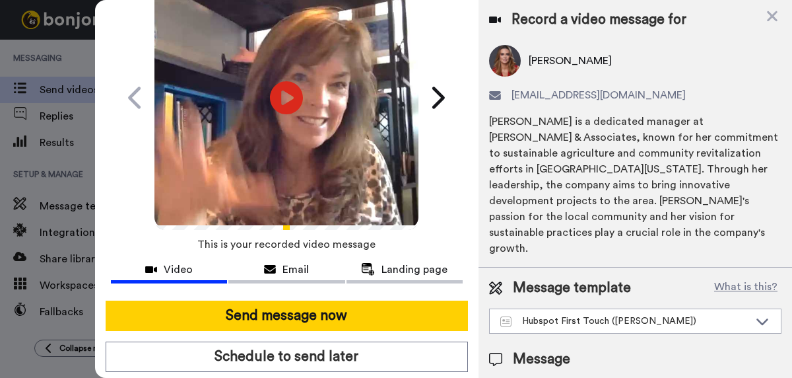
scroll to position [79, 0]
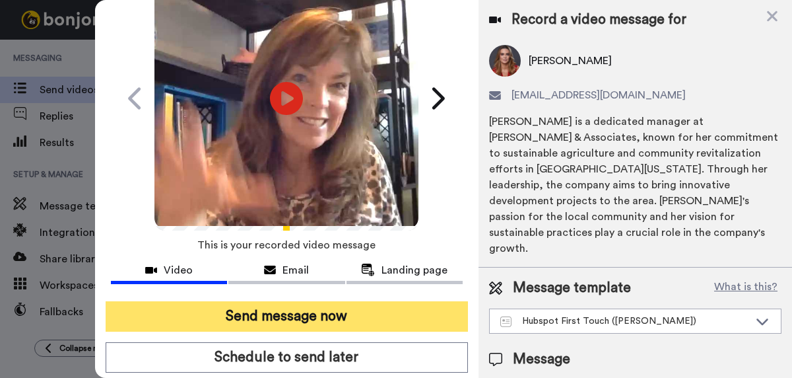
click at [290, 316] on button "Send message now" at bounding box center [287, 316] width 362 height 30
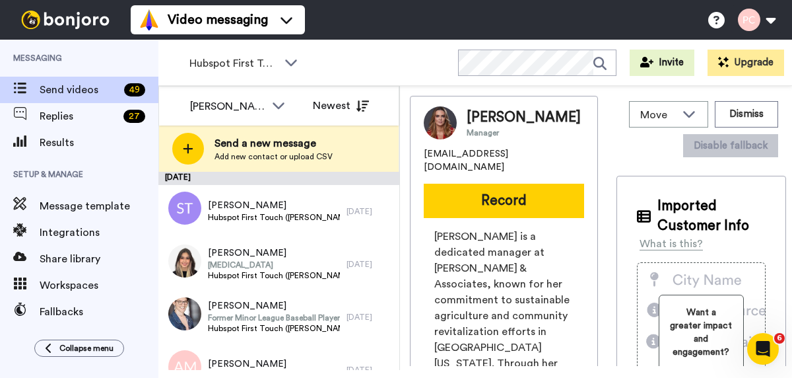
scroll to position [0, 0]
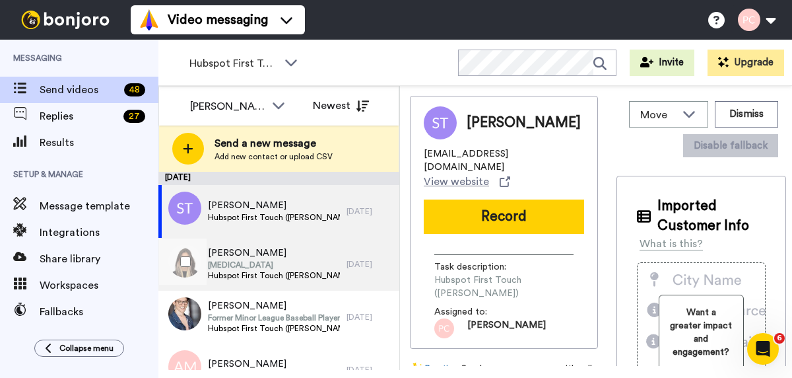
click at [248, 261] on span "[MEDICAL_DATA]" at bounding box center [274, 264] width 133 height 11
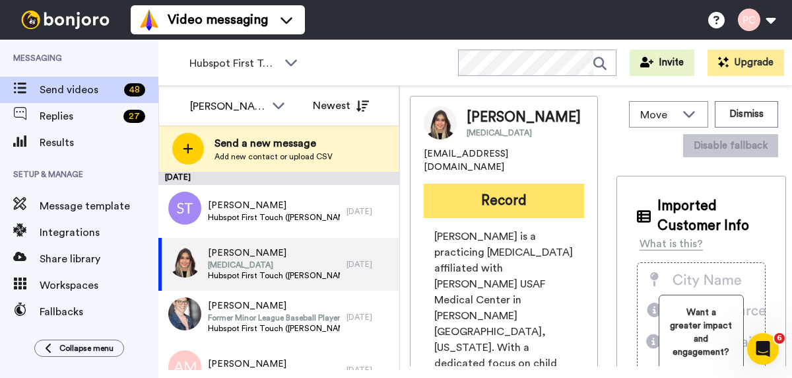
click at [501, 207] on button "Record" at bounding box center [504, 201] width 160 height 34
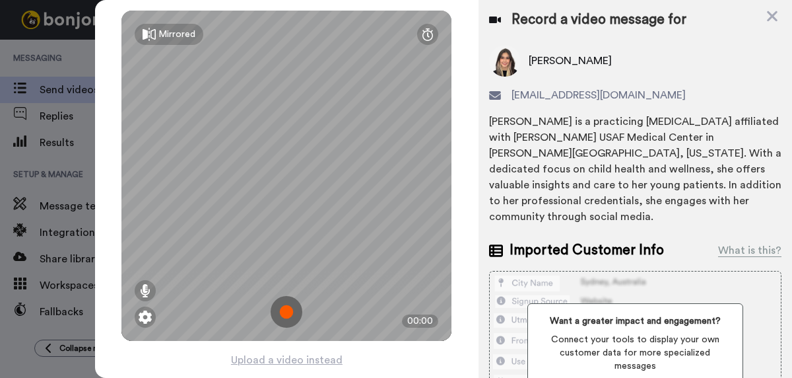
click at [291, 315] on img at bounding box center [287, 312] width 32 height 32
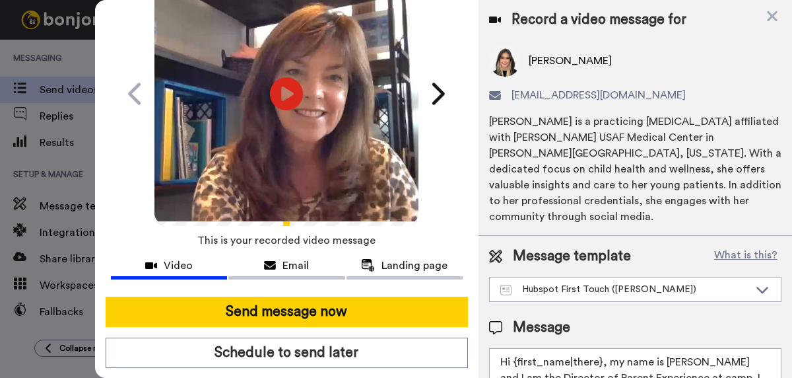
scroll to position [84, 0]
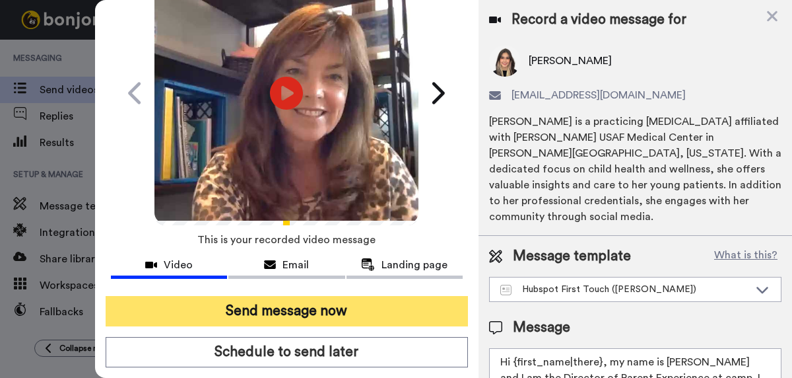
click at [290, 312] on button "Send message now" at bounding box center [287, 311] width 362 height 30
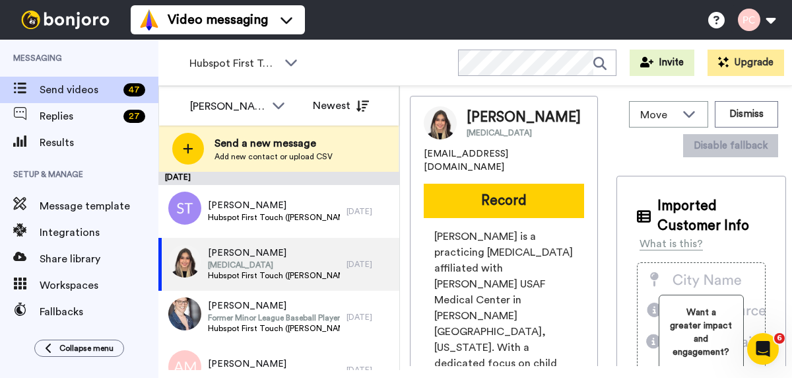
scroll to position [0, 0]
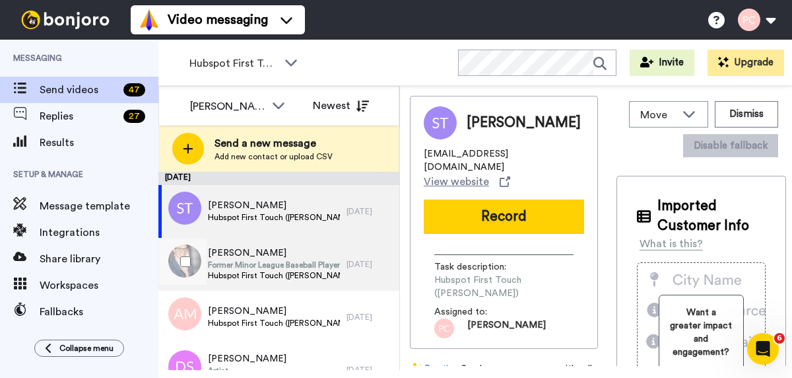
click at [283, 267] on span "Former Minor League Baseball Player" at bounding box center [274, 264] width 133 height 11
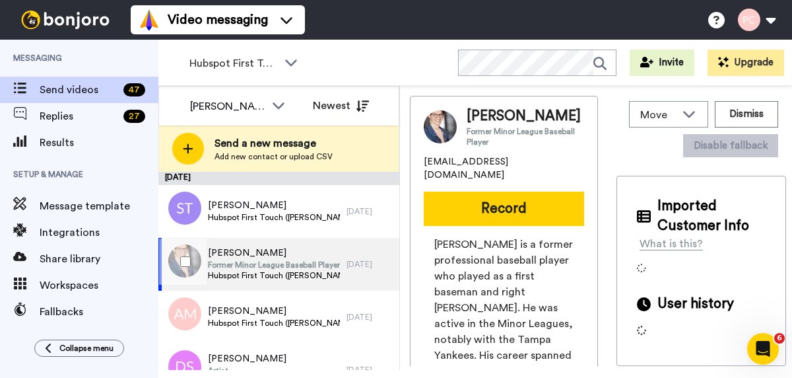
click at [283, 267] on span "Former Minor League Baseball Player" at bounding box center [274, 264] width 133 height 11
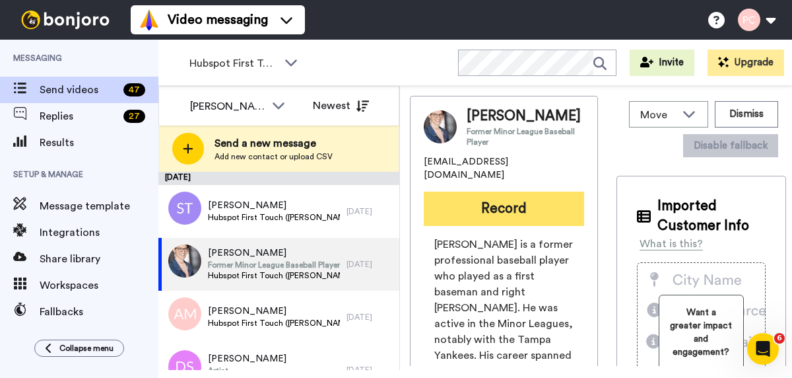
click at [504, 215] on button "Record" at bounding box center [504, 208] width 160 height 34
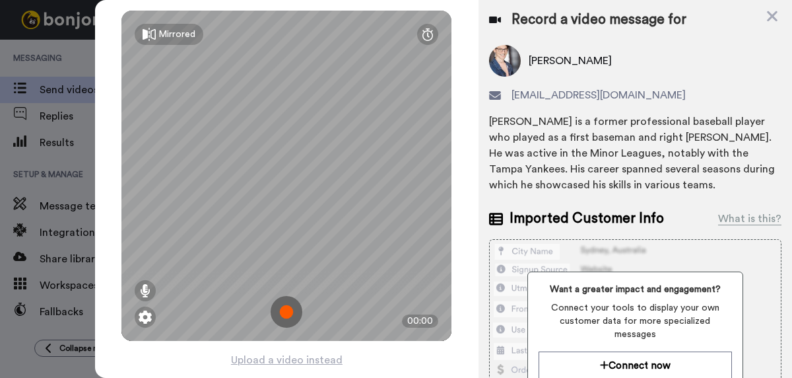
click at [288, 312] on img at bounding box center [287, 312] width 32 height 32
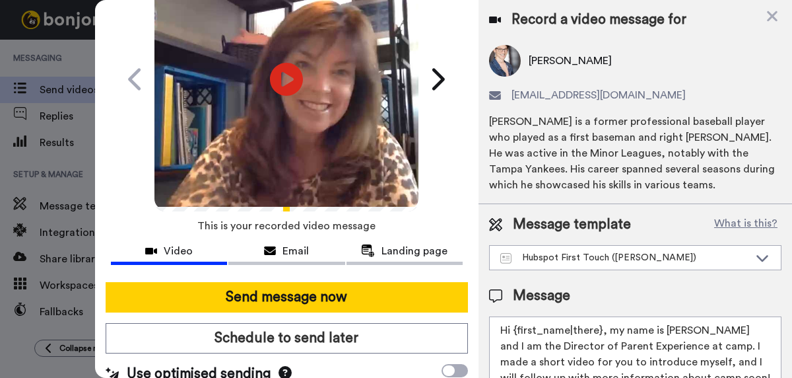
scroll to position [96, 0]
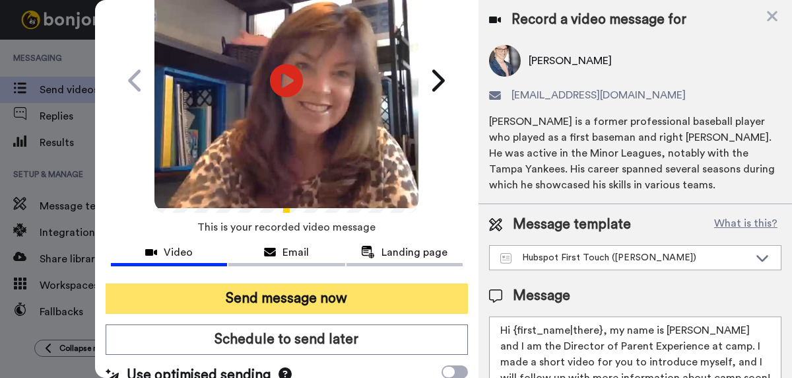
click at [293, 297] on button "Send message now" at bounding box center [287, 298] width 362 height 30
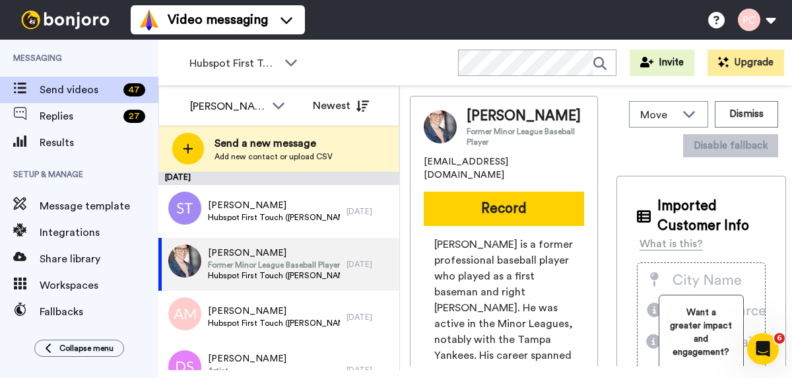
scroll to position [0, 0]
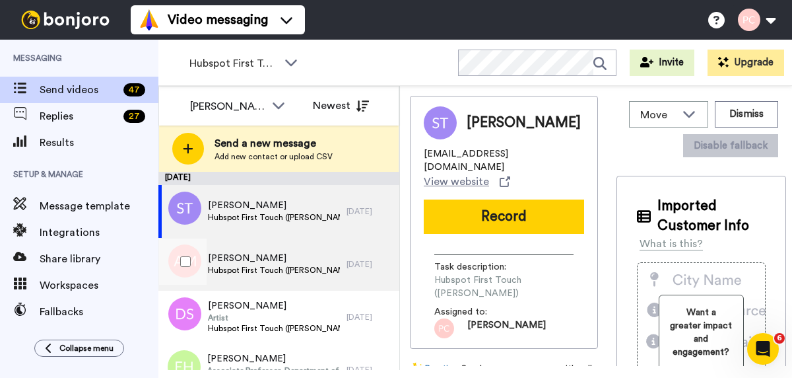
click at [278, 267] on span "Hubspot First Touch ([PERSON_NAME])" at bounding box center [274, 270] width 133 height 11
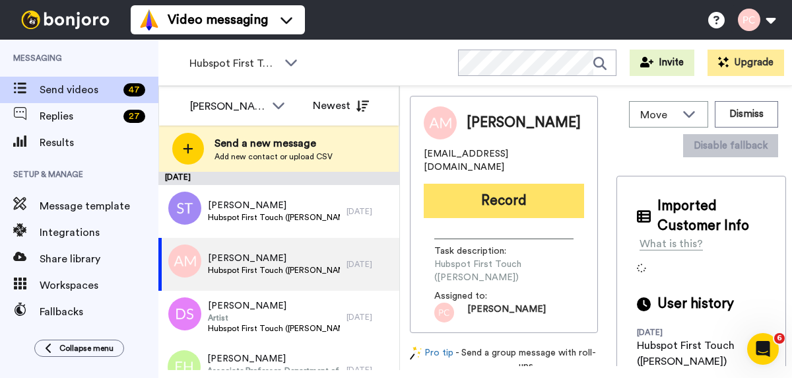
click at [507, 193] on button "Record" at bounding box center [504, 201] width 160 height 34
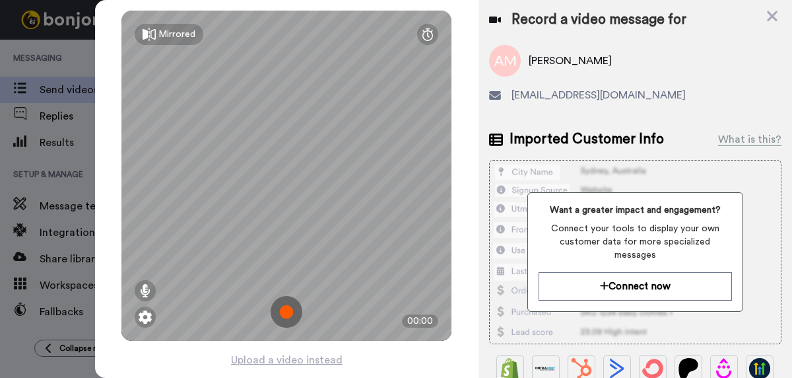
click at [286, 314] on img at bounding box center [287, 312] width 32 height 32
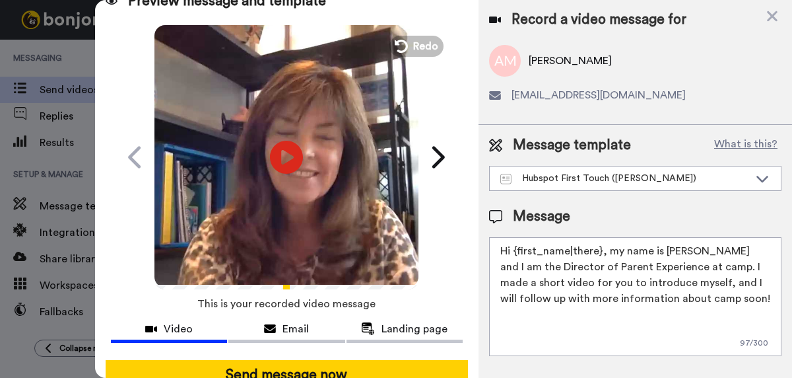
scroll to position [55, 0]
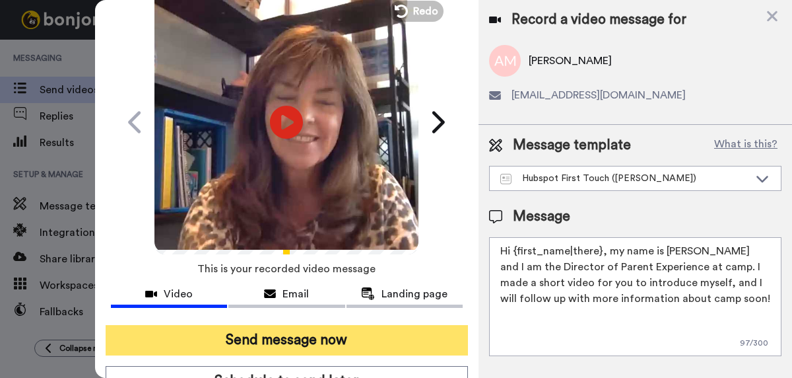
click at [286, 344] on button "Send message now" at bounding box center [287, 340] width 362 height 30
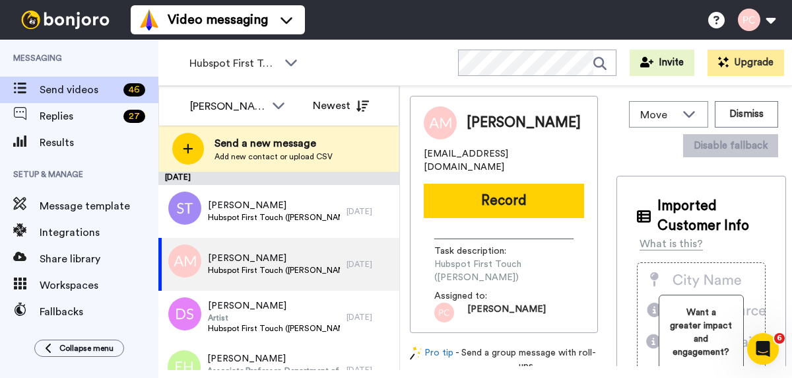
scroll to position [0, 0]
